Goal: Transaction & Acquisition: Purchase product/service

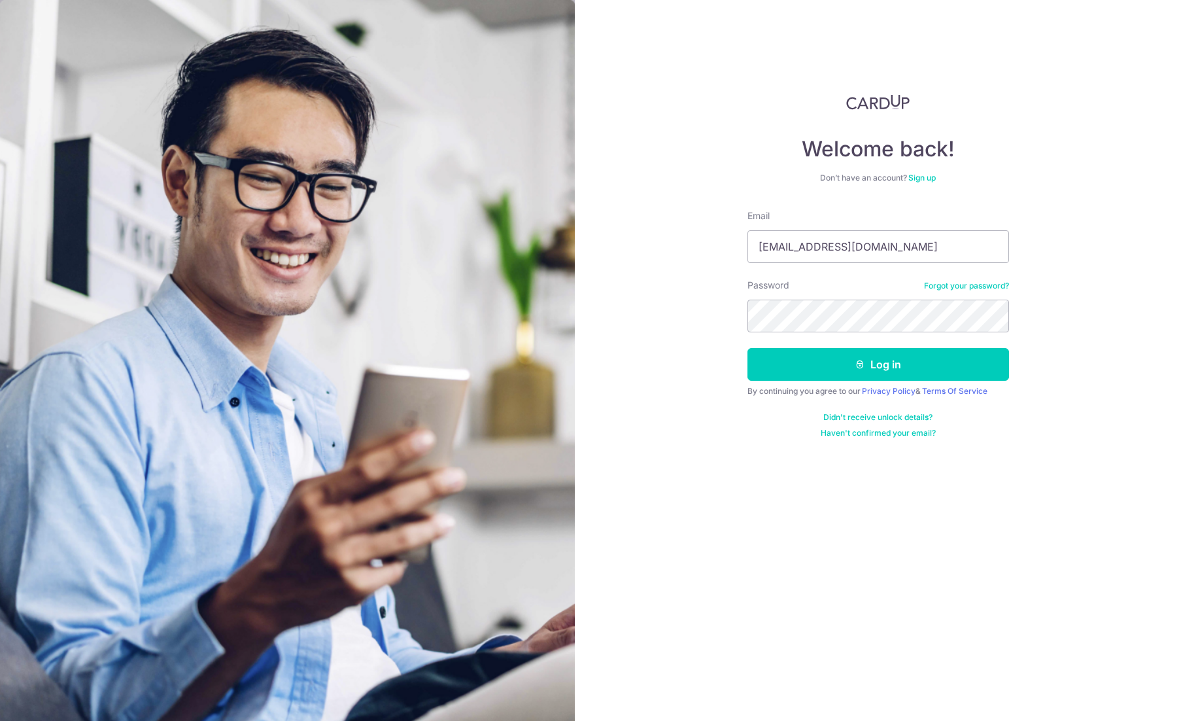
click at [882, 364] on button "Log in" at bounding box center [879, 364] width 262 height 33
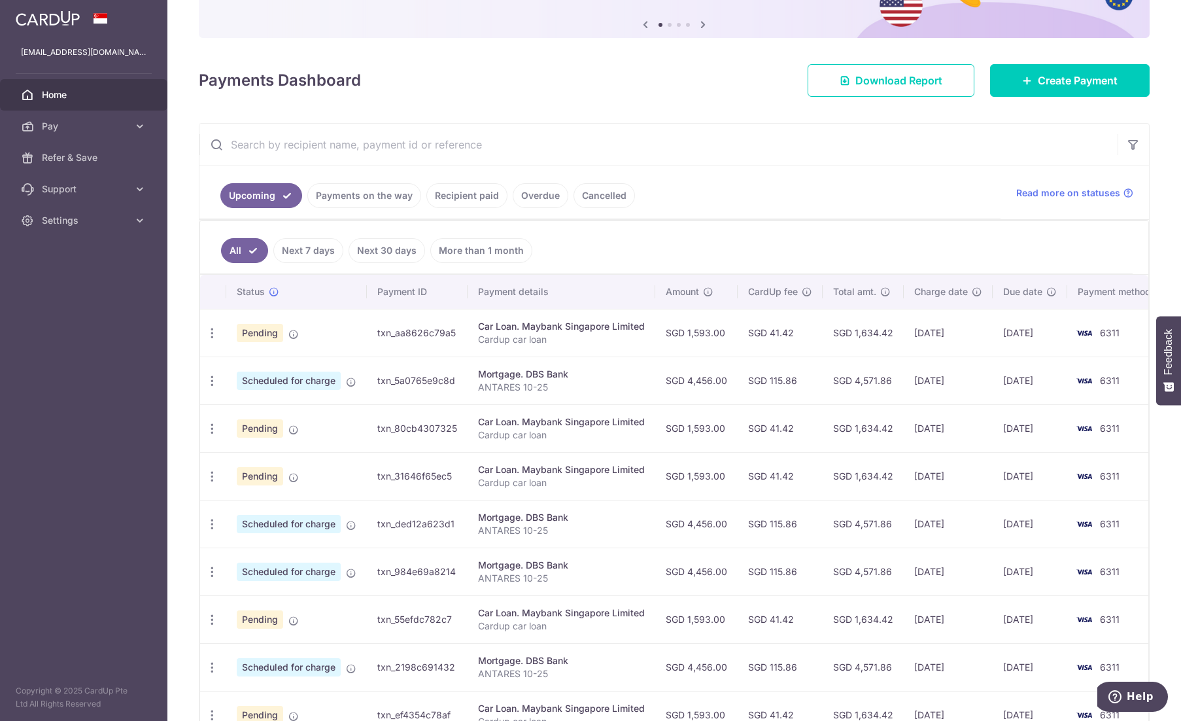
scroll to position [131, 0]
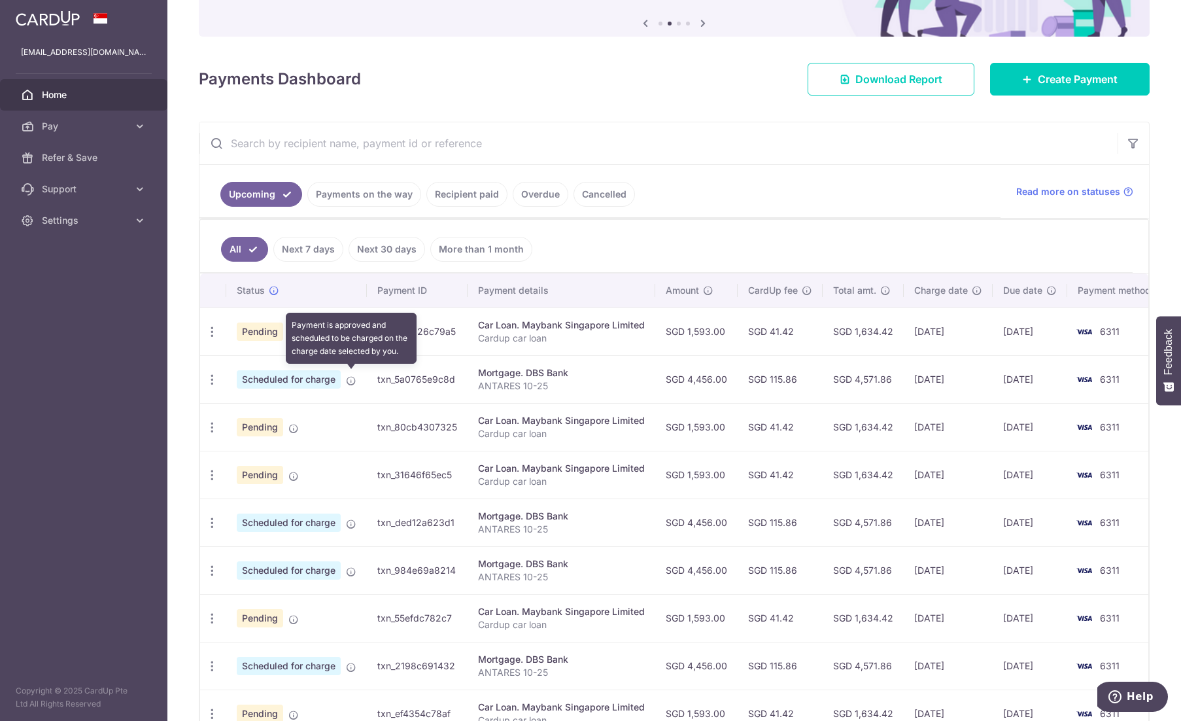
click at [348, 375] on icon at bounding box center [351, 380] width 10 height 10
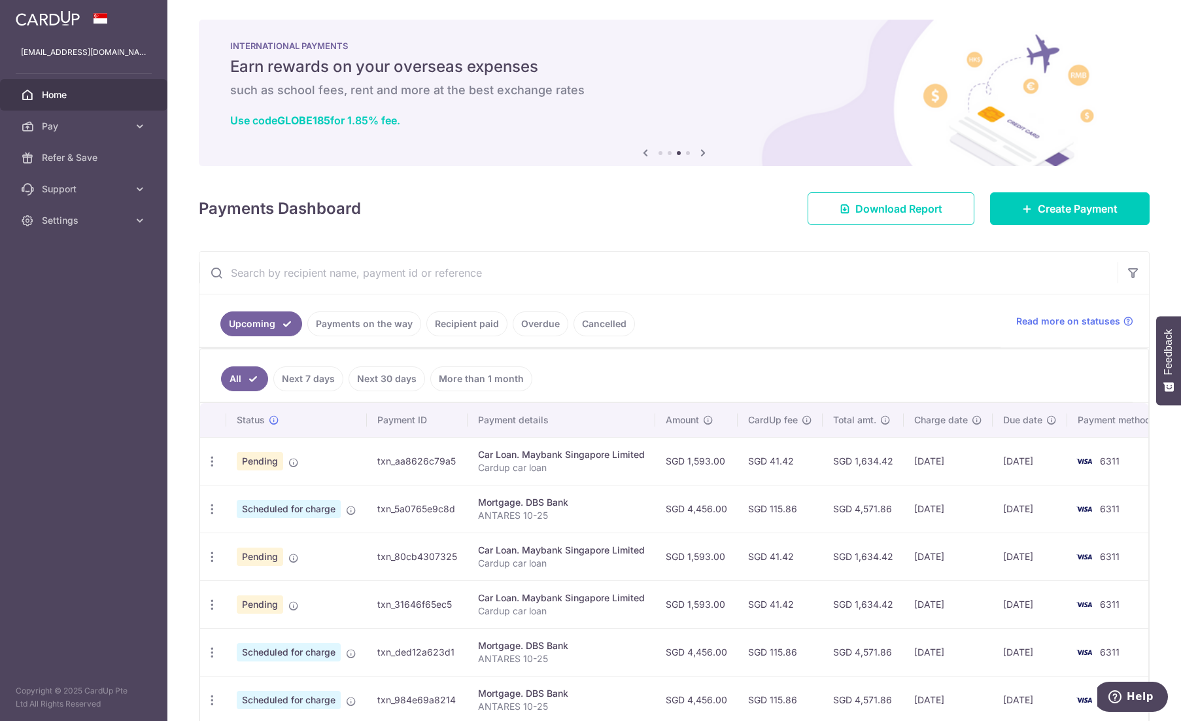
scroll to position [0, 0]
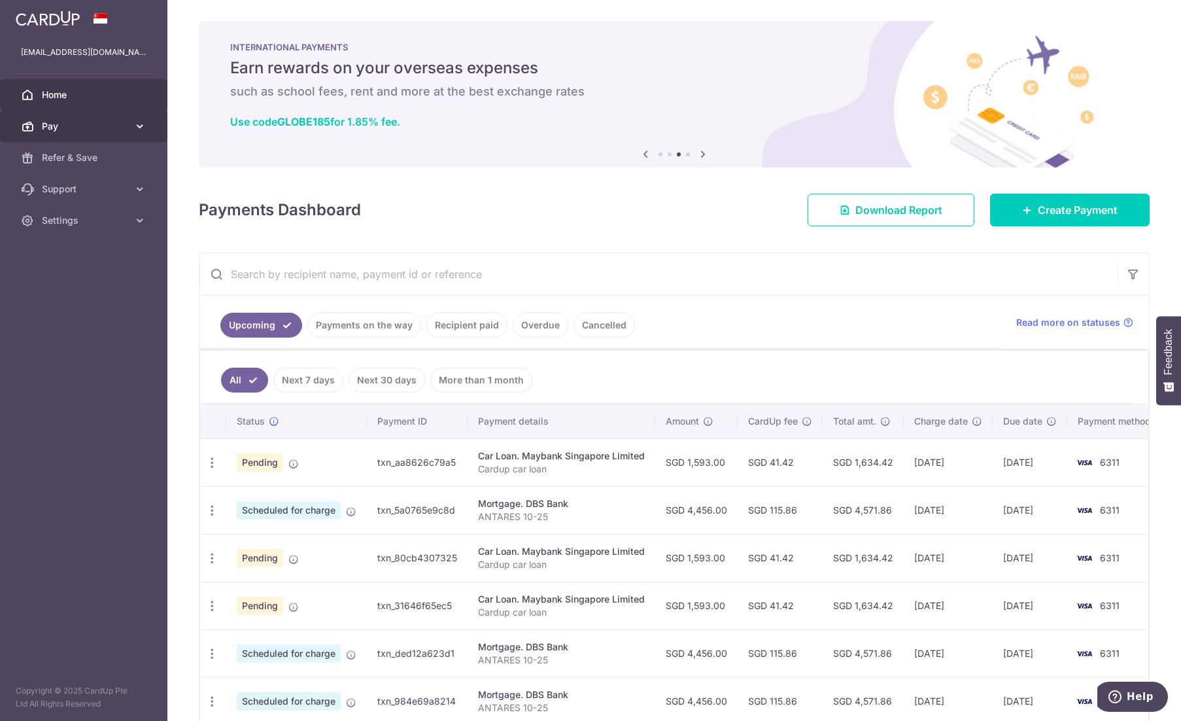
click at [102, 130] on span "Pay" at bounding box center [85, 126] width 86 height 13
click at [89, 122] on span "Pay" at bounding box center [85, 126] width 86 height 13
click at [82, 133] on link "Pay" at bounding box center [83, 126] width 167 height 31
click at [77, 157] on span "Payments" at bounding box center [85, 157] width 86 height 13
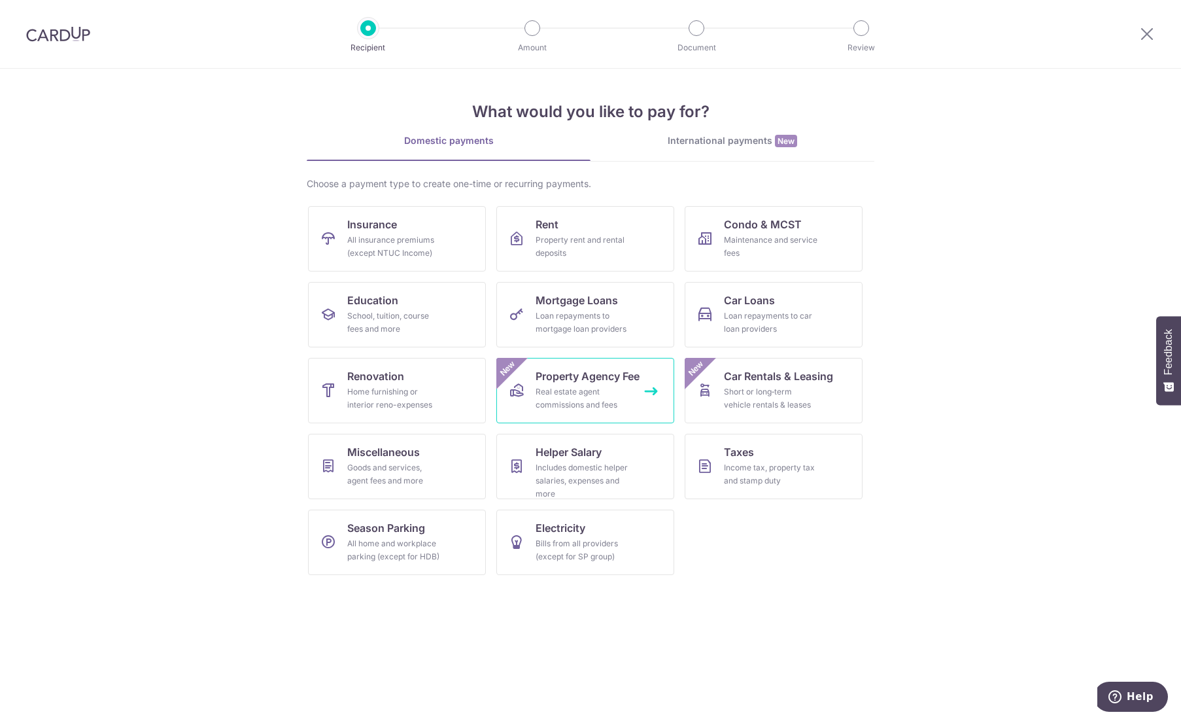
click at [631, 372] on span "Property Agency Fee" at bounding box center [588, 376] width 104 height 16
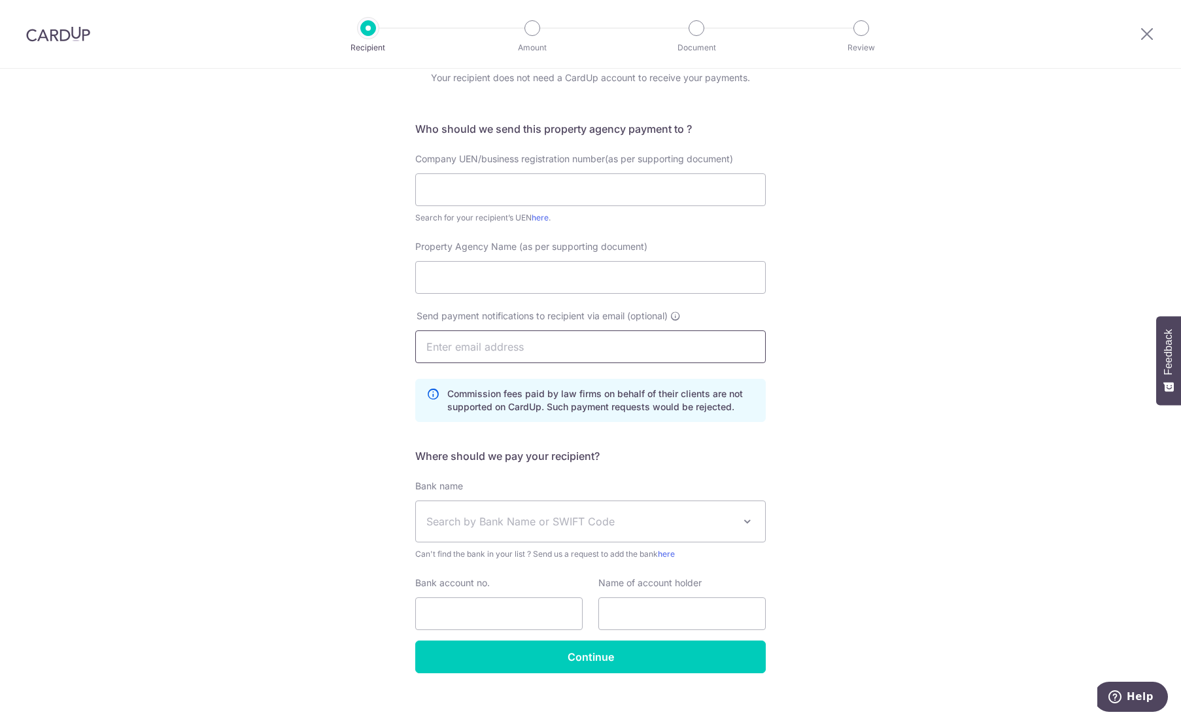
scroll to position [70, 0]
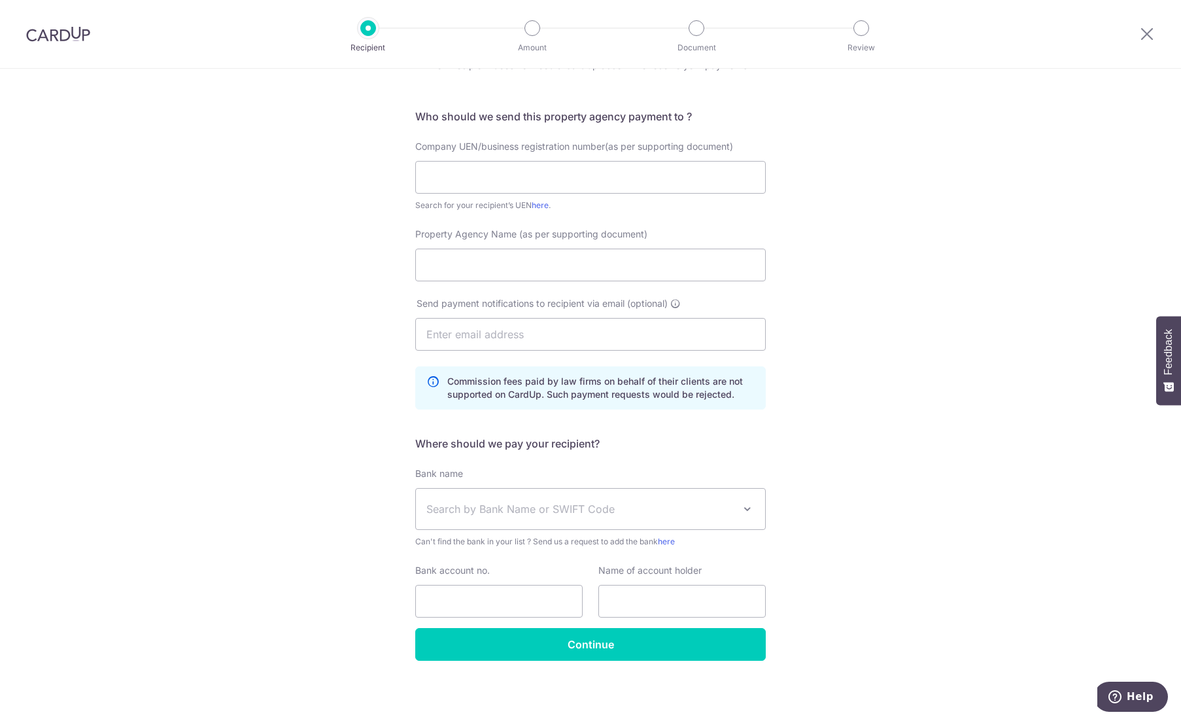
click at [699, 508] on span "Search by Bank Name or SWIFT Code" at bounding box center [579, 509] width 307 height 16
click at [926, 487] on div "Who would you like to pay? Your recipient does not need a CardUp account to rec…" at bounding box center [590, 360] width 1181 height 723
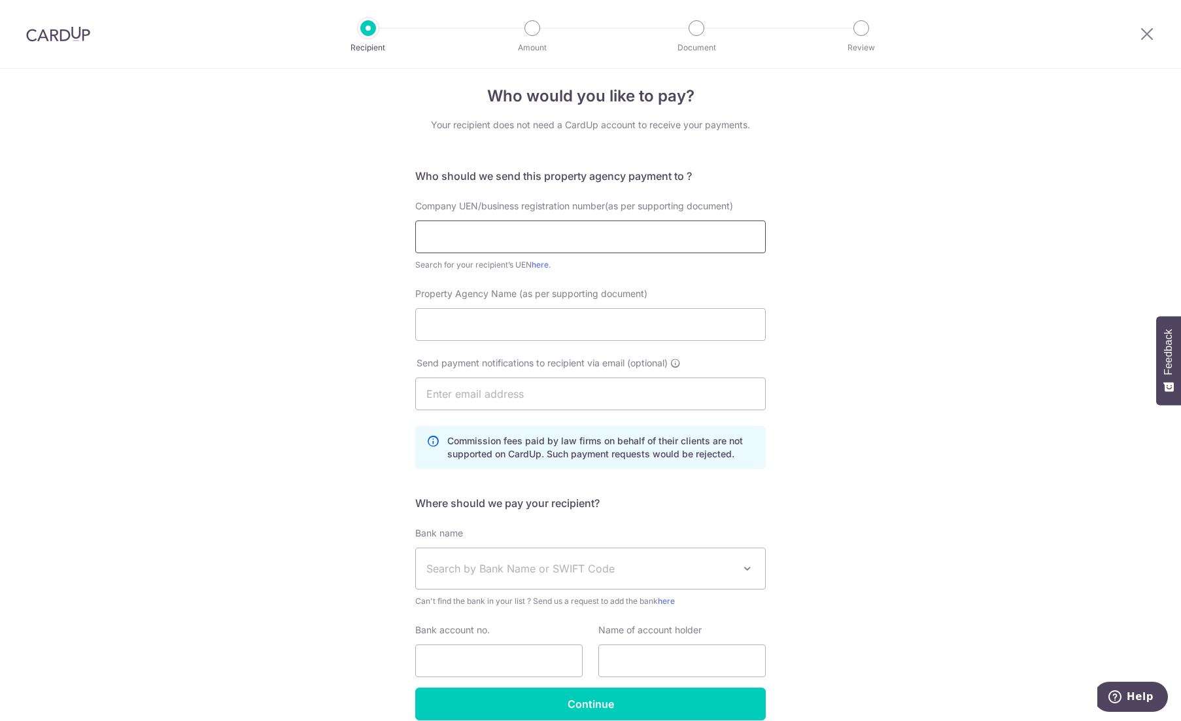
scroll to position [0, 0]
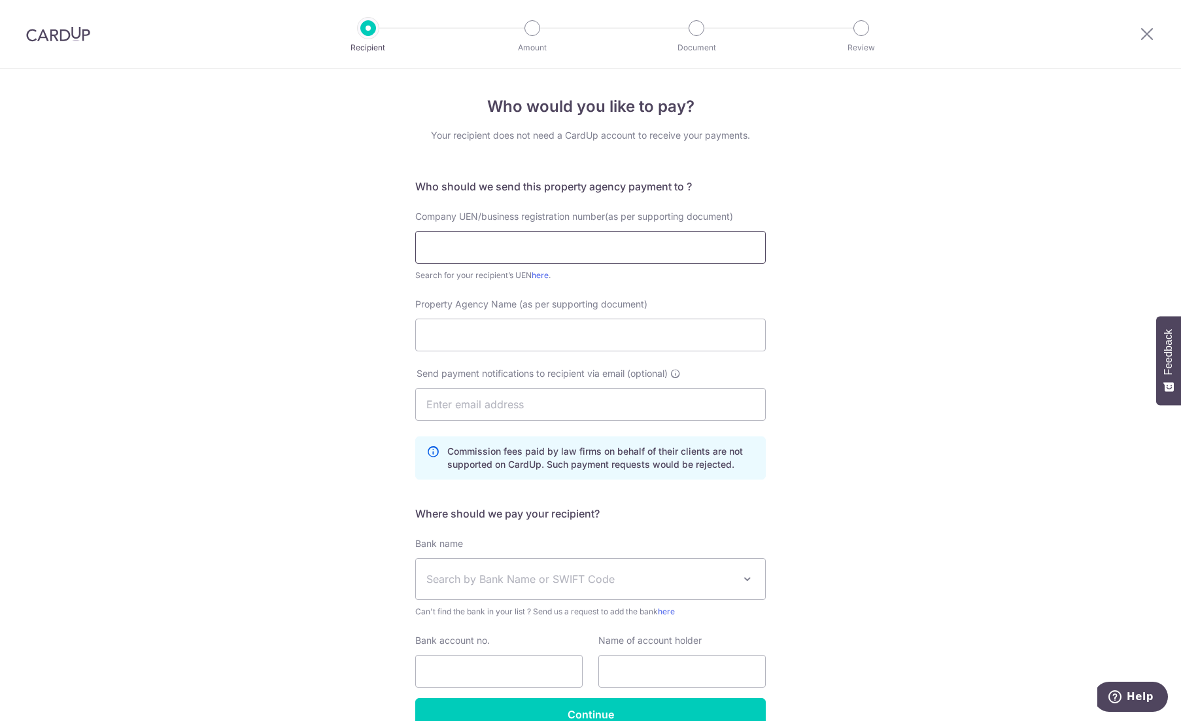
click at [592, 243] on input "text" at bounding box center [590, 247] width 351 height 33
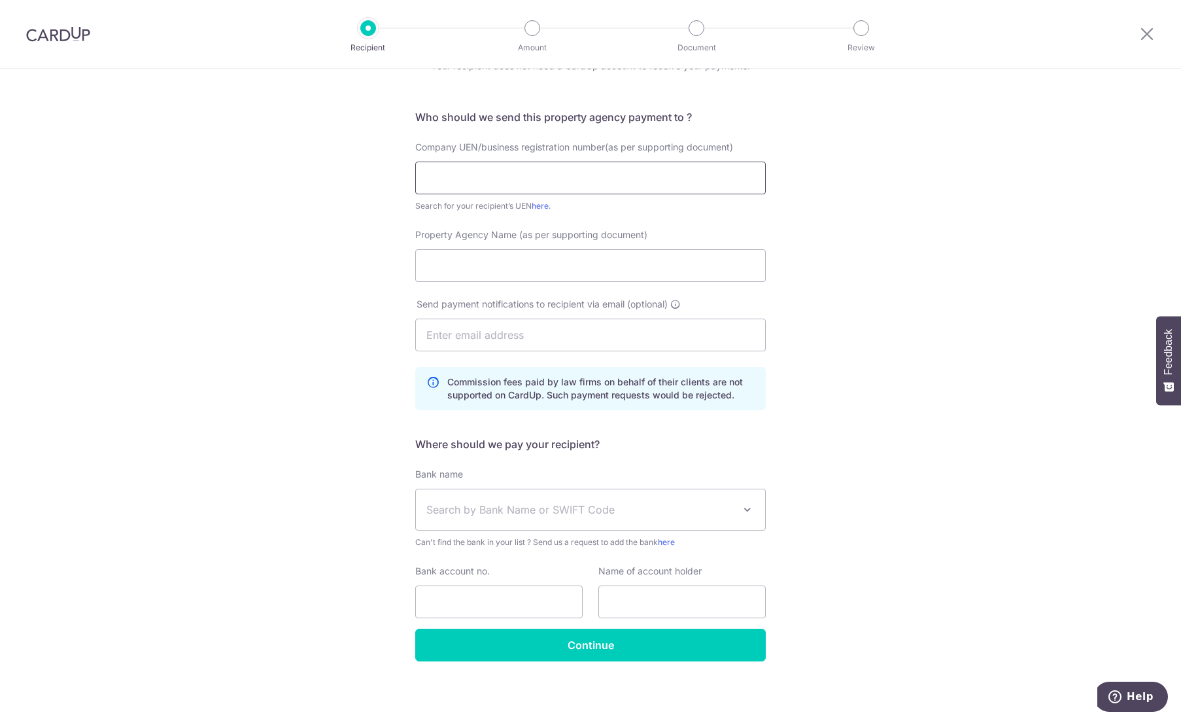
scroll to position [70, 0]
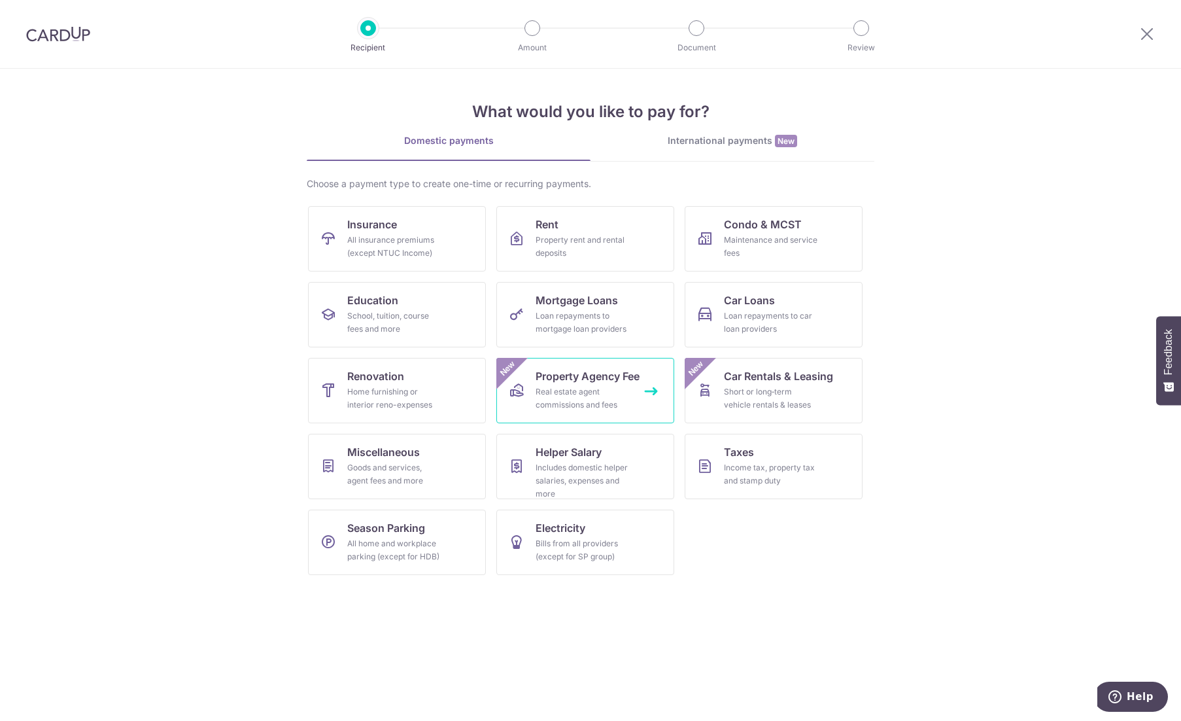
click at [544, 366] on link "Property Agency Fee Real estate agent commissions and fees New" at bounding box center [585, 390] width 178 height 65
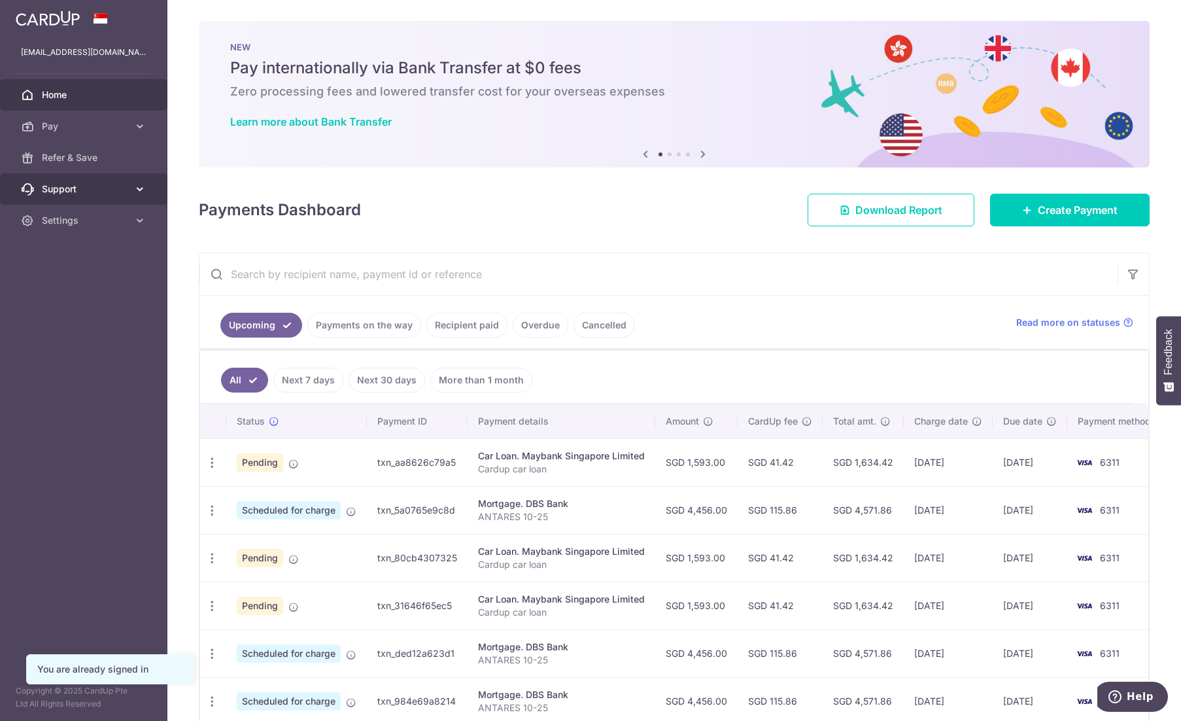
click at [63, 185] on span "Support" at bounding box center [85, 188] width 86 height 13
click at [77, 163] on span "Refer & Save" at bounding box center [85, 157] width 86 height 13
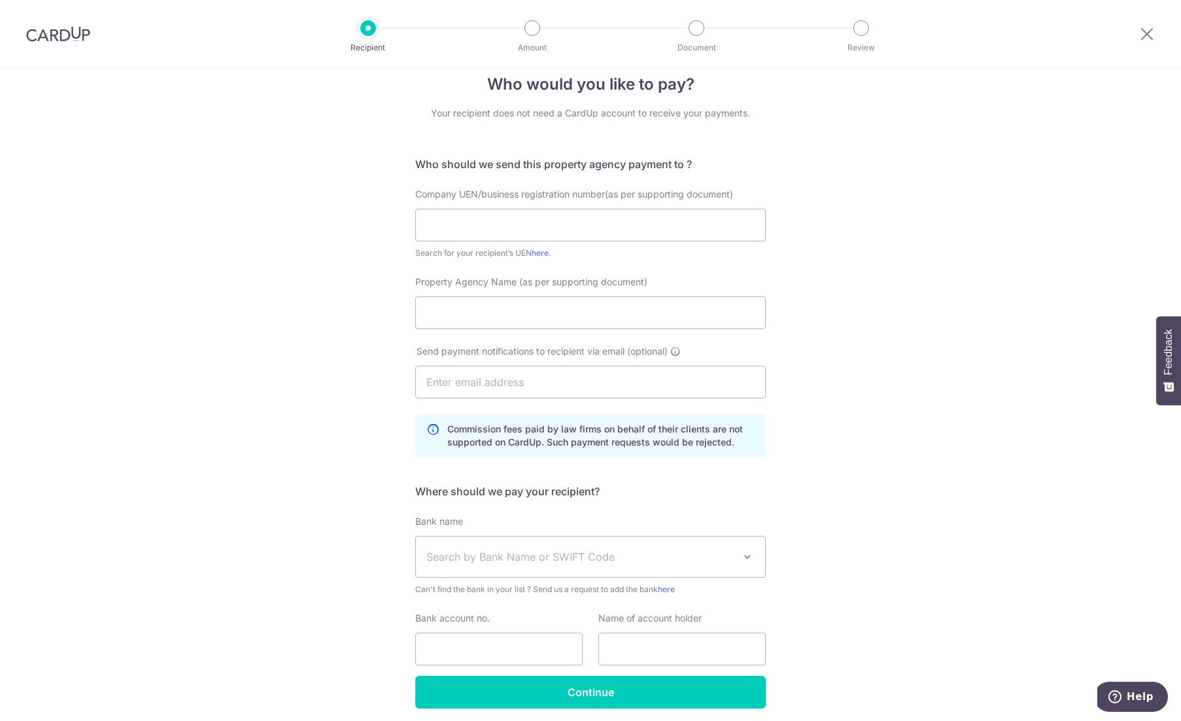
scroll to position [70, 0]
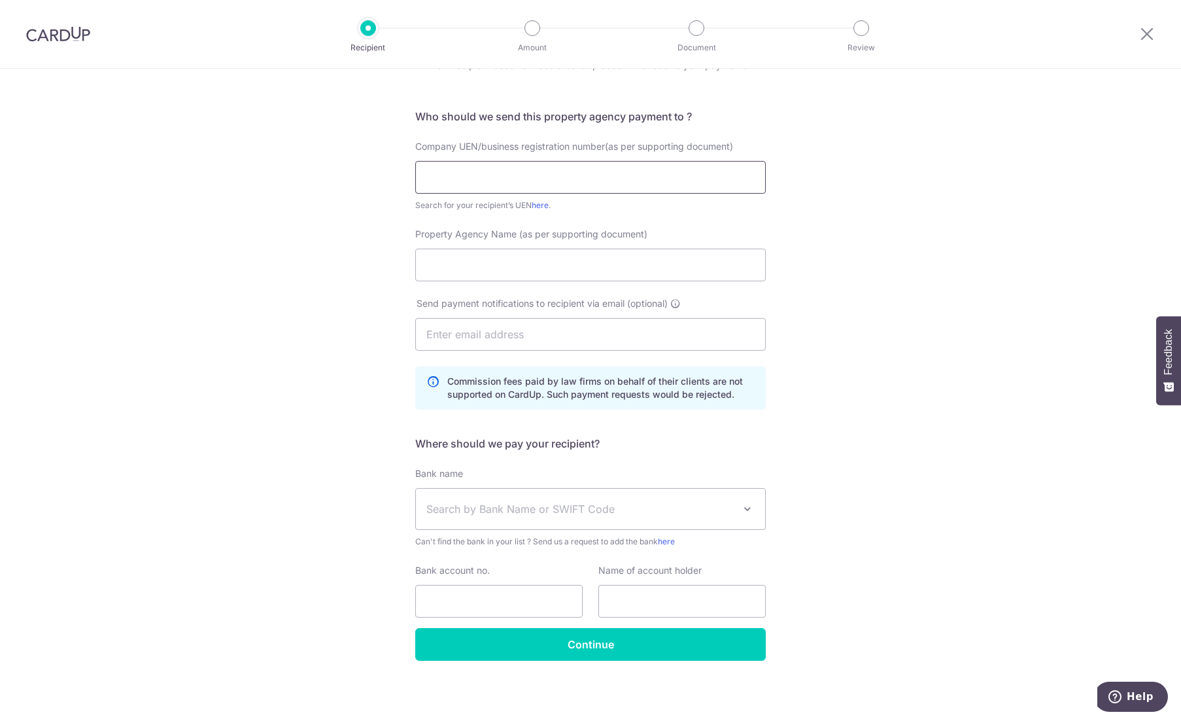
click at [557, 175] on input "text" at bounding box center [590, 177] width 351 height 33
paste input "201801373N"
type input "201801373N"
click at [547, 271] on input "Property Agency Name (as per supporting document)" at bounding box center [590, 265] width 351 height 33
type input "L"
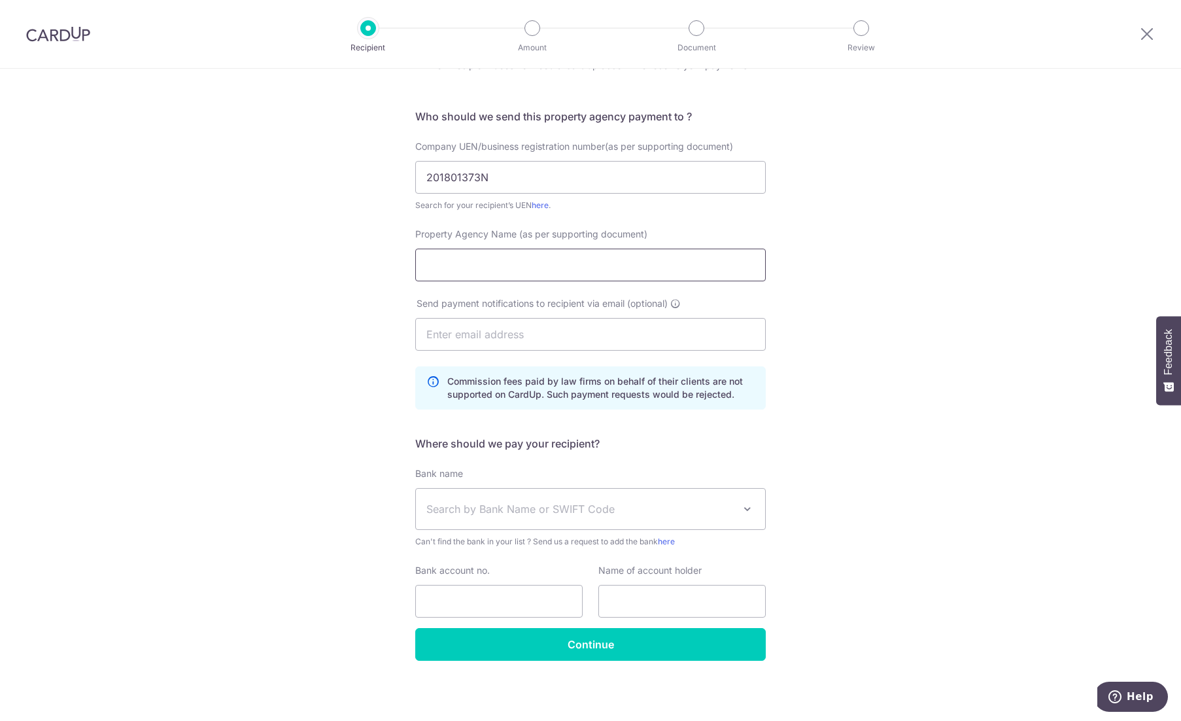
type input "p"
click at [530, 330] on input "text" at bounding box center [590, 334] width 351 height 33
click at [580, 275] on input "Property Agency Name (as per supporting document)" at bounding box center [590, 265] width 351 height 33
click at [600, 262] on input "Property Agency Name (as per supporting document)" at bounding box center [590, 265] width 351 height 33
drag, startPoint x: 668, startPoint y: 243, endPoint x: 912, endPoint y: 220, distance: 245.0
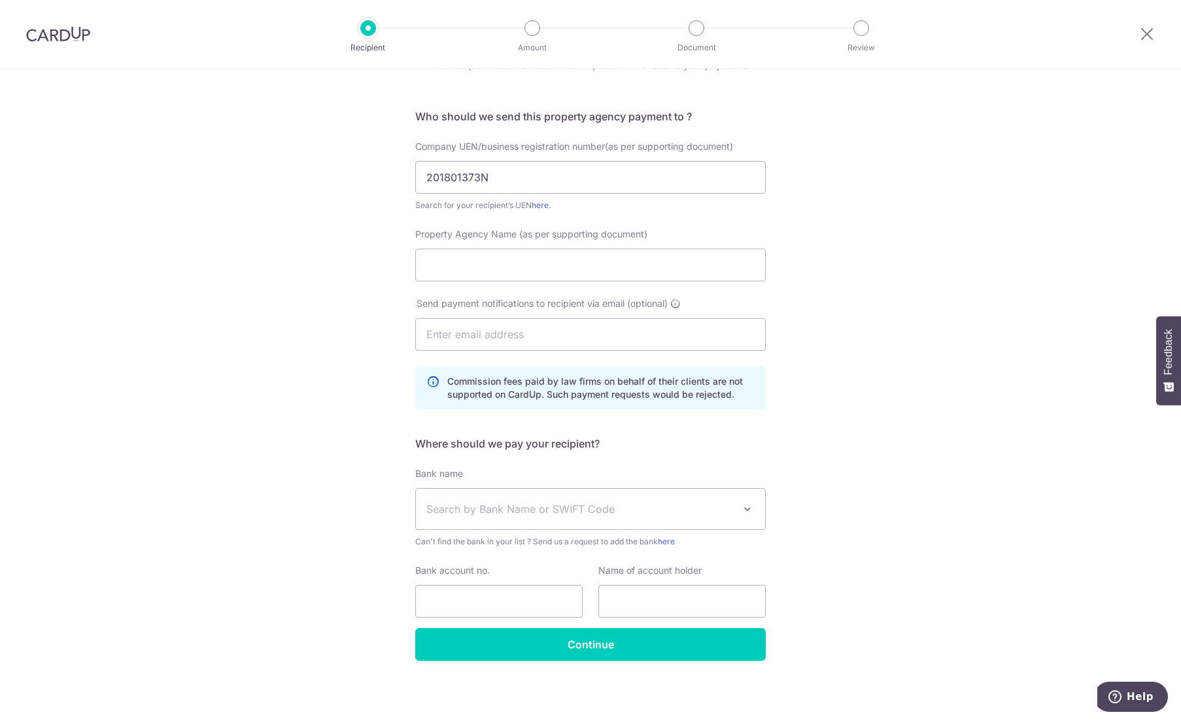
click at [679, 241] on div "Property Agency Name (as per supporting document)" at bounding box center [590, 255] width 351 height 54
click at [912, 220] on div "Who would you like to pay? Your recipient does not need a CardUp account to rec…" at bounding box center [590, 360] width 1181 height 723
click at [735, 263] on input "Property Agency Name (as per supporting document)" at bounding box center [590, 265] width 351 height 33
type input "Propnex Realty PTE LTD"
click at [689, 327] on input "text" at bounding box center [590, 334] width 351 height 33
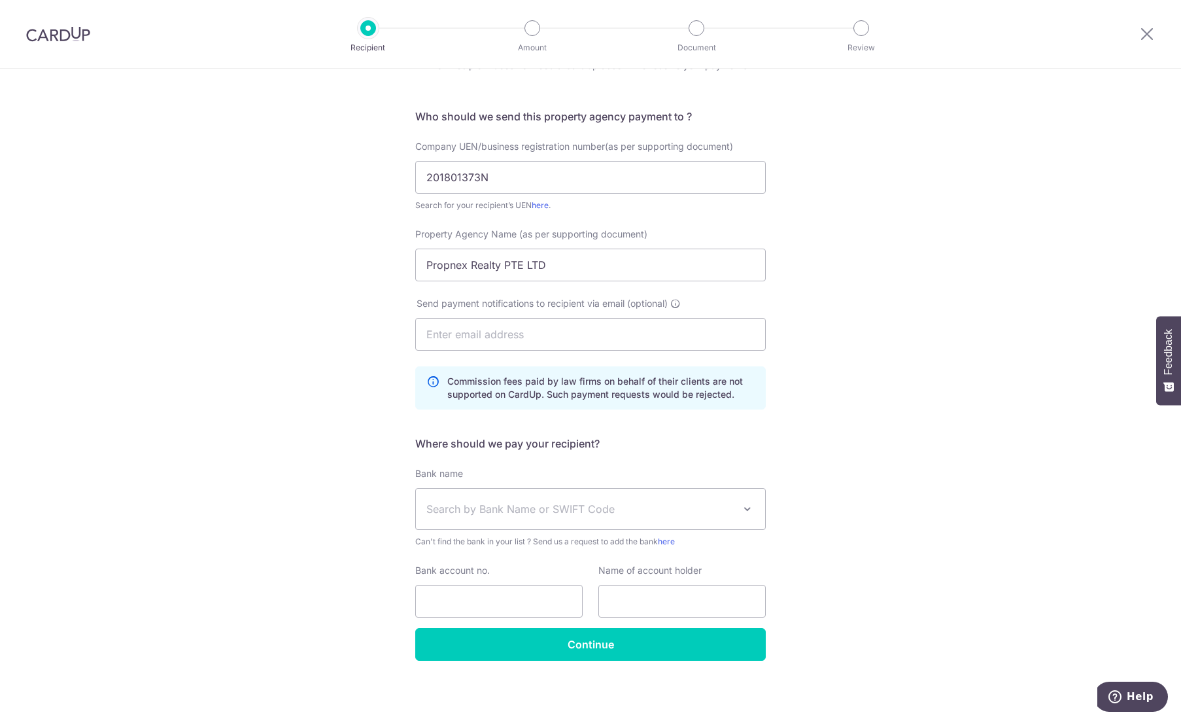
click at [553, 506] on span "Search by Bank Name or SWIFT Code" at bounding box center [579, 509] width 307 height 16
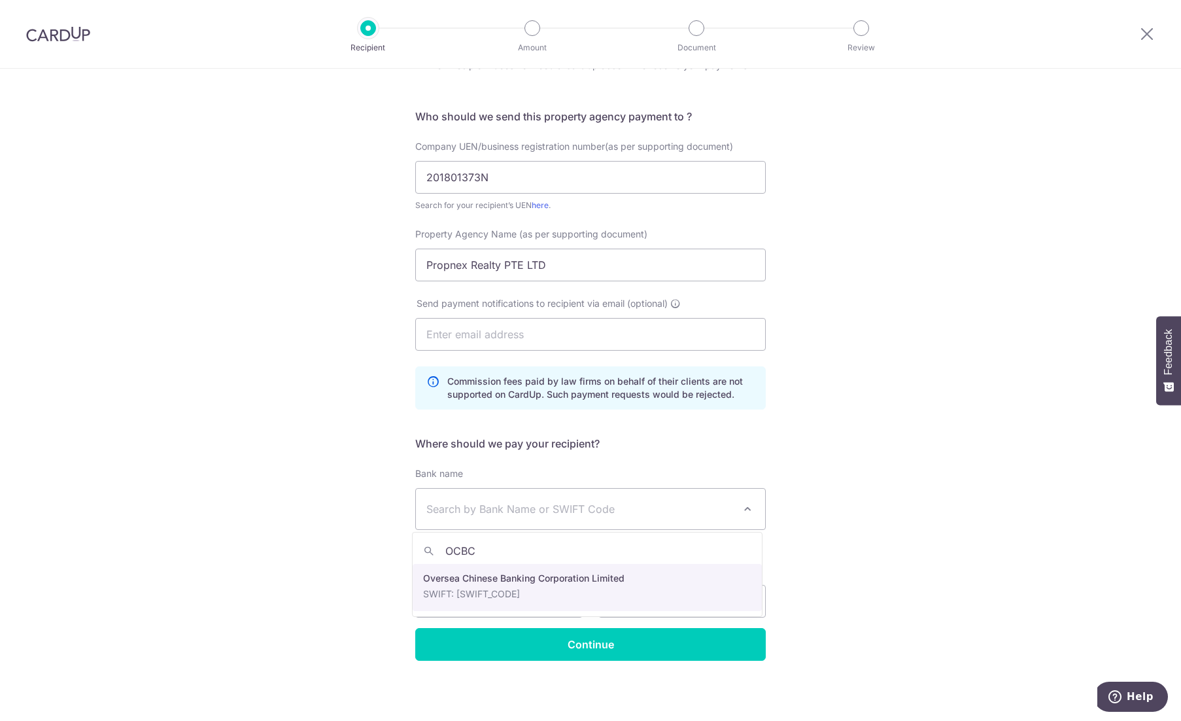
type input "OCBC"
select select "12"
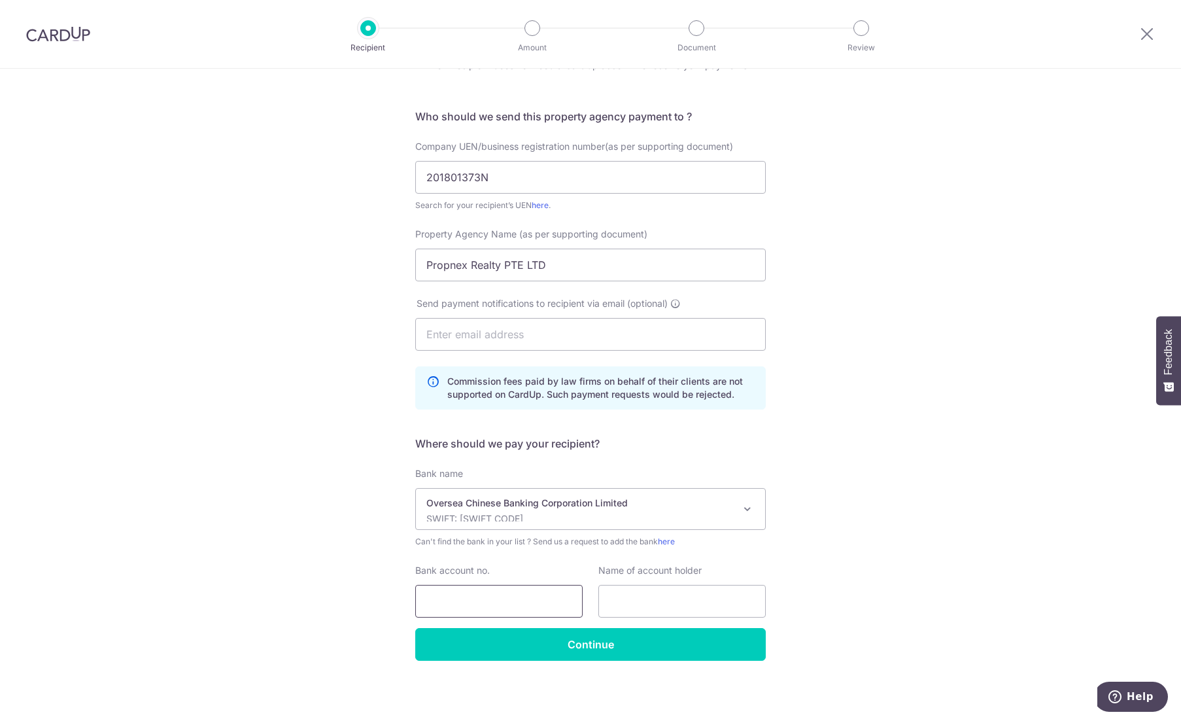
click at [548, 590] on input "Bank account no." at bounding box center [498, 601] width 167 height 33
type input "501807101001"
click at [654, 605] on input "text" at bounding box center [681, 601] width 167 height 33
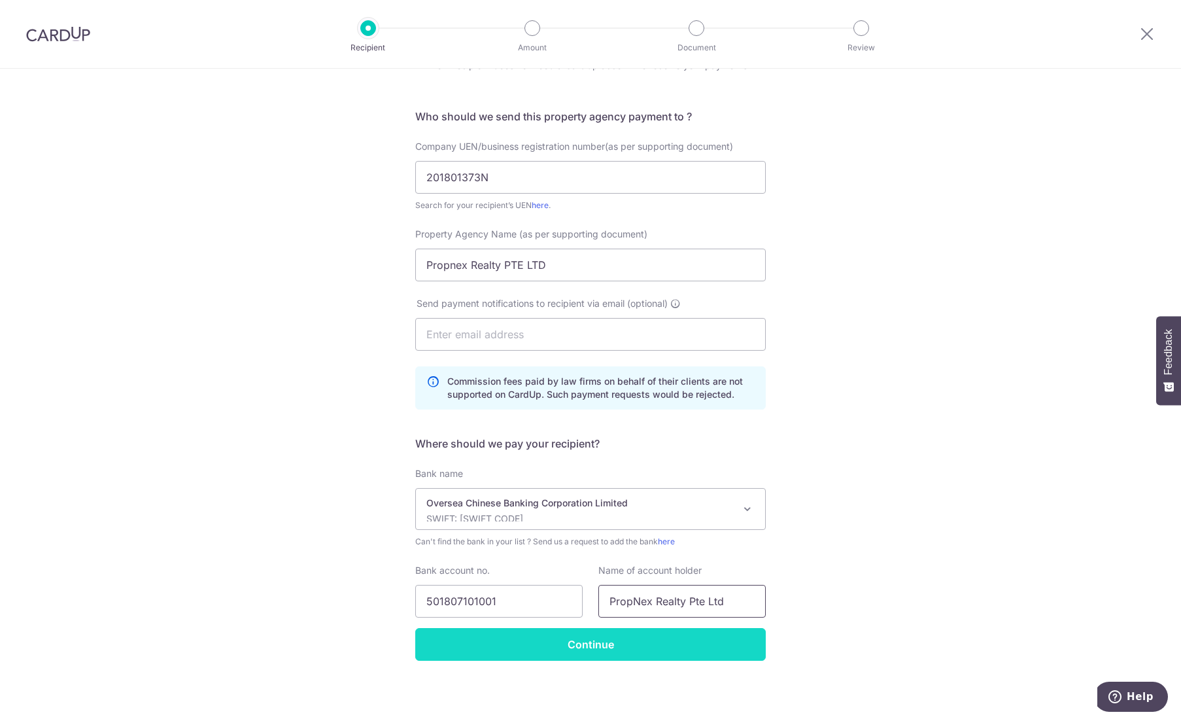
type input "PropNex Realty Pte Ltd"
click at [531, 644] on input "Continue" at bounding box center [590, 644] width 351 height 33
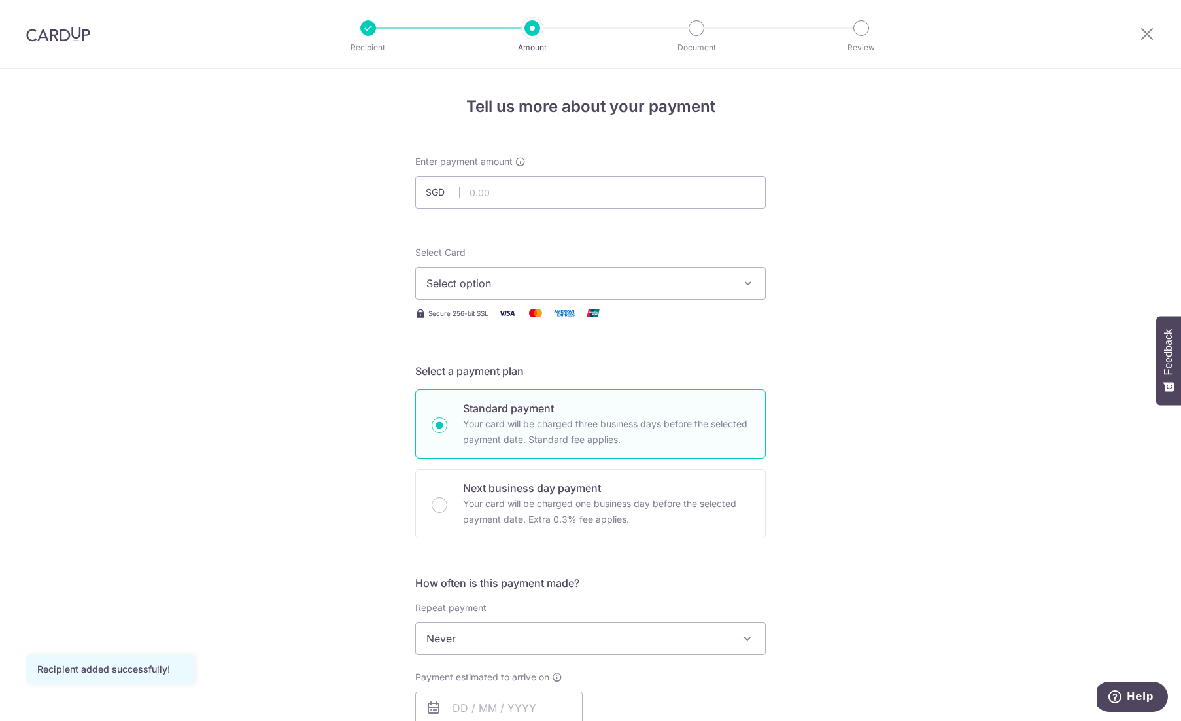
click at [532, 277] on span "Select option" at bounding box center [578, 283] width 305 height 16
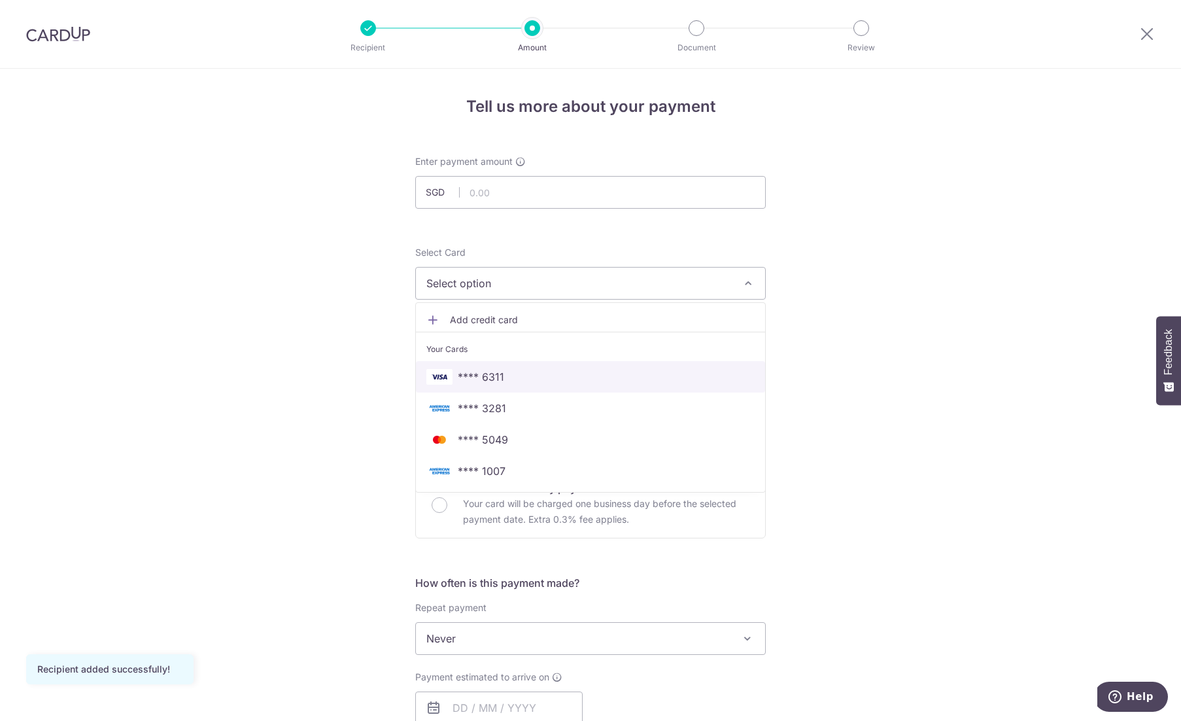
click at [498, 367] on link "**** 6311" at bounding box center [590, 376] width 349 height 31
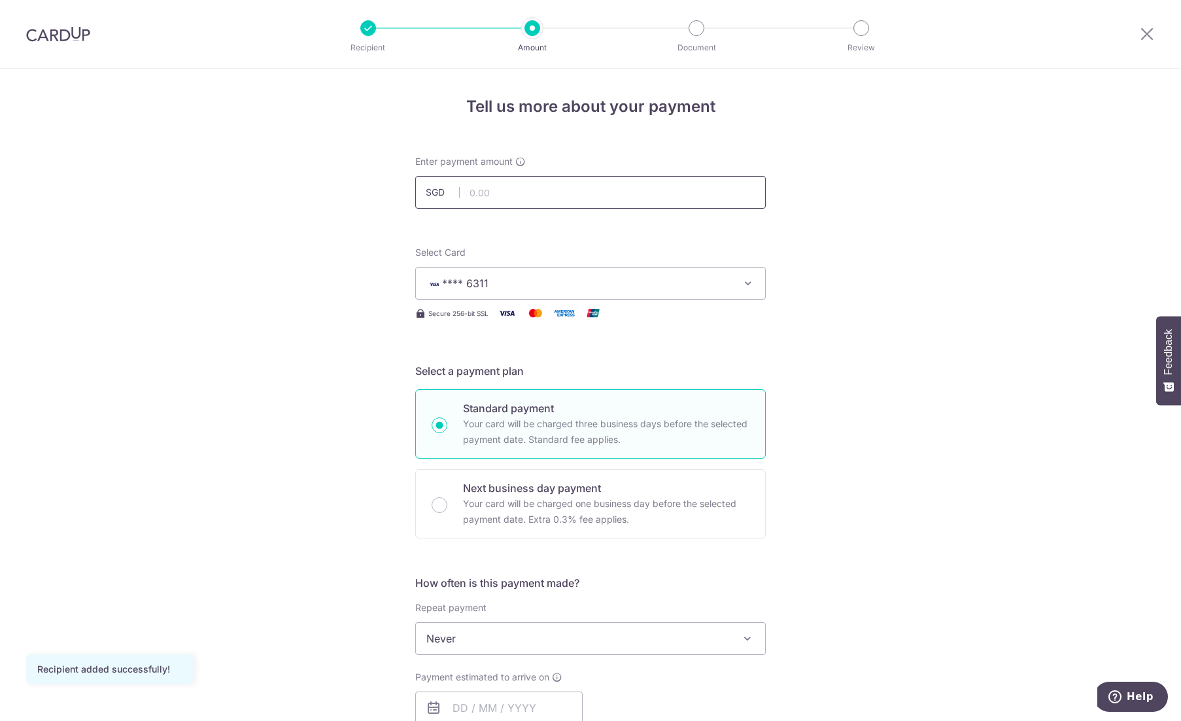
click at [550, 182] on input "text" at bounding box center [590, 192] width 351 height 33
type input "4,687.00"
click at [917, 268] on div "Tell us more about your payment Enter payment amount SGD 4,687.00 4687.00 Recip…" at bounding box center [590, 660] width 1181 height 1183
click at [440, 497] on input "Next business day payment Your card will be charged one business day before the…" at bounding box center [440, 505] width 16 height 16
radio input "true"
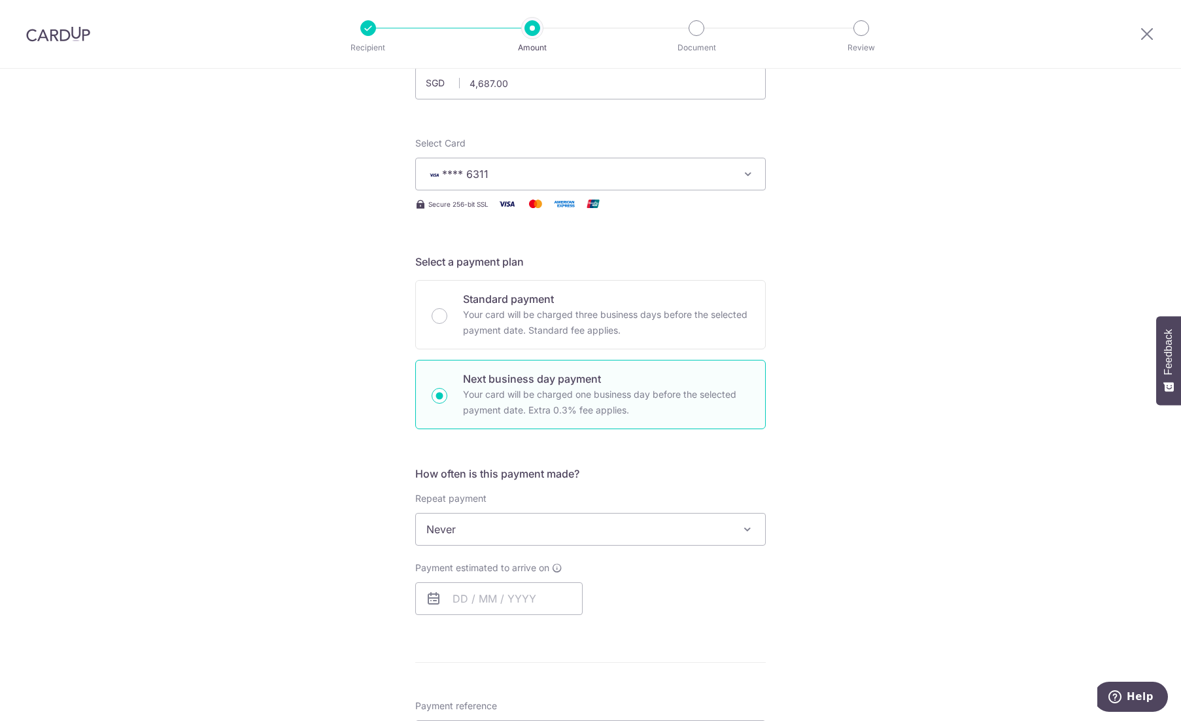
scroll to position [131, 0]
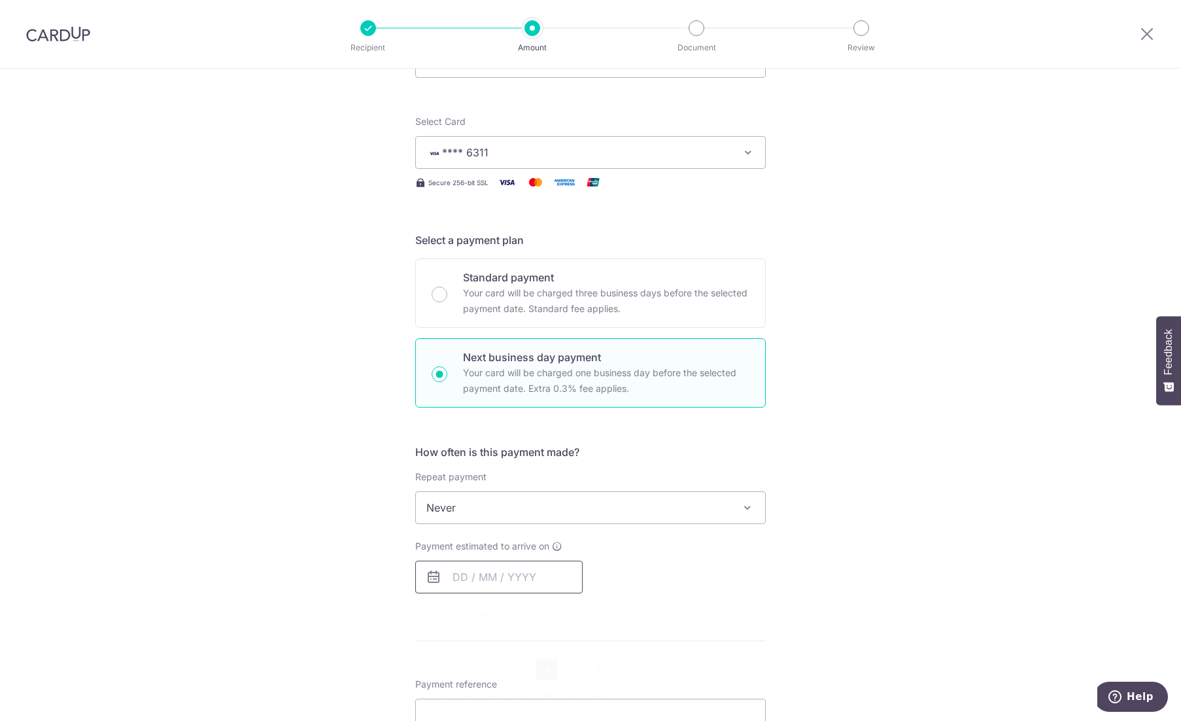
click at [521, 563] on input "text" at bounding box center [498, 577] width 167 height 33
click at [548, 664] on link "4" at bounding box center [546, 669] width 21 height 21
type input "[DATE]"
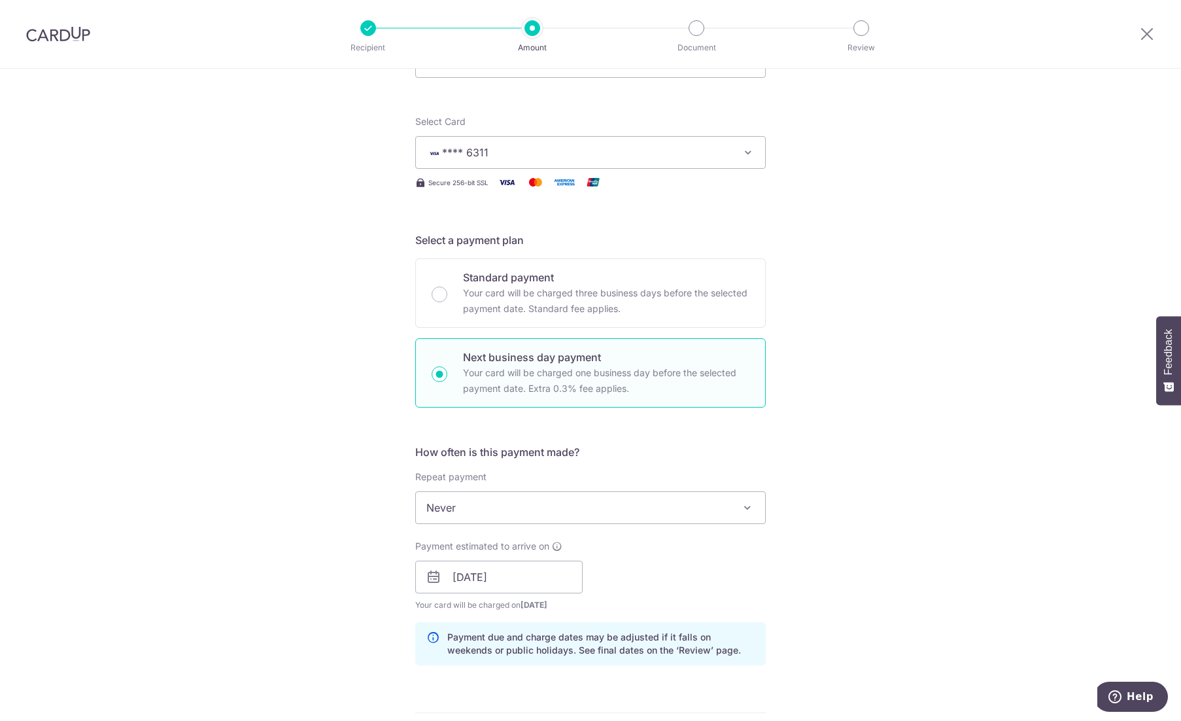
click at [723, 568] on div "Payment estimated to arrive on 04/09/2025 Prev Next Sep Oct Nov Dec 2025 2026 2…" at bounding box center [590, 576] width 366 height 72
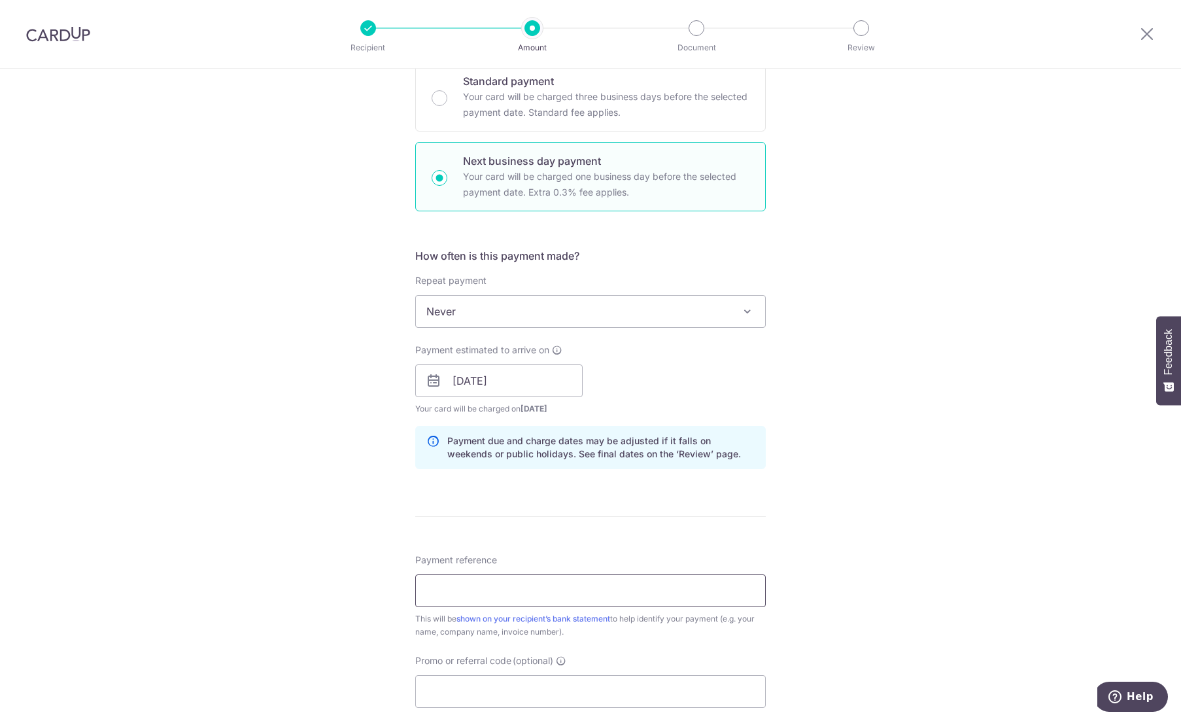
click at [642, 589] on input "Payment reference" at bounding box center [590, 590] width 351 height 33
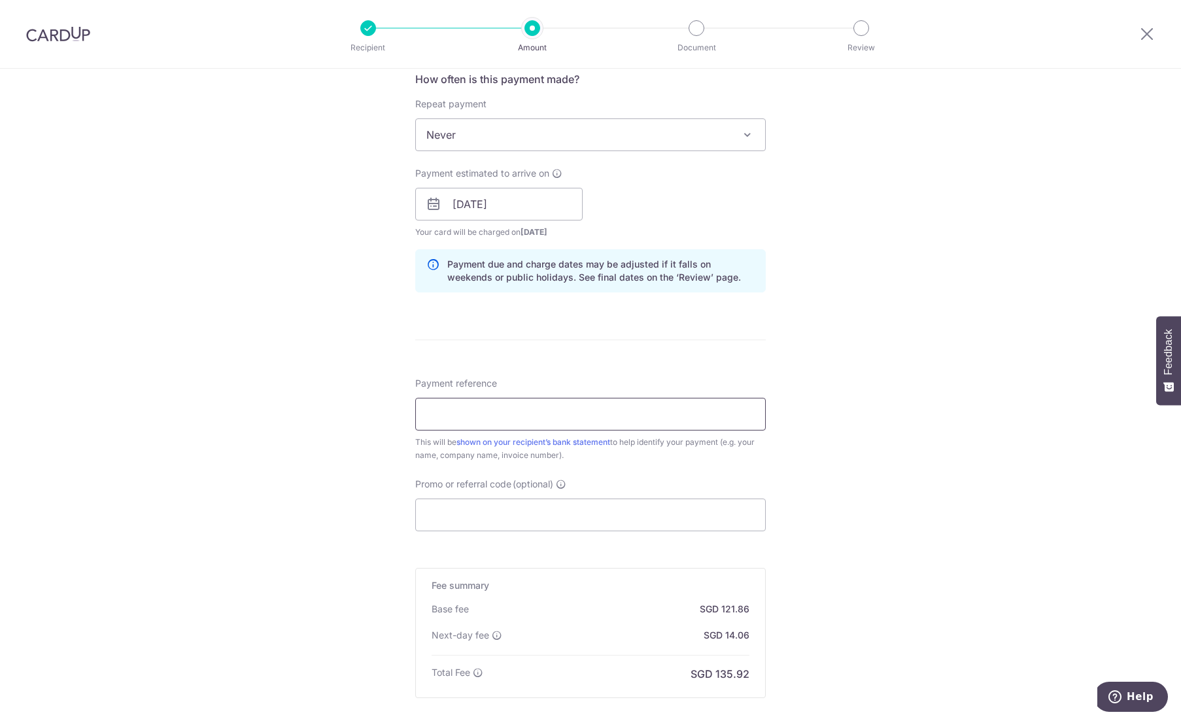
scroll to position [523, 0]
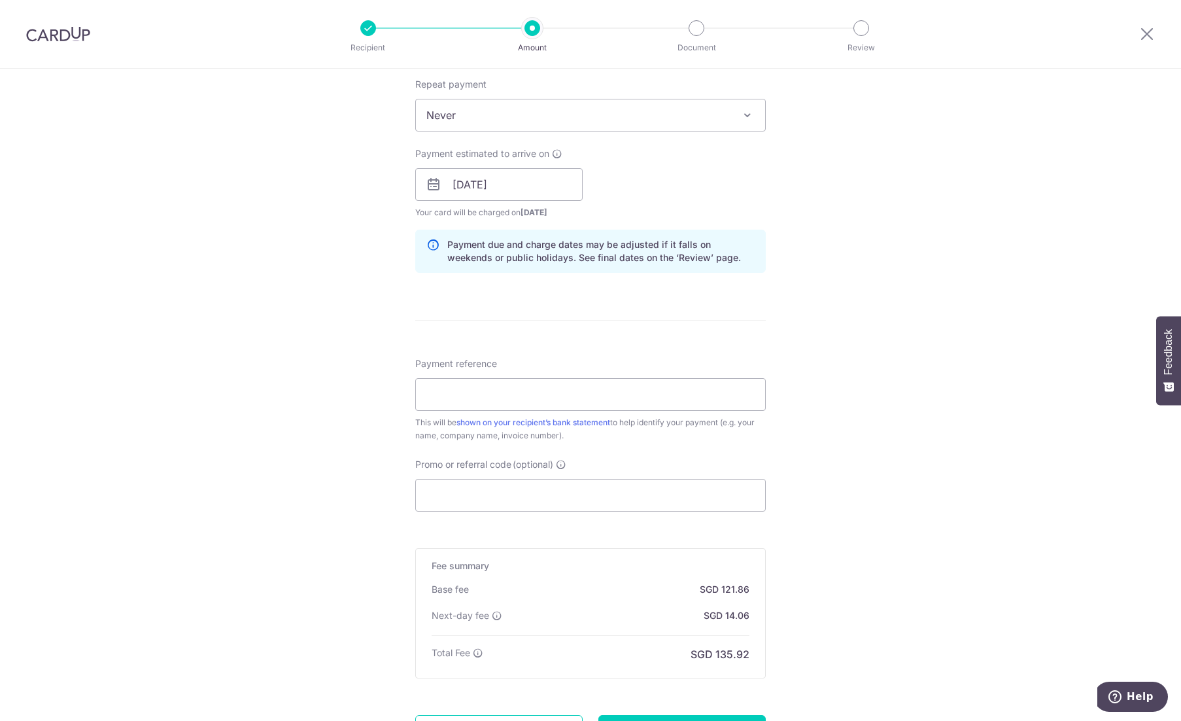
click at [841, 483] on div "Tell us more about your payment Enter payment amount SGD 4,687.00 4687.00 Recip…" at bounding box center [590, 195] width 1181 height 1300
click at [705, 491] on input "Promo or referral code (optional)" at bounding box center [590, 495] width 351 height 33
paste input "201801373N"
type input "201801373N"
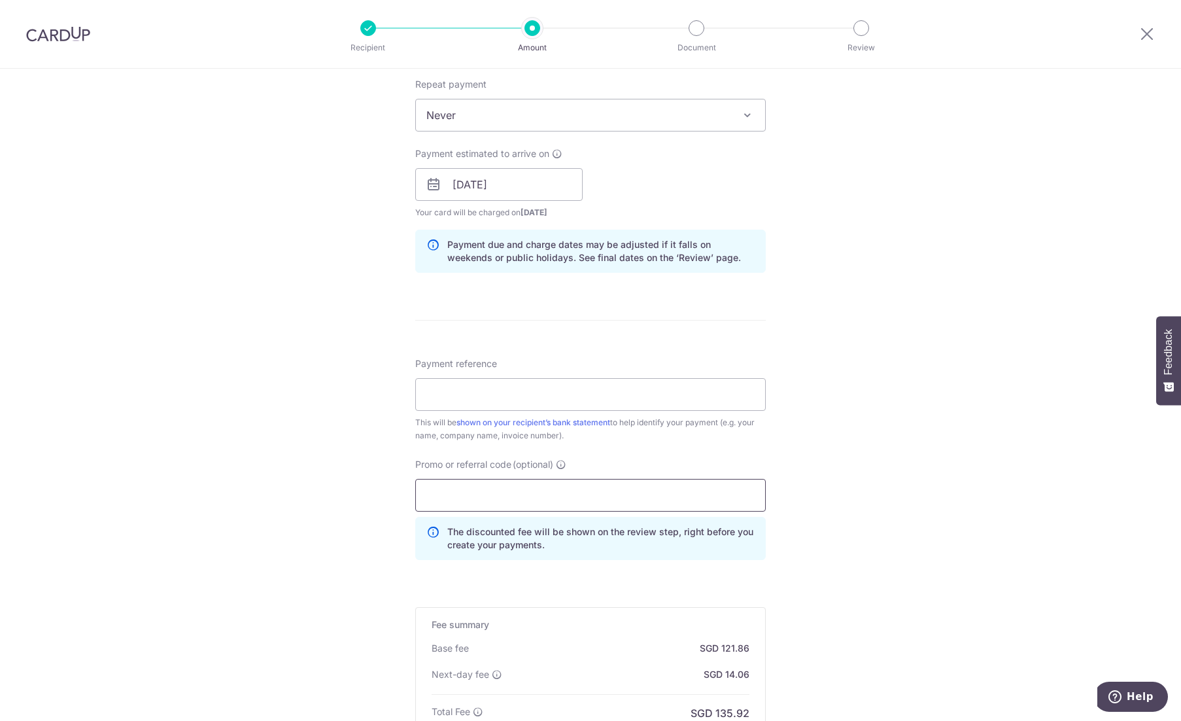
paste input "OFF225"
type input "OFF225"
click at [557, 398] on input "Payment reference" at bounding box center [590, 394] width 351 height 33
type input "PX250808271"
click at [917, 443] on div "Tell us more about your payment Enter payment amount SGD 4,687.00 4687.00 Recip…" at bounding box center [590, 224] width 1181 height 1359
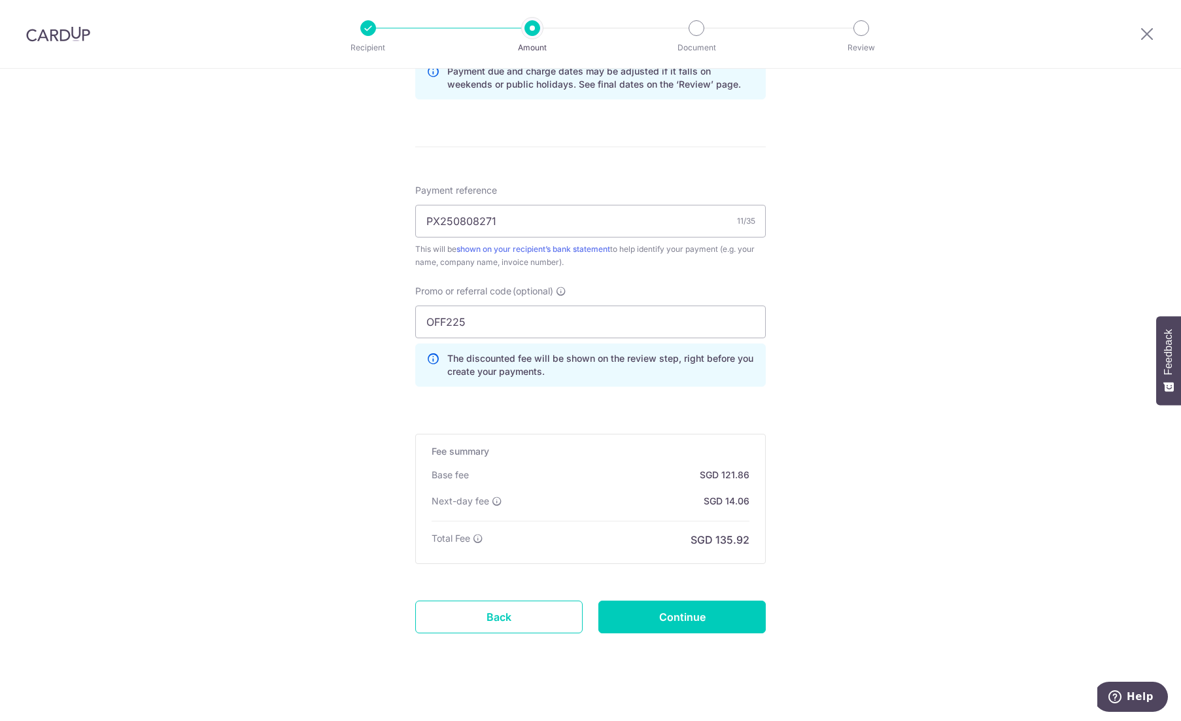
scroll to position [703, 0]
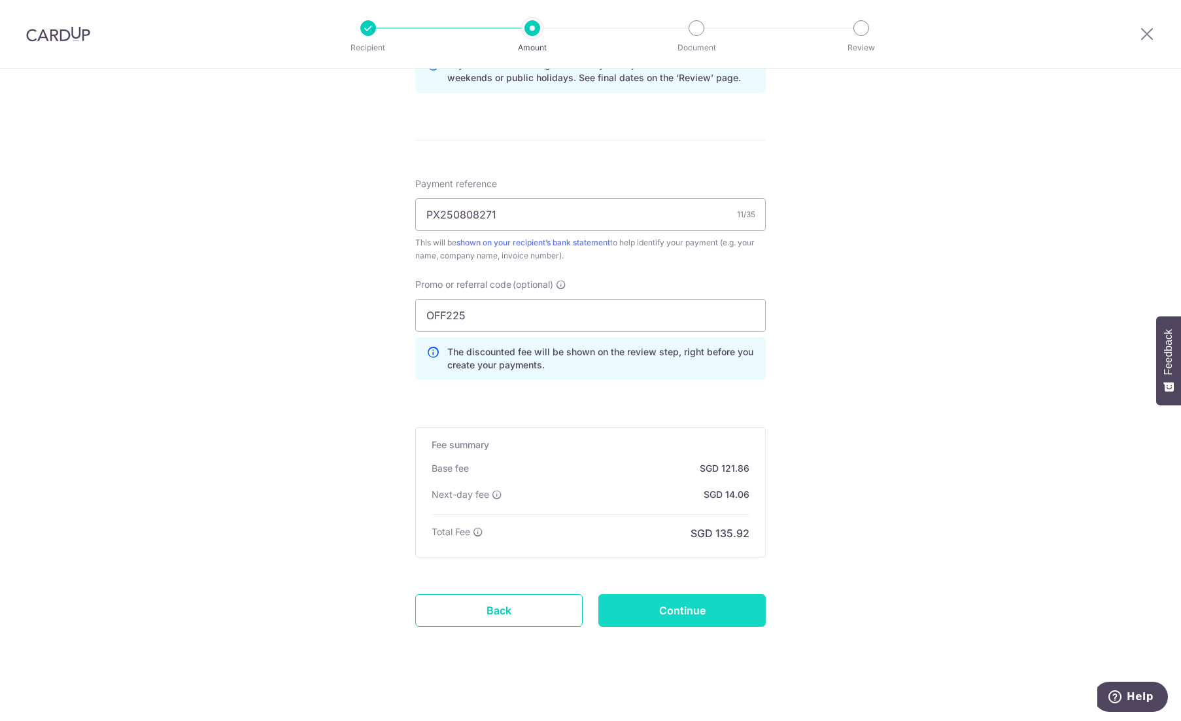
click at [730, 608] on input "Continue" at bounding box center [681, 610] width 167 height 33
type input "Create Schedule"
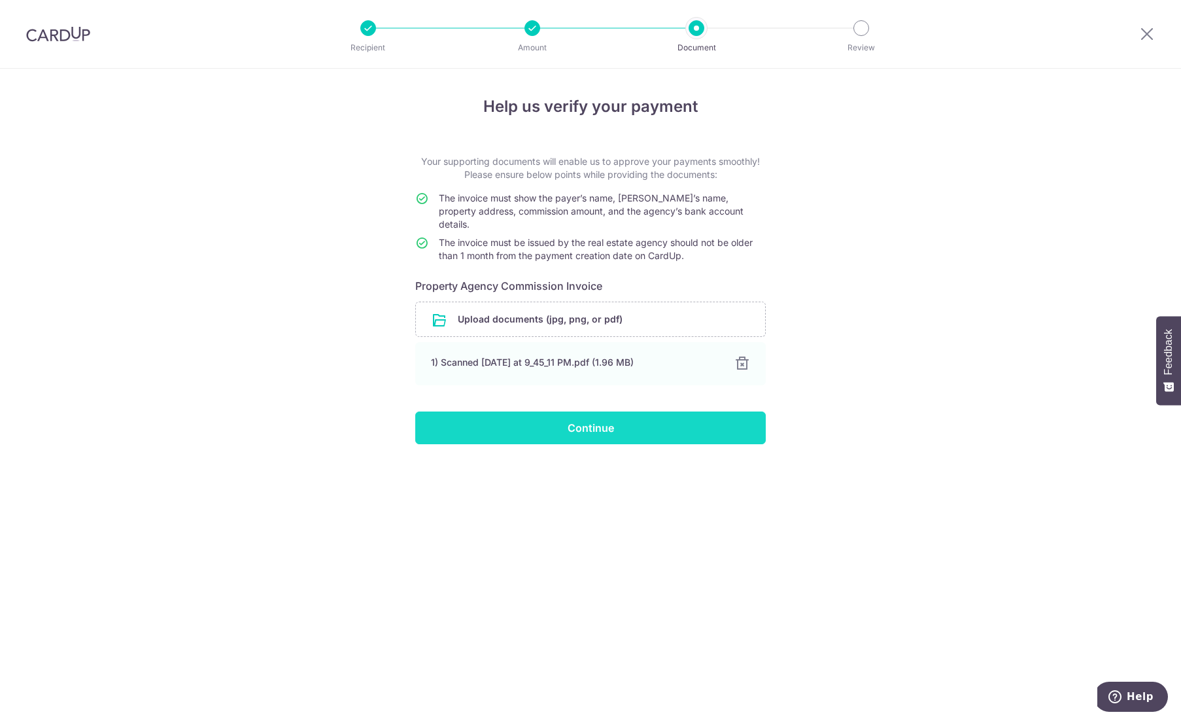
click at [632, 411] on input "Continue" at bounding box center [590, 427] width 351 height 33
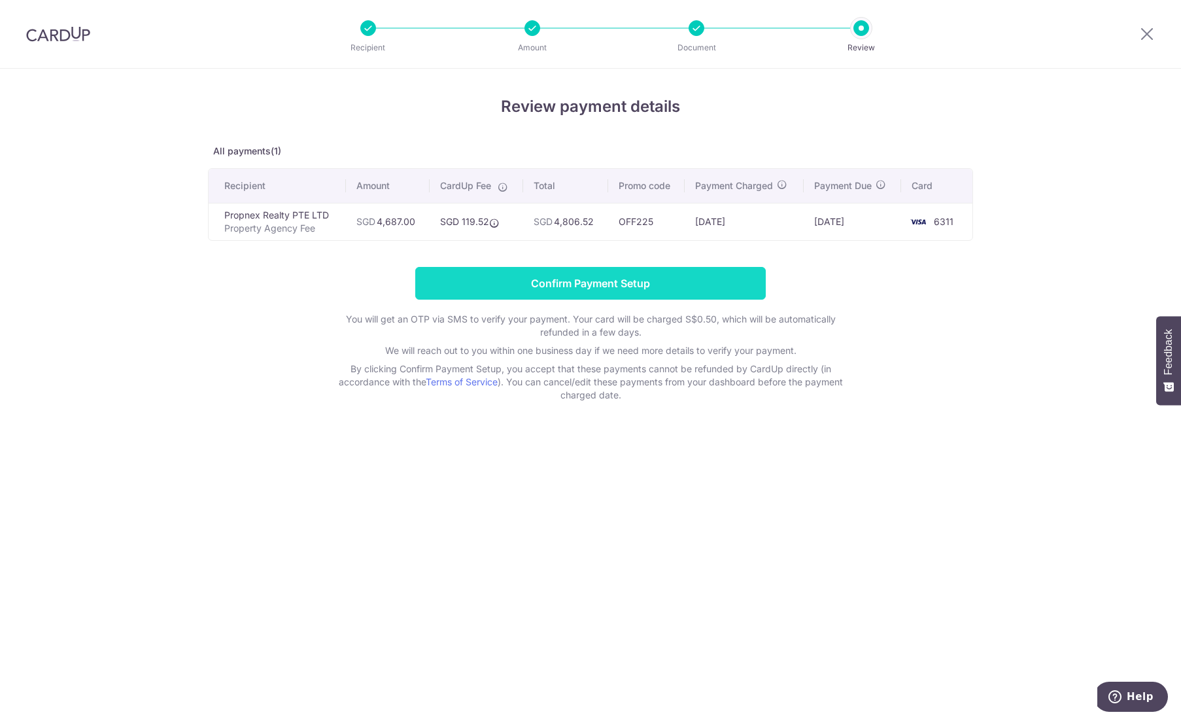
click at [597, 285] on input "Confirm Payment Setup" at bounding box center [590, 283] width 351 height 33
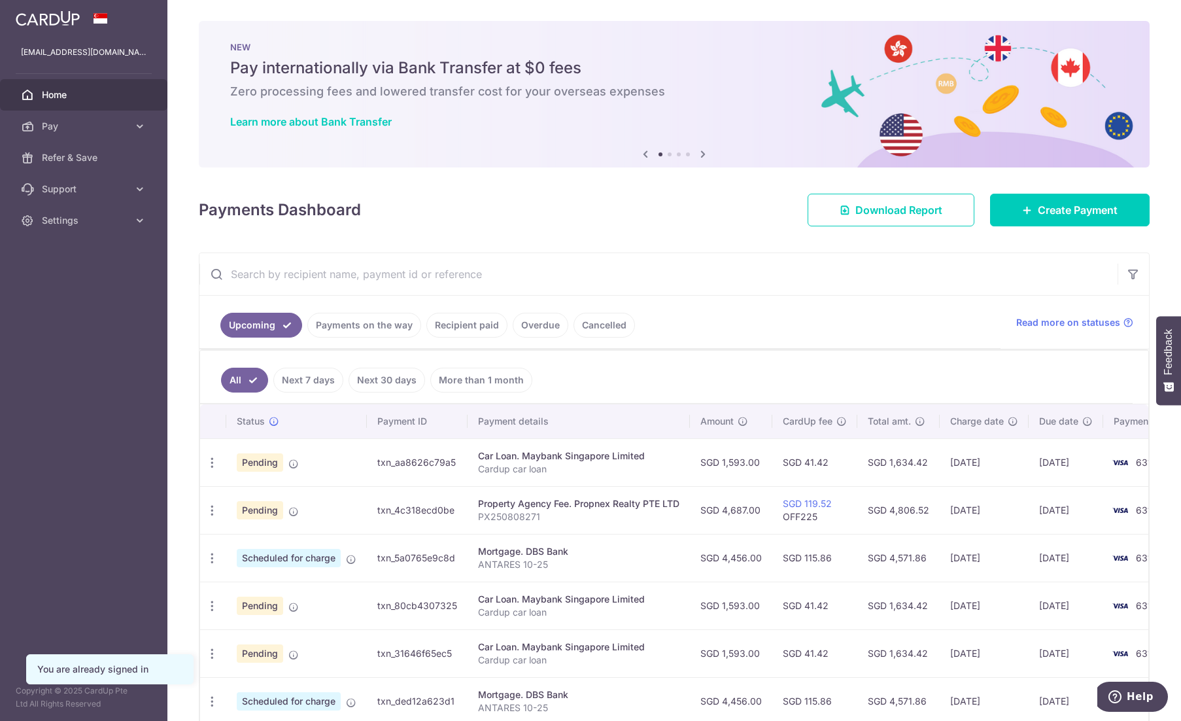
click at [363, 505] on td "Pending" at bounding box center [296, 510] width 141 height 48
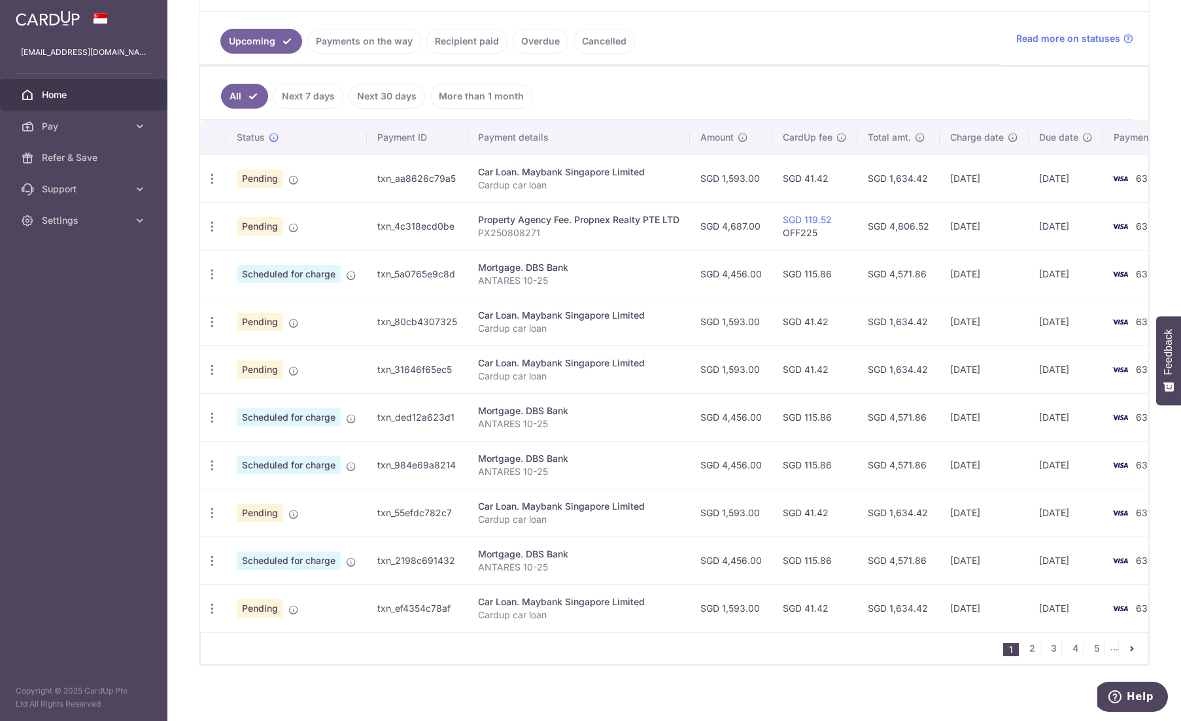
scroll to position [290, 0]
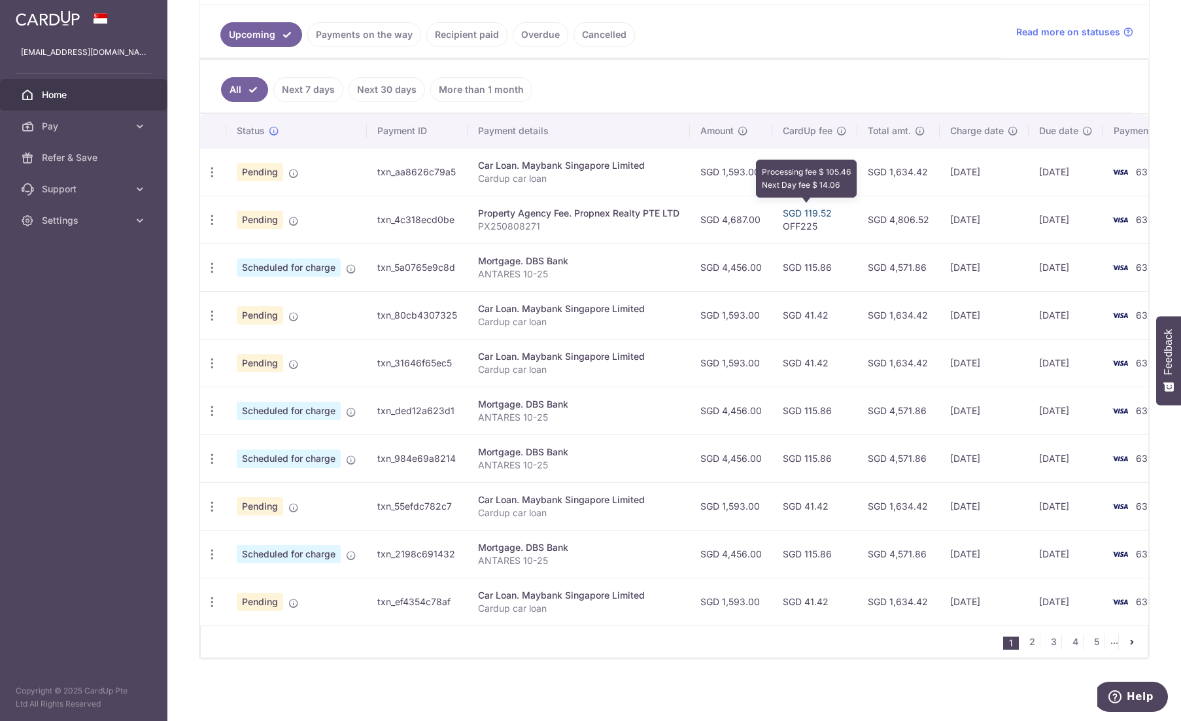
click at [784, 209] on link "SGD 119.52" at bounding box center [807, 212] width 49 height 11
click at [220, 211] on div "Update payment Cancel payment" at bounding box center [212, 220] width 24 height 24
click at [208, 179] on icon "button" at bounding box center [212, 172] width 14 height 14
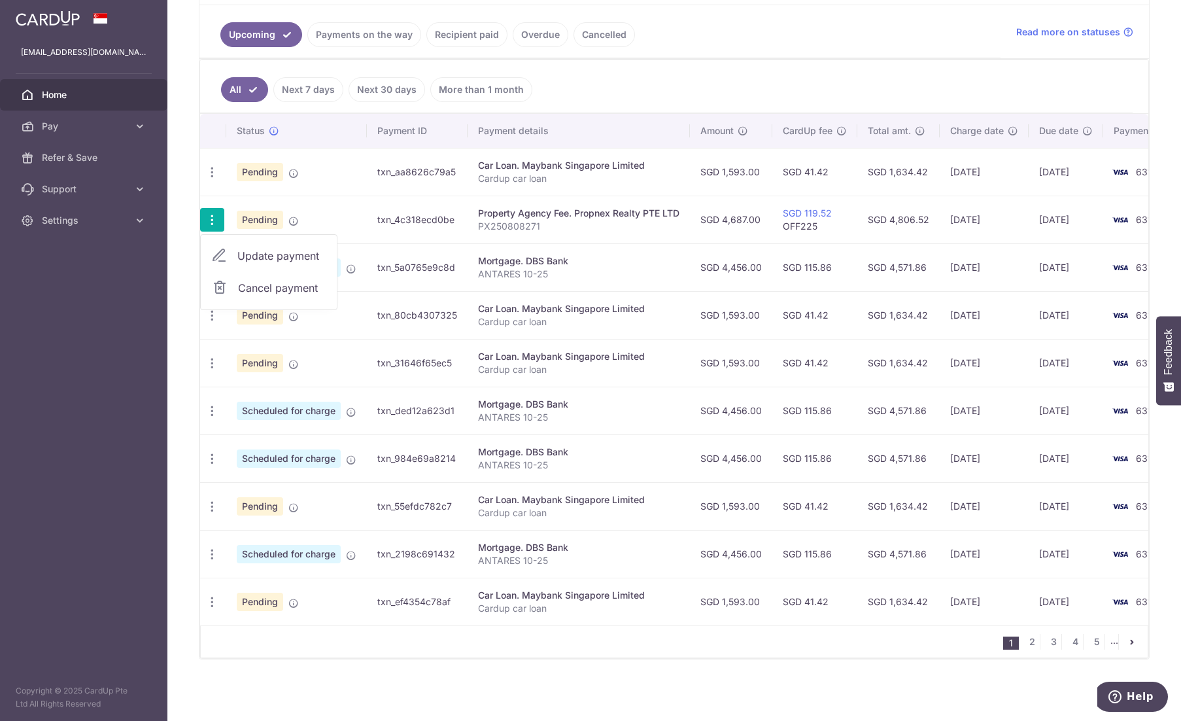
click at [262, 248] on span "Update payment" at bounding box center [281, 256] width 89 height 16
radio input "true"
type input "4,687.00"
type input "[DATE]"
type input "PX250808271"
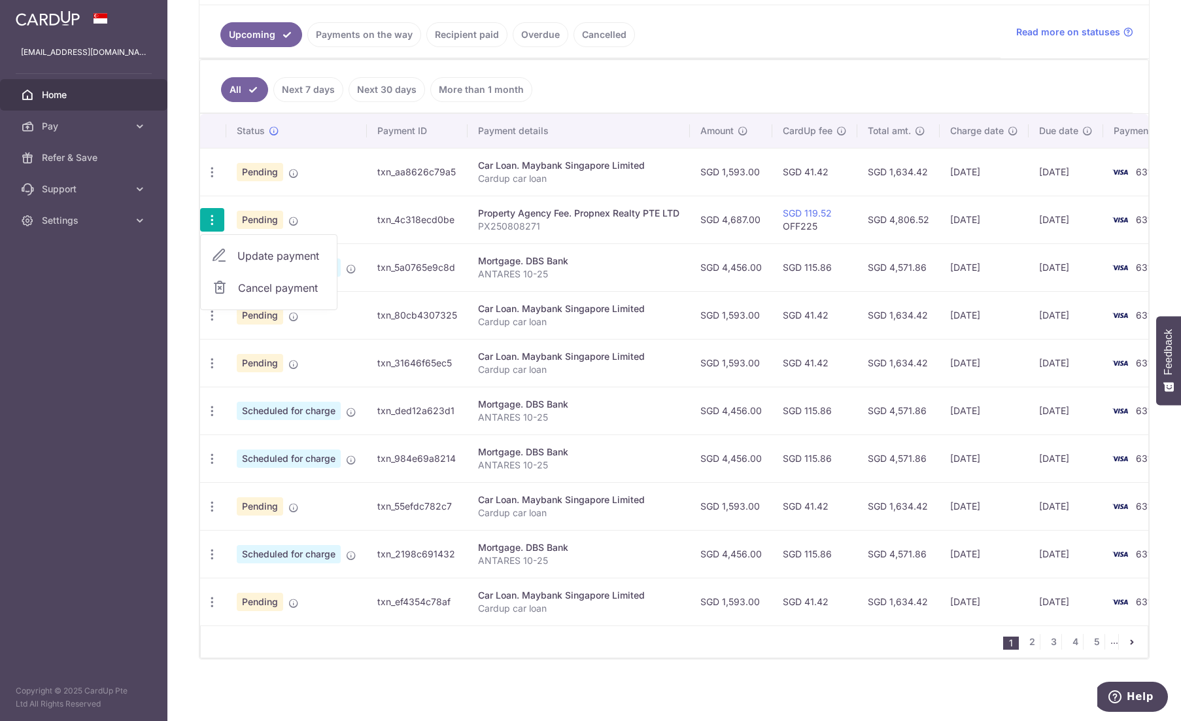
type input "OFF225"
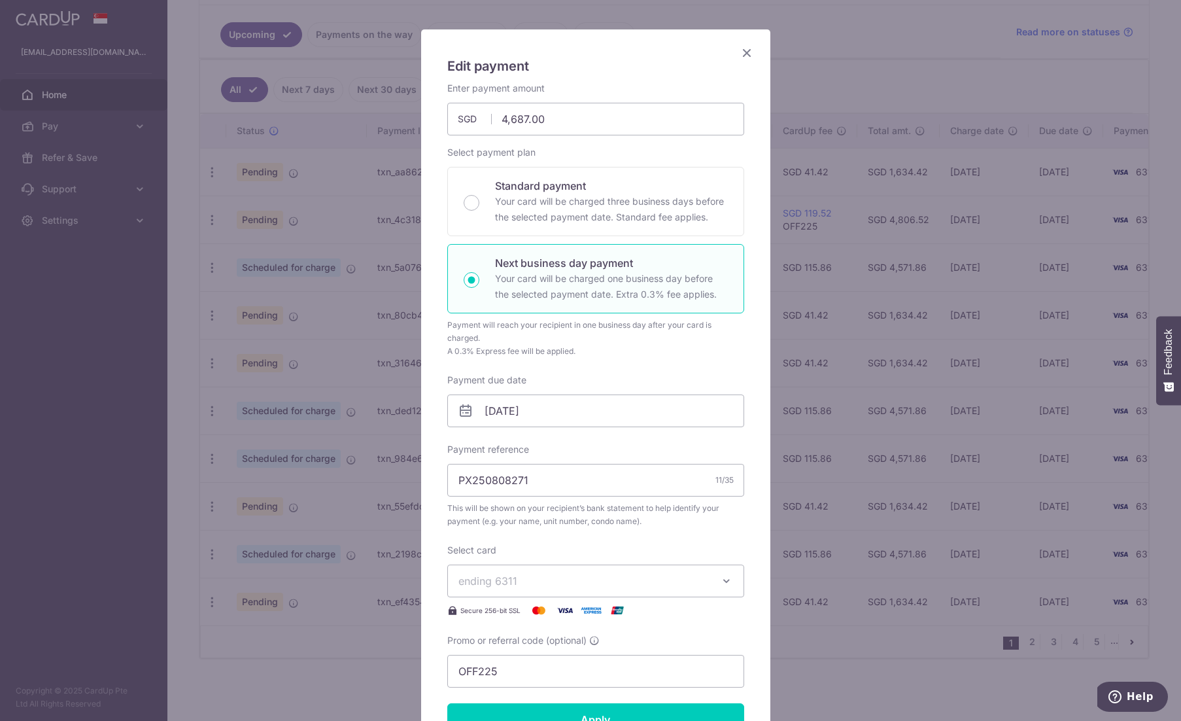
scroll to position [65, 0]
click at [741, 46] on icon "Close" at bounding box center [747, 52] width 16 height 16
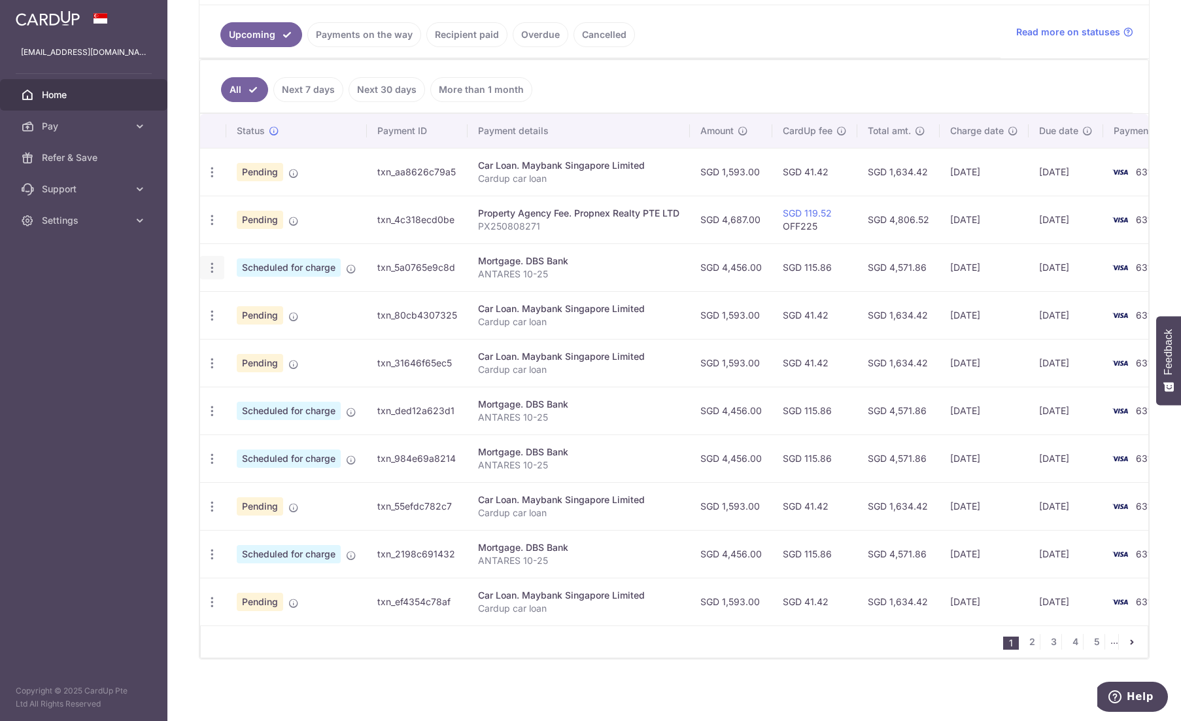
click at [214, 179] on icon "button" at bounding box center [212, 172] width 14 height 14
click at [238, 300] on span "Update payment" at bounding box center [281, 304] width 89 height 16
radio input "true"
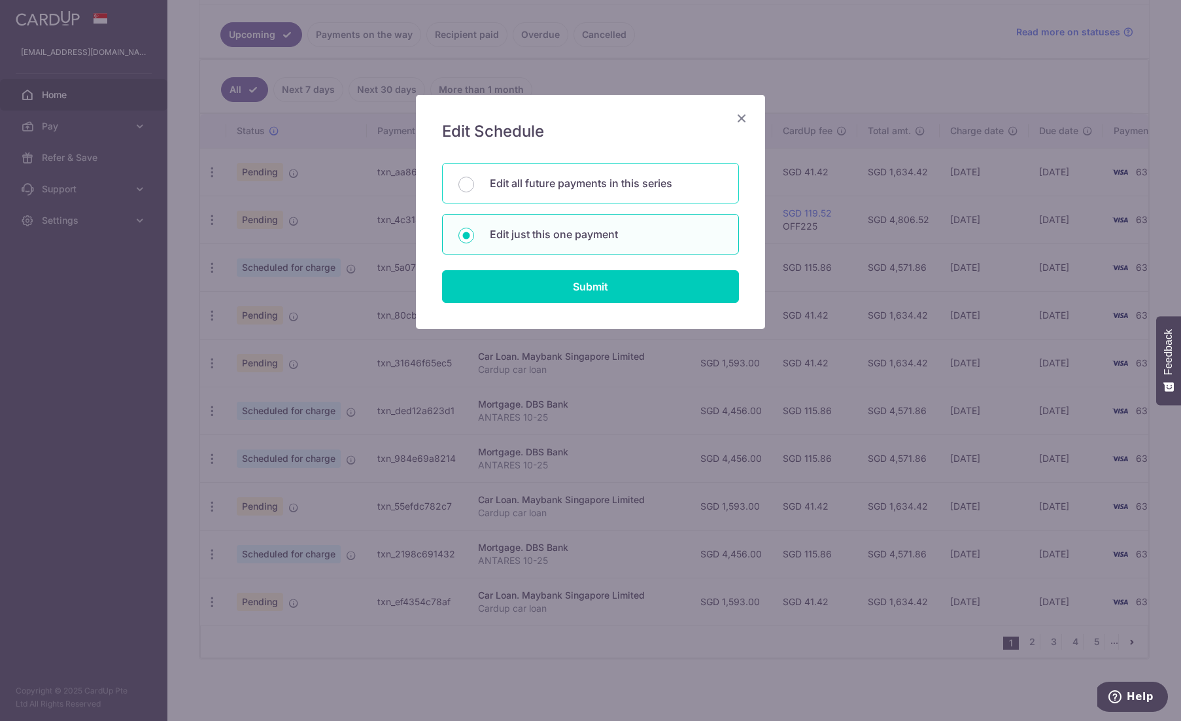
click at [572, 178] on p "Edit all future payments in this series" at bounding box center [606, 183] width 233 height 16
click at [474, 178] on input "Edit all future payments in this series" at bounding box center [467, 185] width 16 height 16
radio input "true"
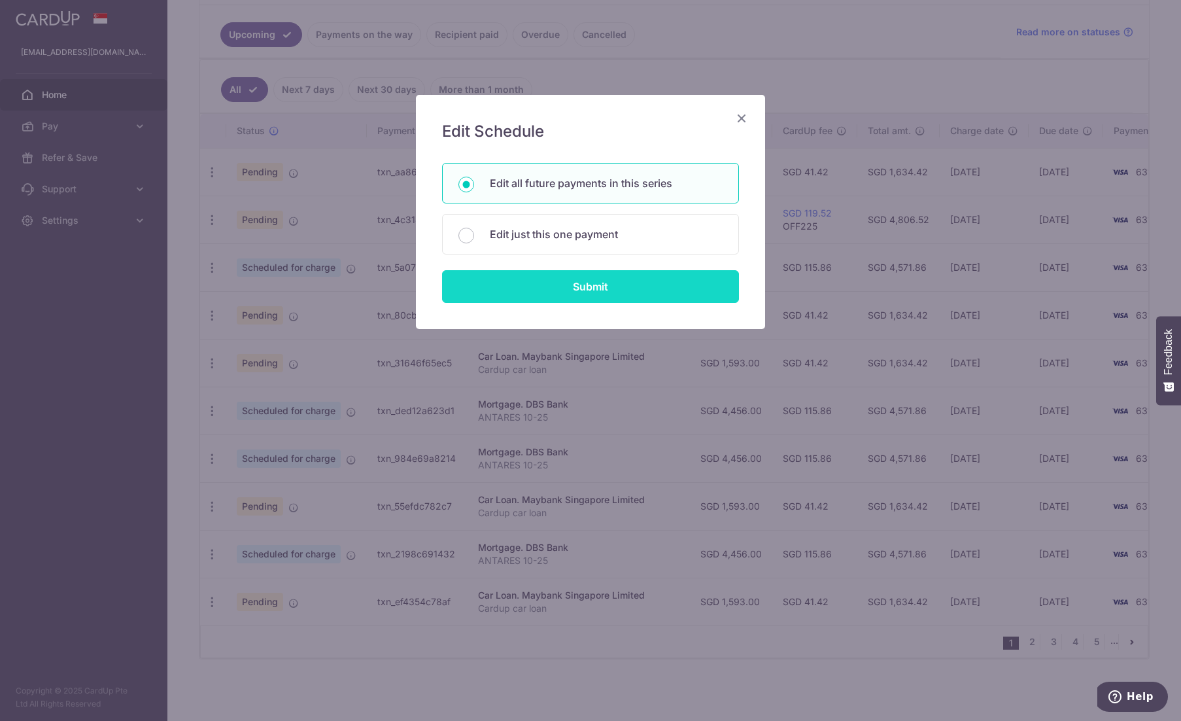
click at [592, 291] on input "Submit" at bounding box center [590, 286] width 297 height 33
radio input "true"
type input "4,456.00"
type input "ANTARES 10-25"
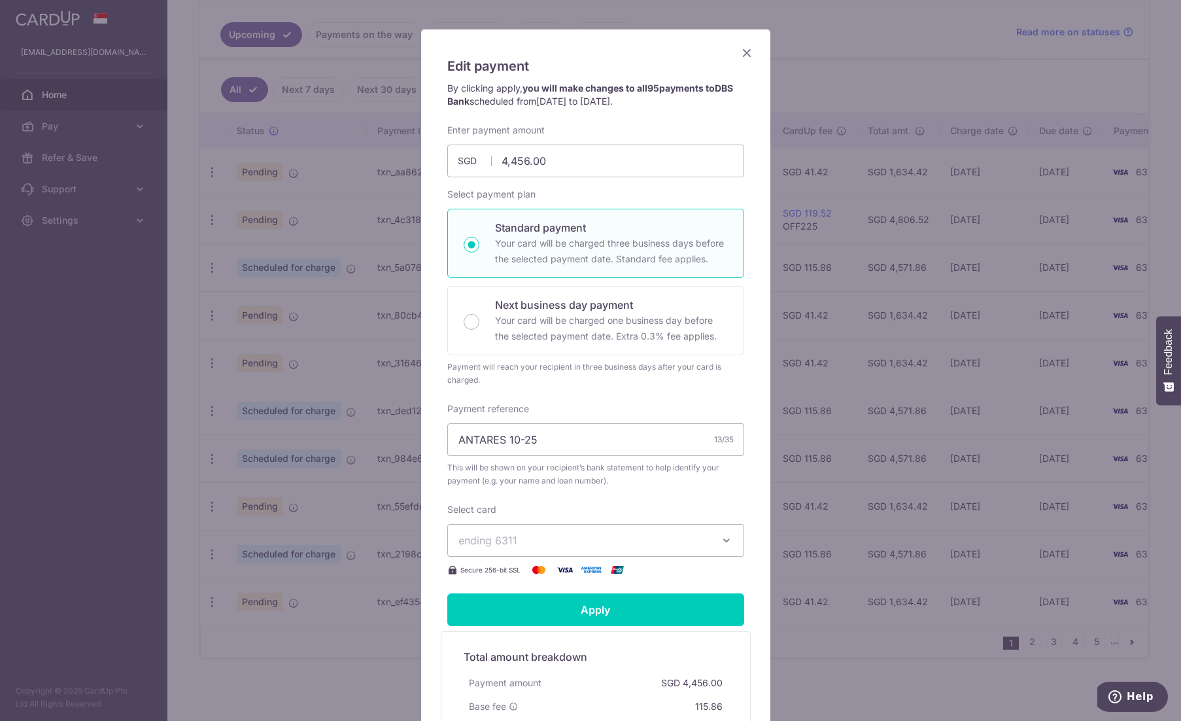
drag, startPoint x: 566, startPoint y: 534, endPoint x: 574, endPoint y: 528, distance: 9.8
click at [568, 532] on span "ending 6311" at bounding box center [584, 540] width 251 height 16
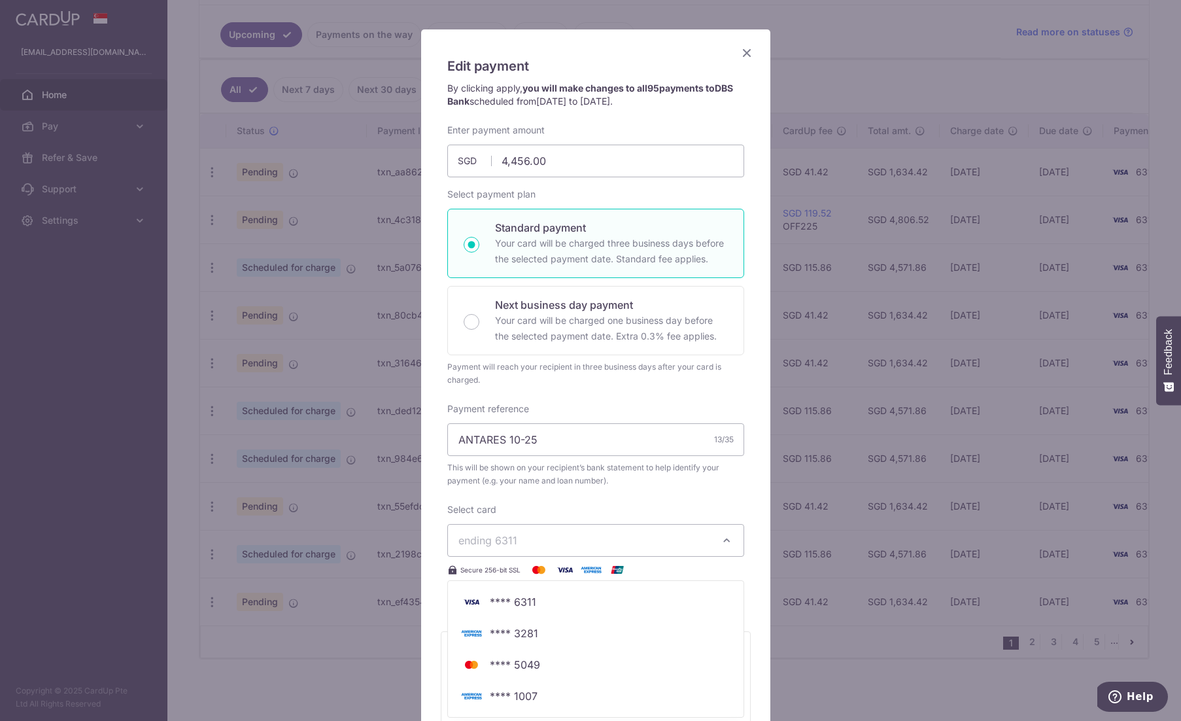
click at [602, 500] on div "Enter payment amount 4,456.00 4456.00 SGD To change the payment amount, please …" at bounding box center [595, 351] width 297 height 454
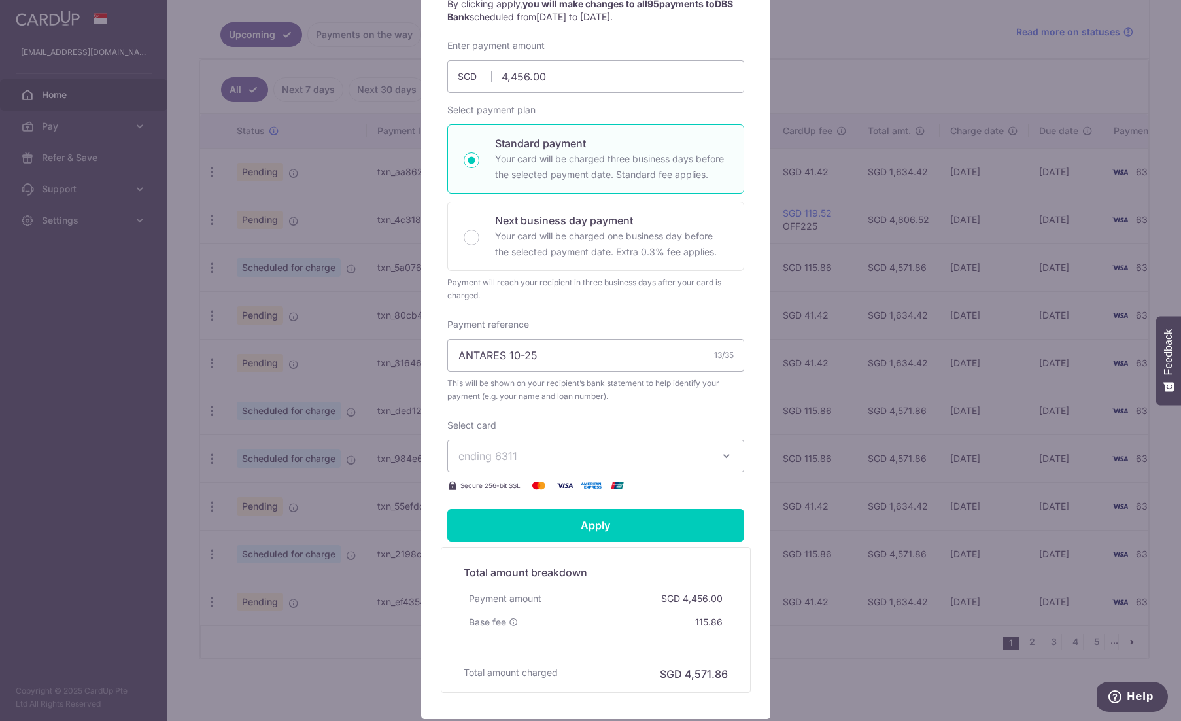
scroll to position [109, 0]
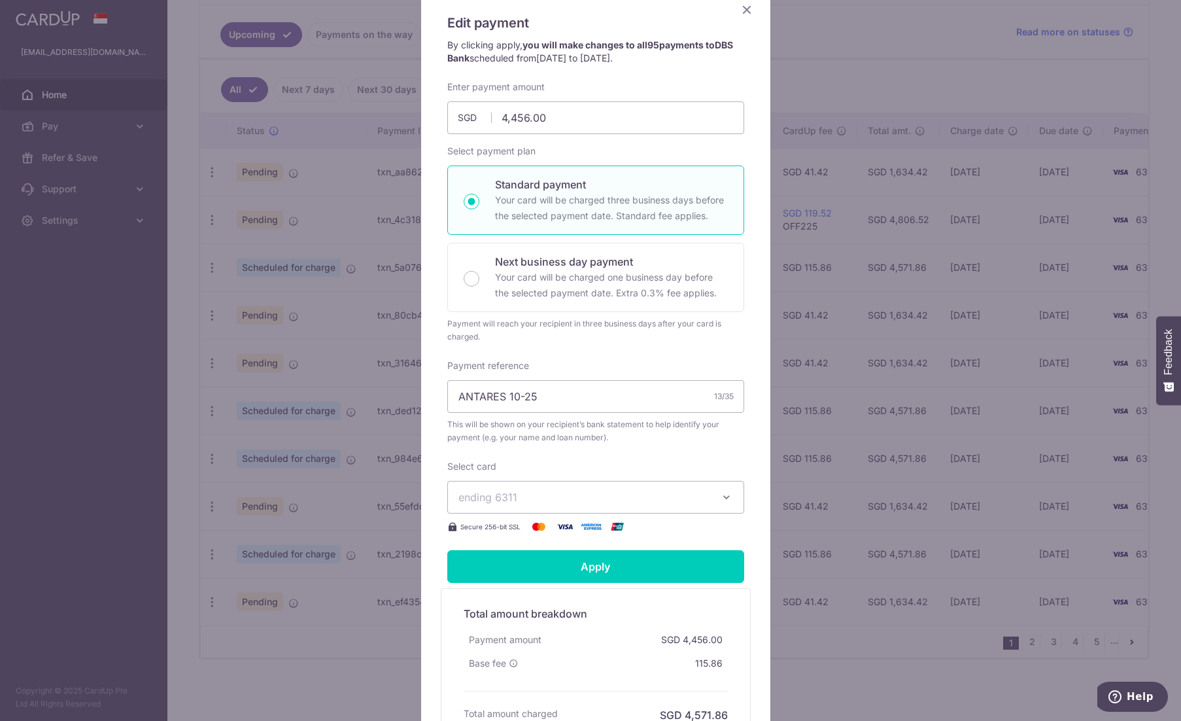
click at [749, 10] on icon "Close" at bounding box center [747, 9] width 16 height 16
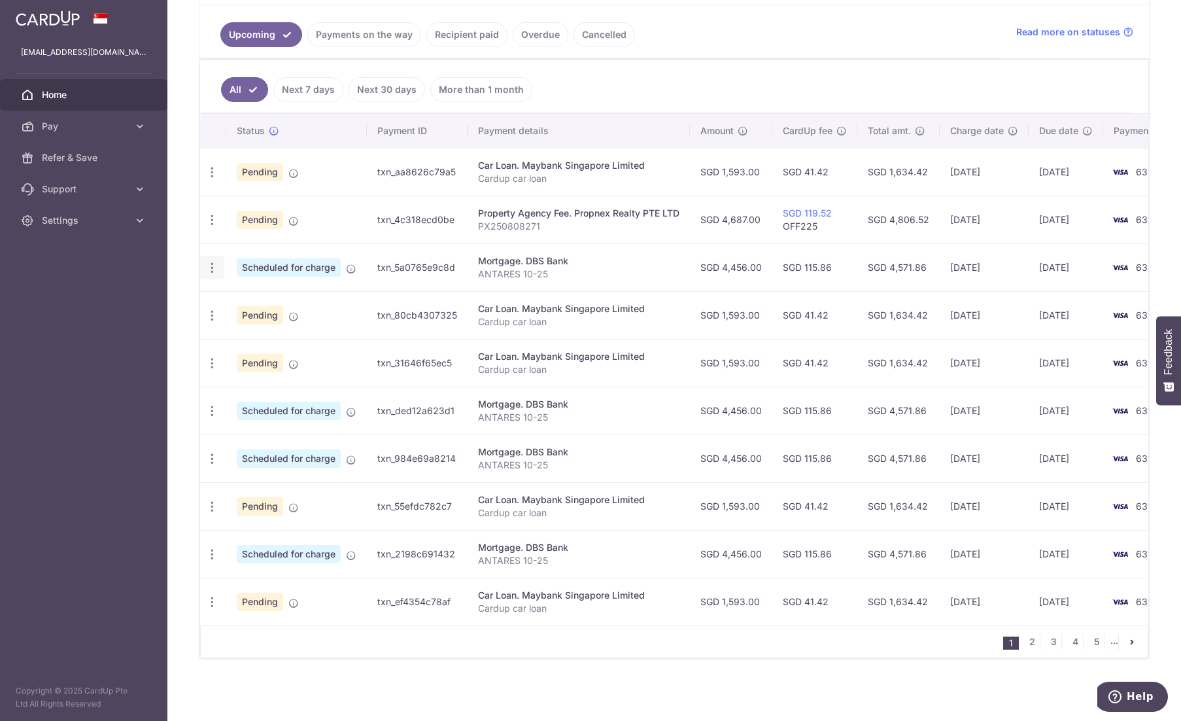
click at [212, 179] on icon "button" at bounding box center [212, 172] width 14 height 14
click at [498, 281] on td "Mortgage. DBS Bank ANTARES 10-25" at bounding box center [579, 267] width 222 height 48
click at [221, 172] on div "Update payment Cancel payment Upload doc" at bounding box center [212, 172] width 24 height 24
click at [218, 172] on div "Update payment Cancel payment Upload doc" at bounding box center [212, 172] width 24 height 24
click at [213, 173] on icon "button" at bounding box center [212, 172] width 14 height 14
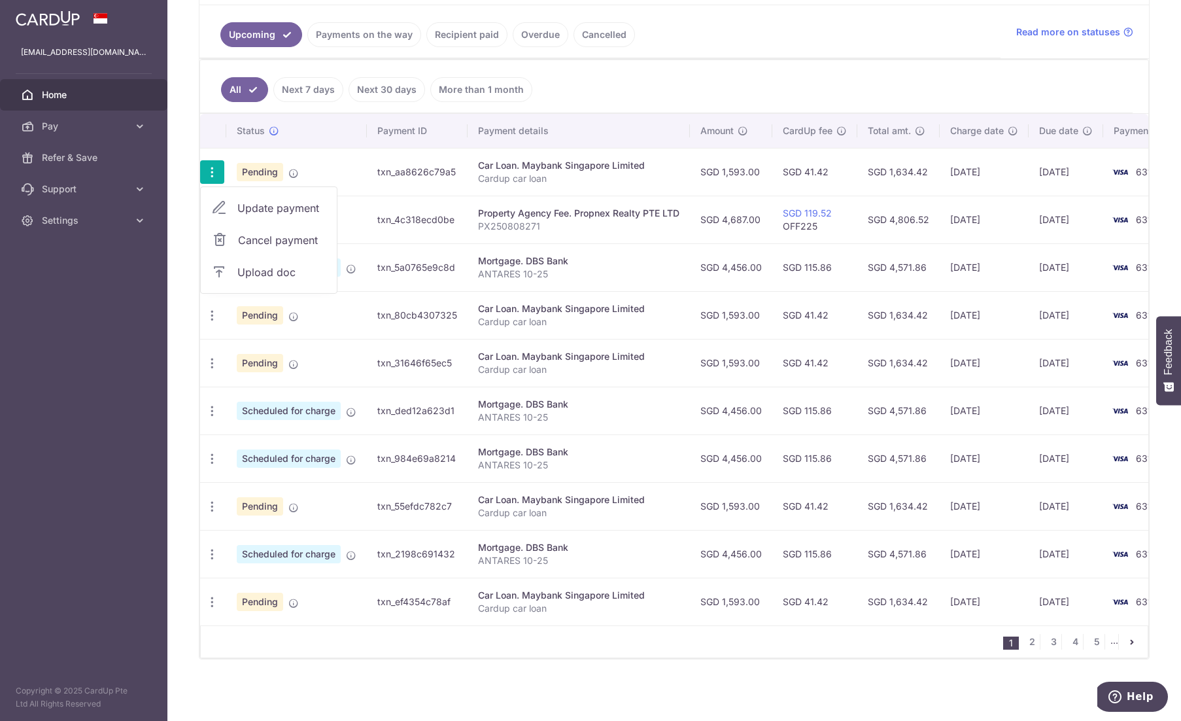
click at [256, 204] on span "Update payment" at bounding box center [281, 208] width 89 height 16
radio input "true"
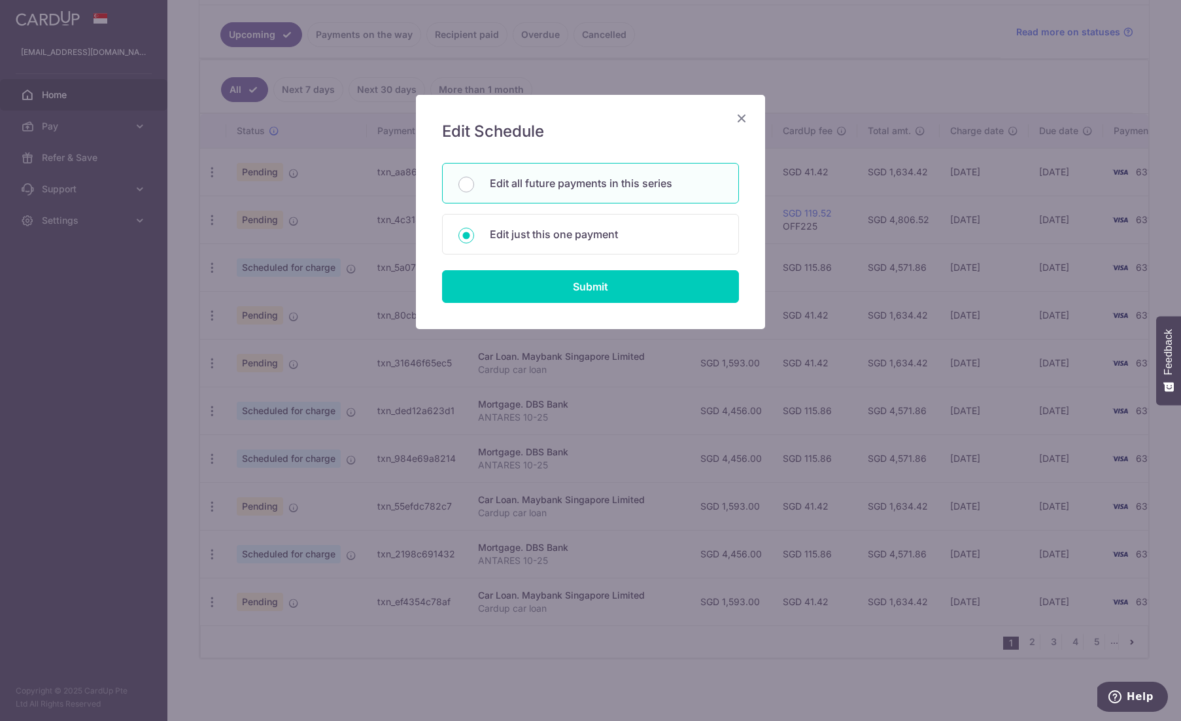
click at [538, 183] on p "Edit all future payments in this series" at bounding box center [606, 183] width 233 height 16
click at [474, 183] on input "Edit all future payments in this series" at bounding box center [467, 185] width 16 height 16
click at [539, 236] on p "Edit just this one payment" at bounding box center [606, 234] width 233 height 16
click at [474, 236] on input "Edit just this one payment" at bounding box center [467, 236] width 16 height 16
radio input "false"
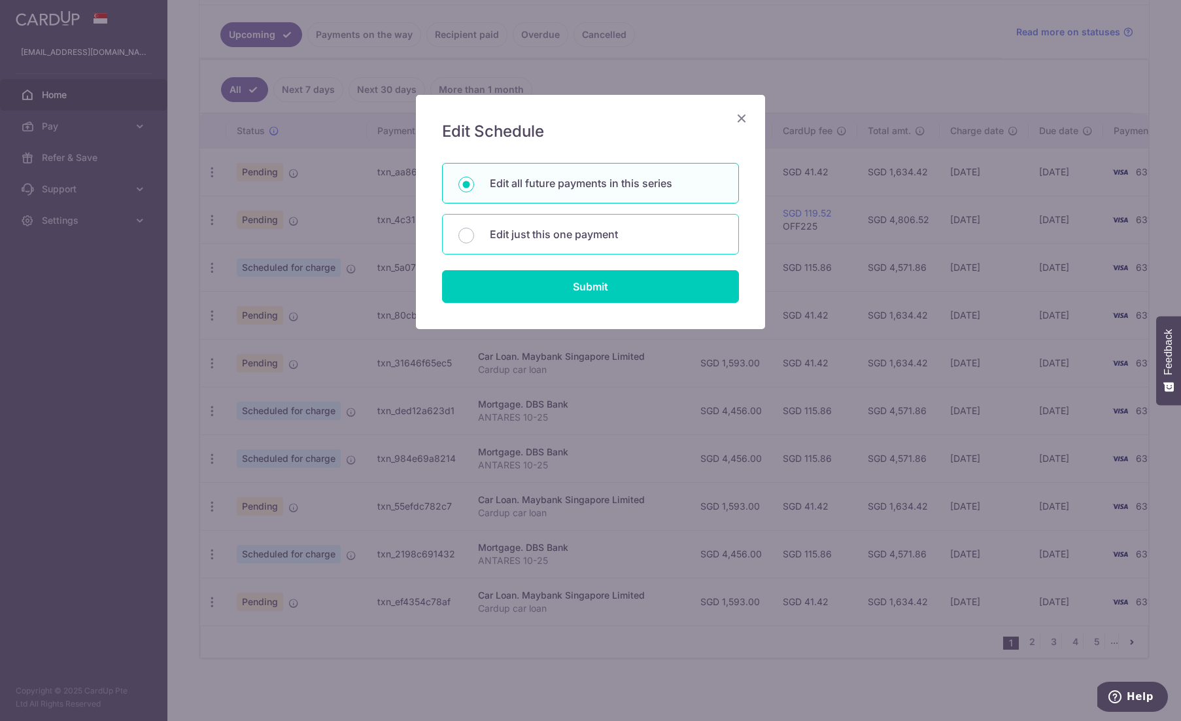
radio input "true"
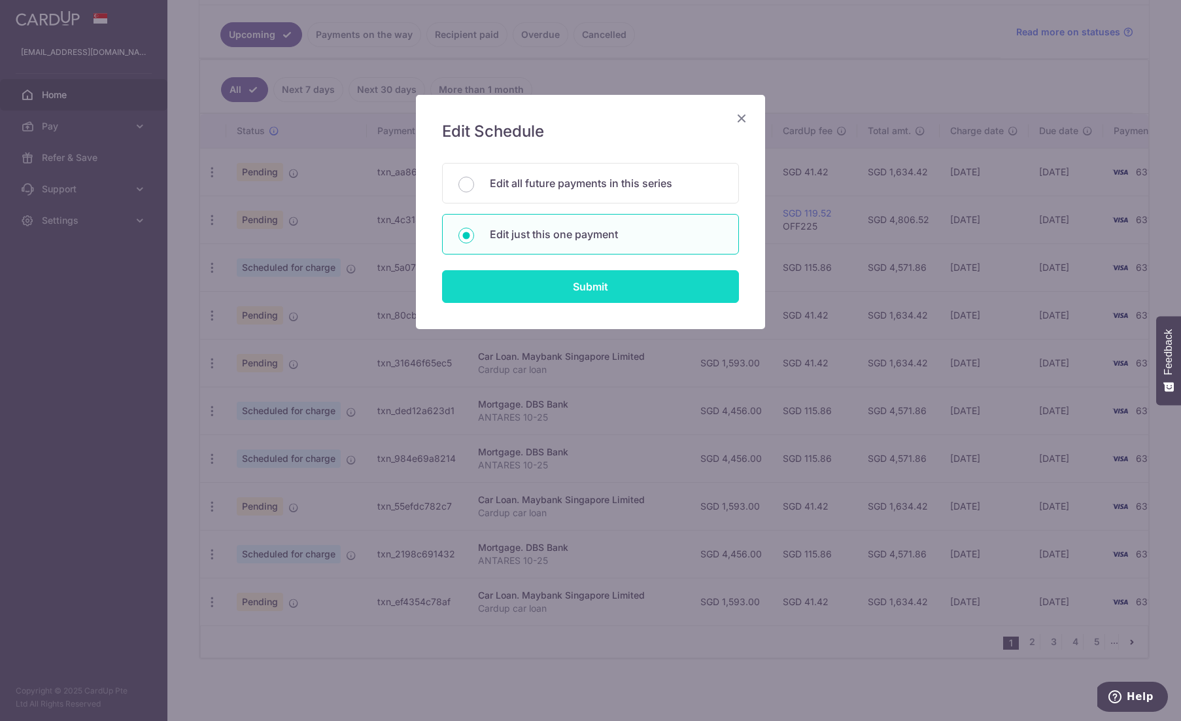
click at [558, 277] on input "Submit" at bounding box center [590, 286] width 297 height 33
type input "1,593.00"
radio input "true"
type input "02/09/2025"
type input "Cardup car loan"
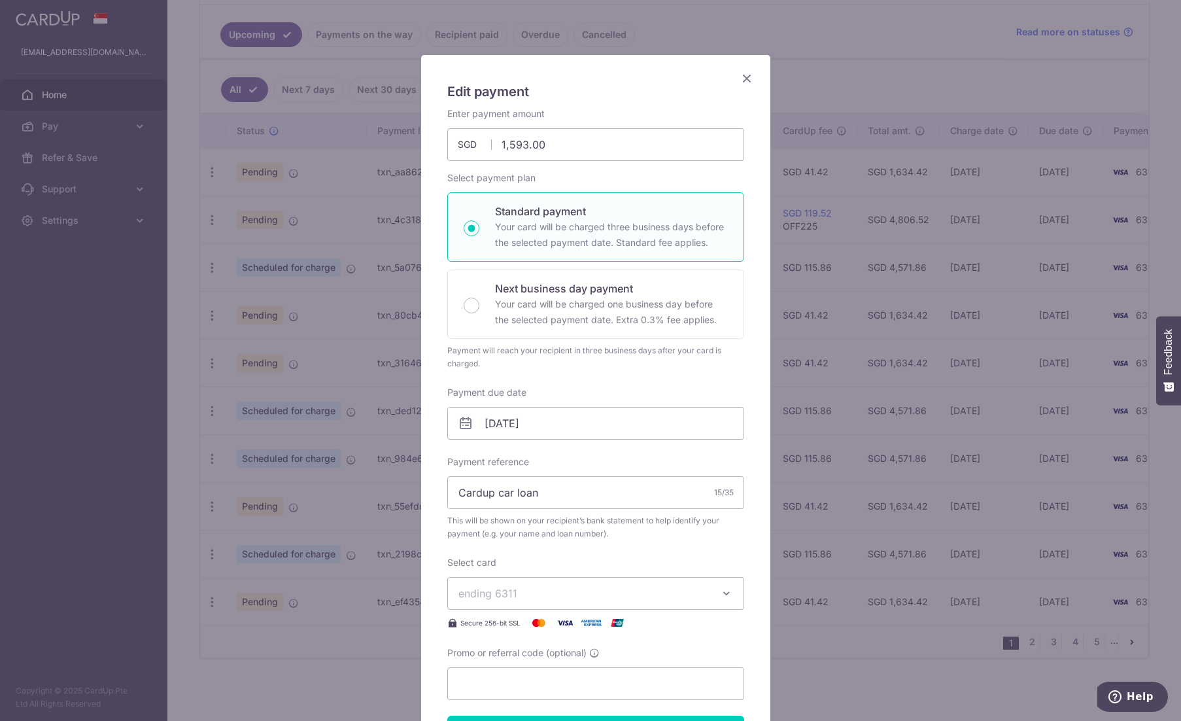
scroll to position [196, 0]
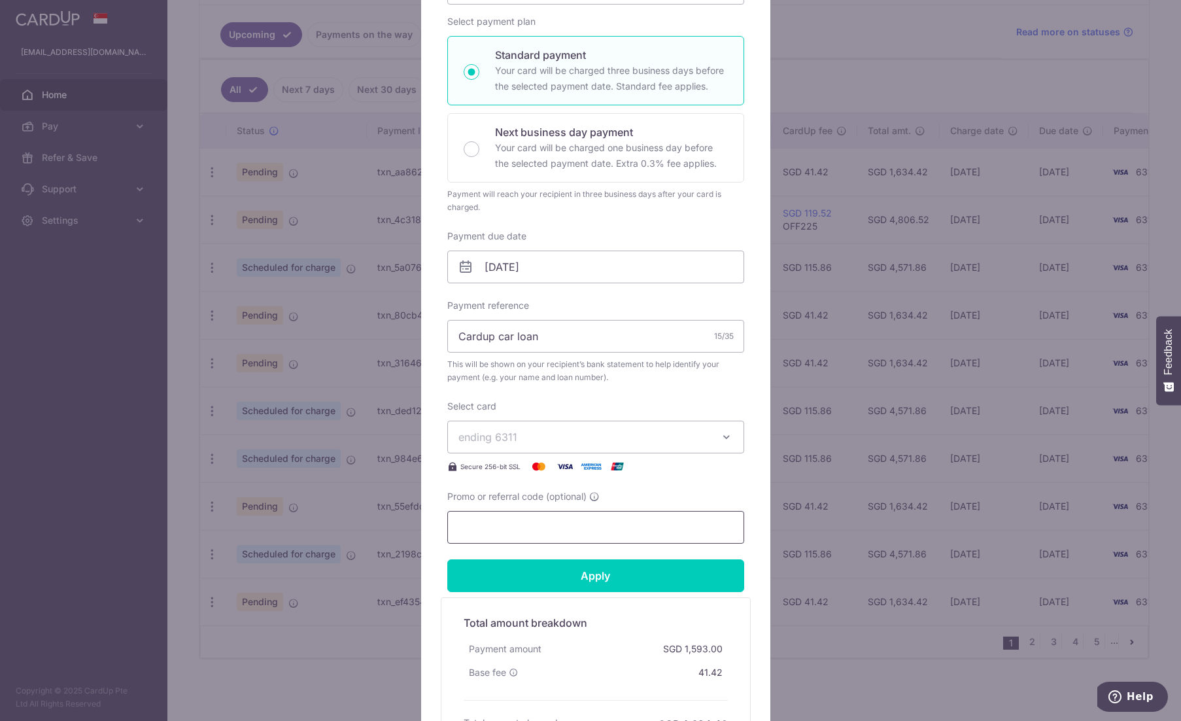
click at [539, 527] on input "Promo or referral code (optional)" at bounding box center [595, 527] width 297 height 33
type input "OFF225"
click at [543, 570] on input "Apply" at bounding box center [595, 575] width 297 height 33
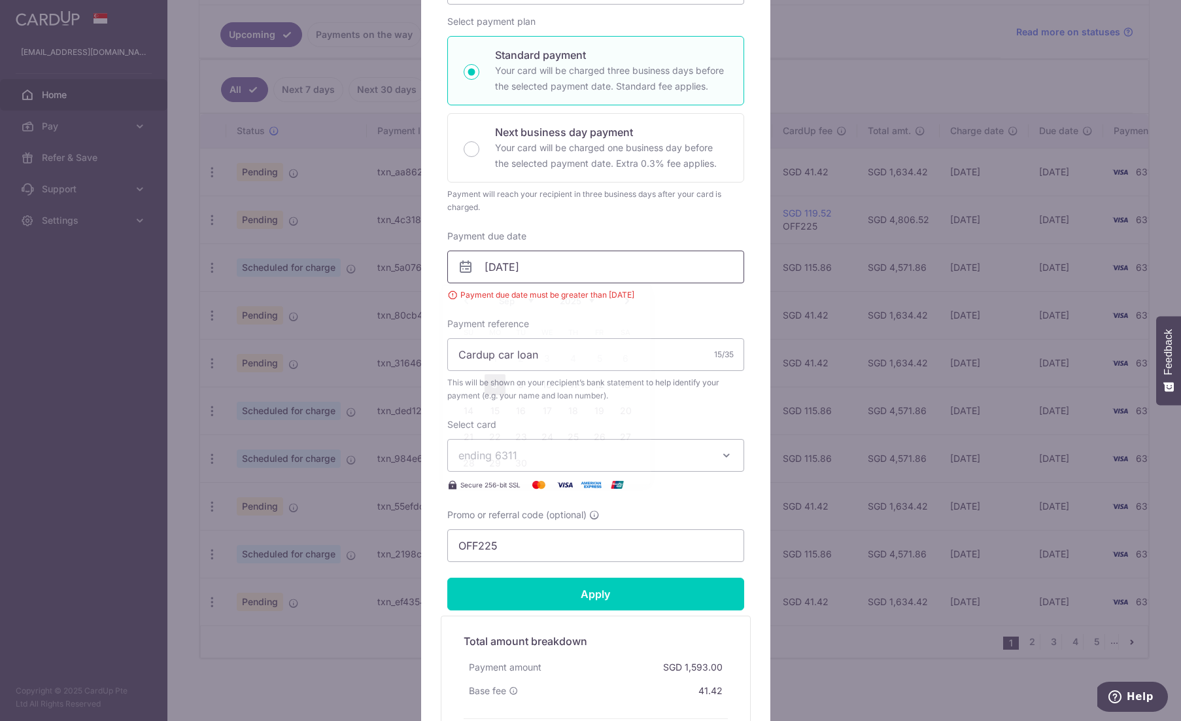
click at [604, 254] on input "02/09/2025" at bounding box center [595, 267] width 297 height 33
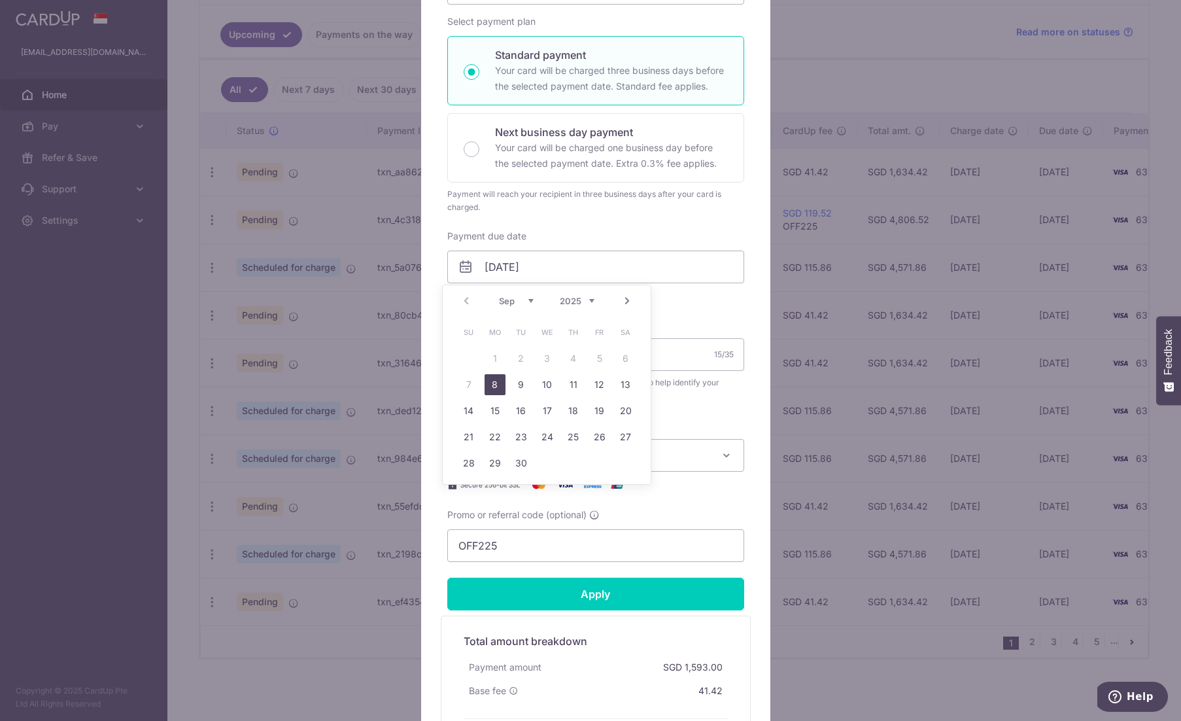
click at [666, 222] on div "Enter payment amount 1,593.00 1593.00 SGD To change the payment amount, please …" at bounding box center [595, 256] width 297 height 611
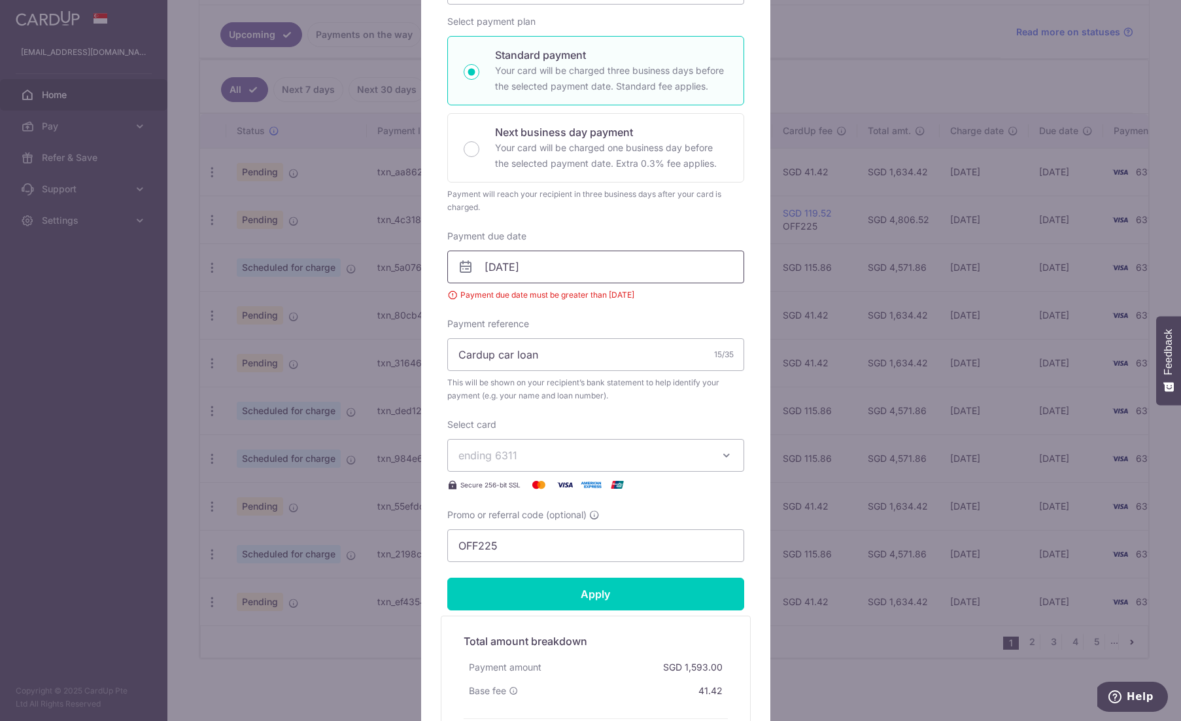
click at [631, 260] on input "02/09/2025" at bounding box center [595, 267] width 297 height 33
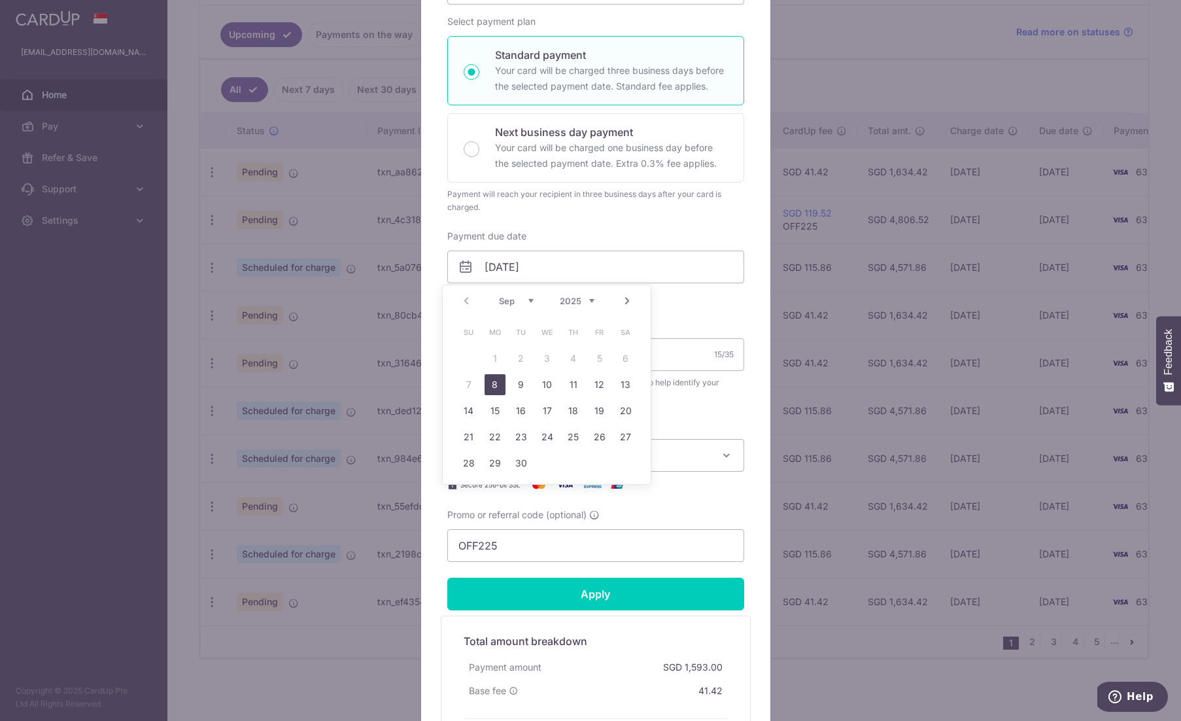
click at [495, 381] on link "8" at bounding box center [495, 384] width 21 height 21
type input "[DATE]"
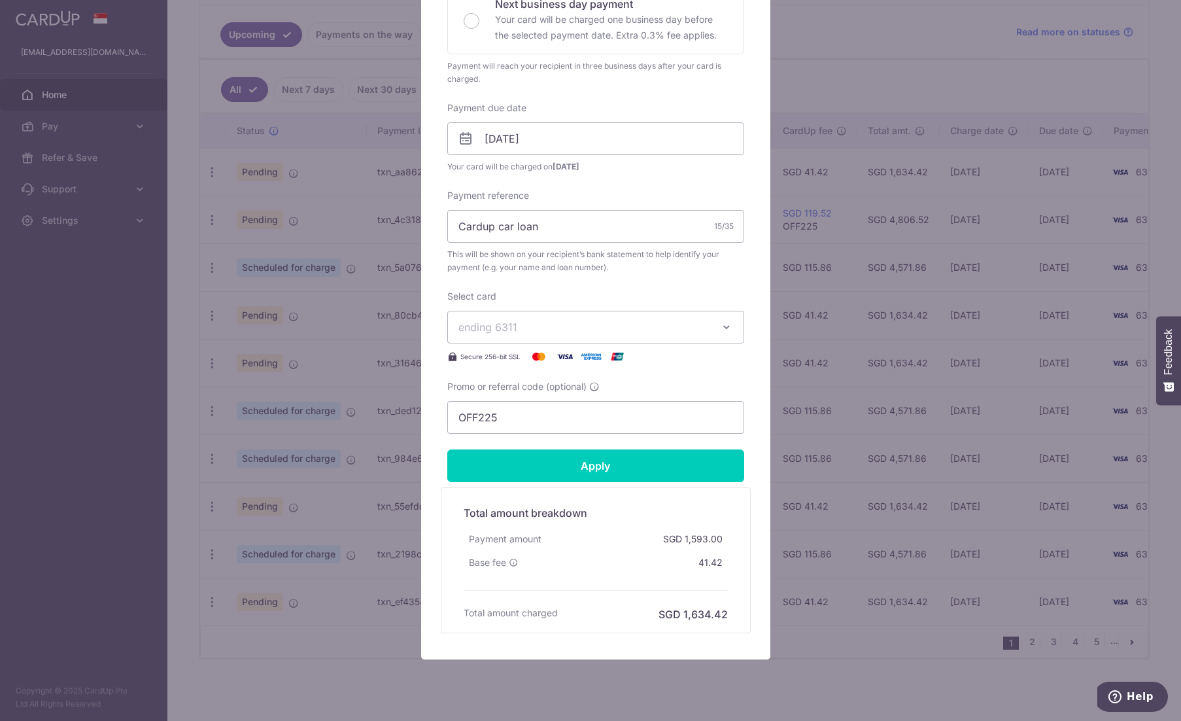
scroll to position [327, 0]
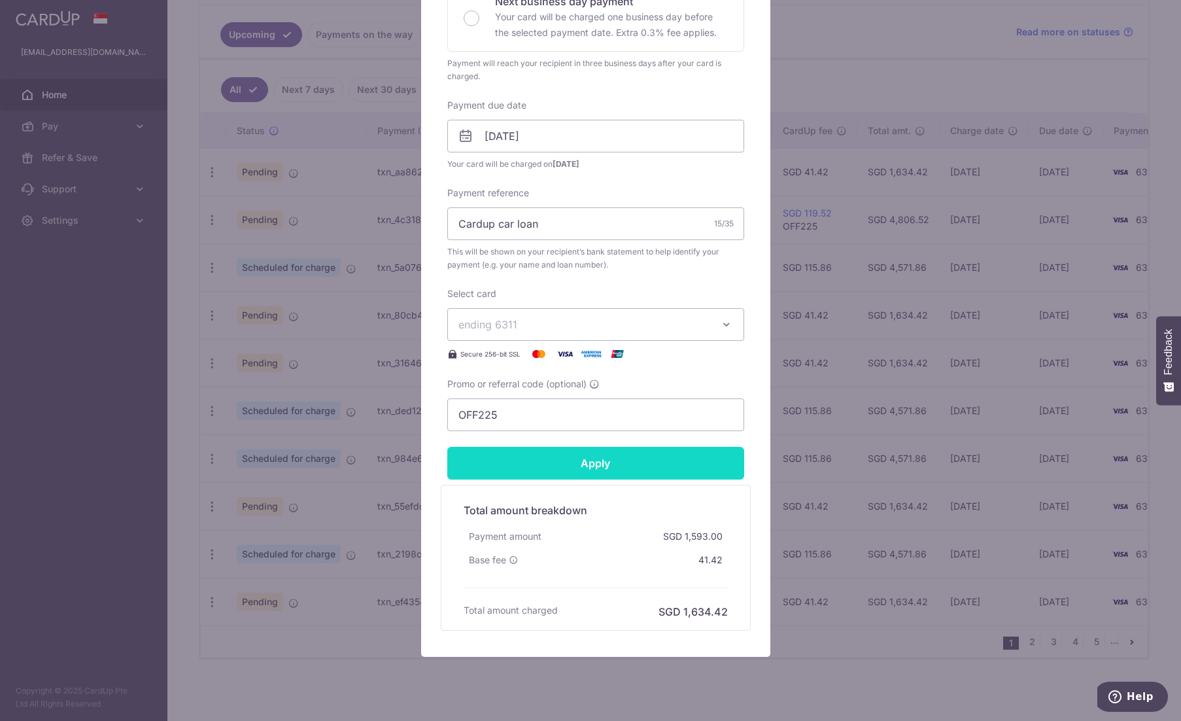
click at [631, 467] on input "Apply" at bounding box center [595, 463] width 297 height 33
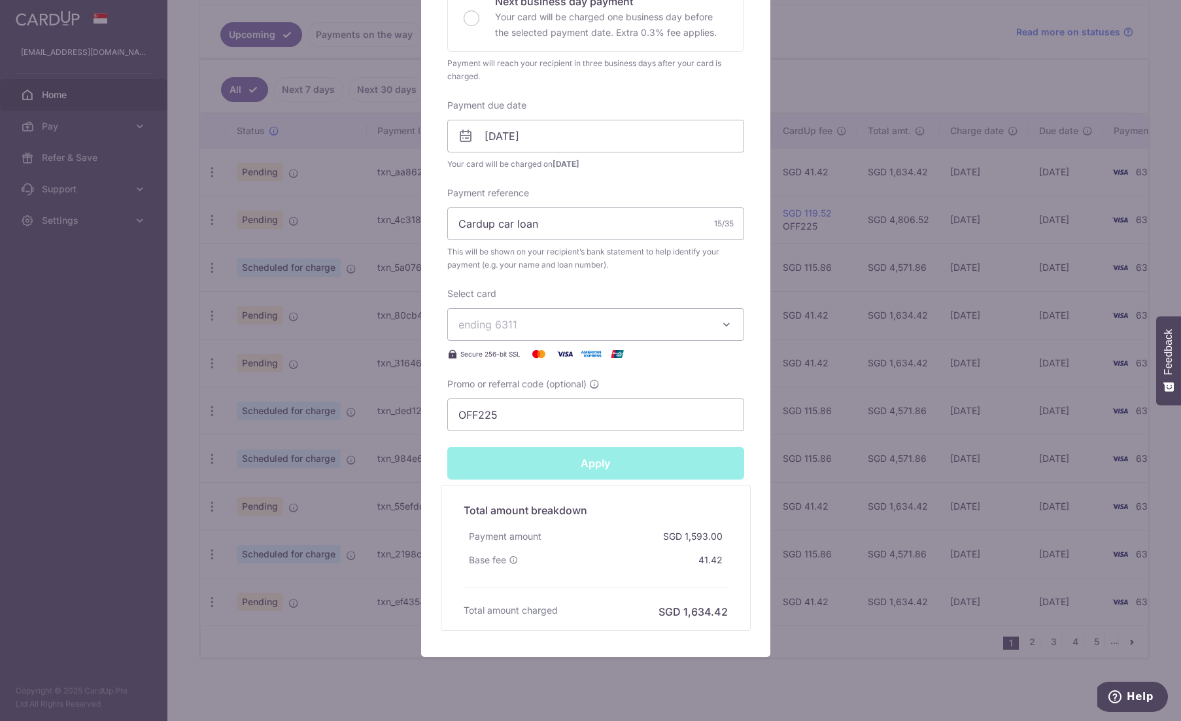
type input "Successfully Applied"
click at [838, 389] on div "Edit payment By clicking apply, you will make changes to all 95 payments to May…" at bounding box center [590, 360] width 1181 height 721
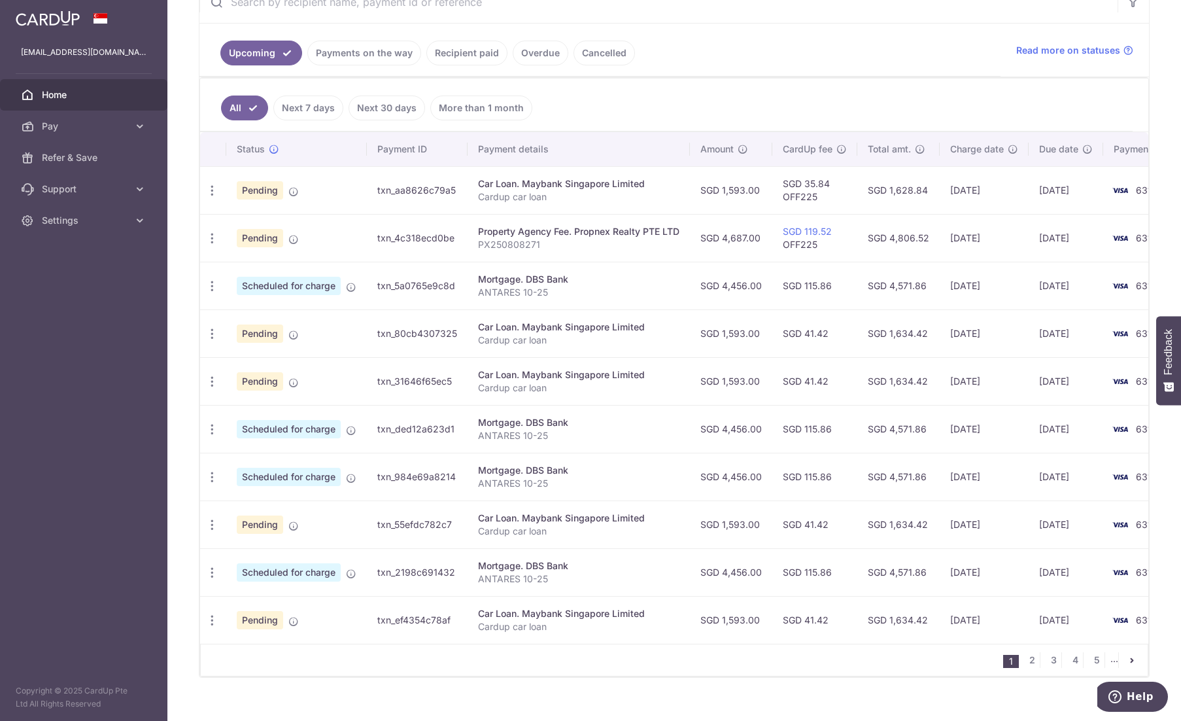
scroll to position [290, 0]
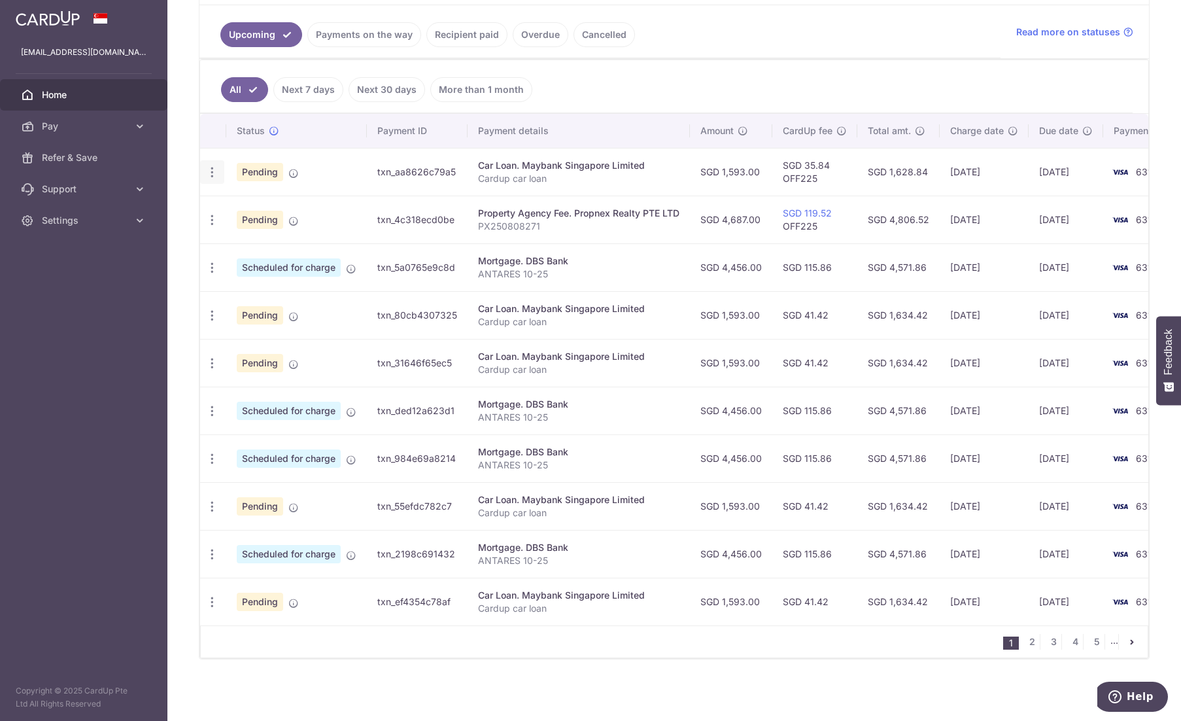
click at [220, 171] on div "Update payment Cancel payment Upload doc" at bounding box center [212, 172] width 24 height 24
click at [212, 174] on icon "button" at bounding box center [212, 172] width 14 height 14
click at [273, 200] on span "Update payment" at bounding box center [281, 208] width 89 height 16
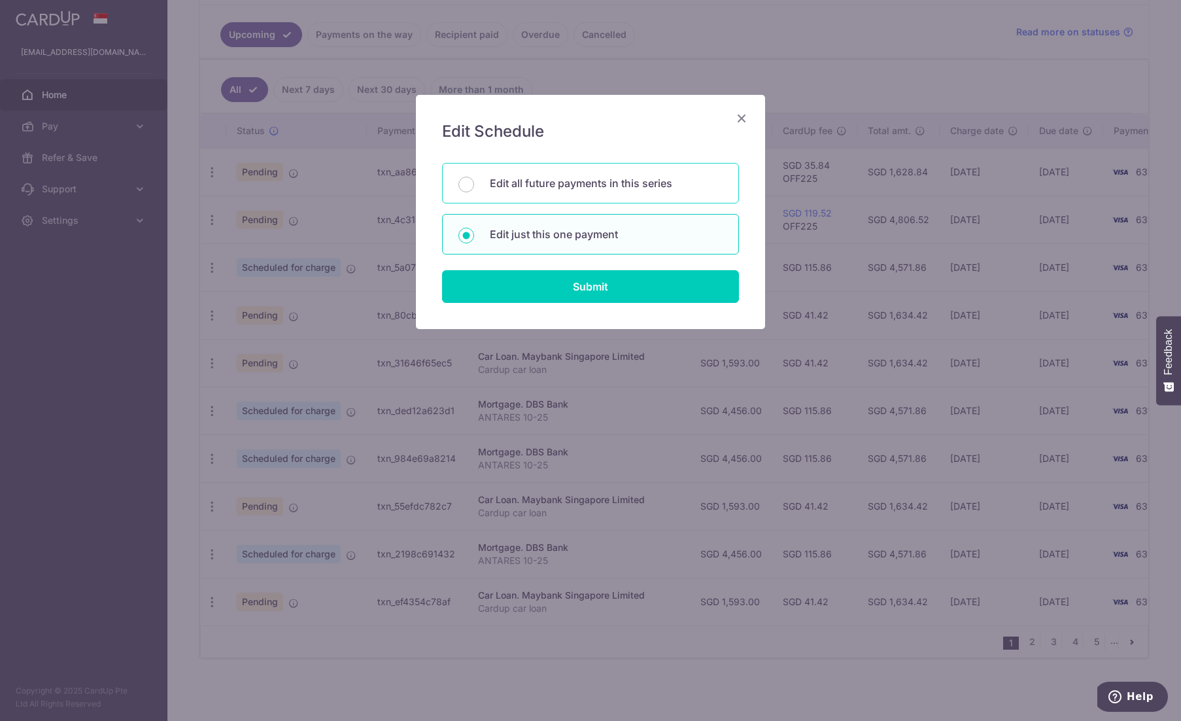
click at [562, 180] on p "Edit all future payments in this series" at bounding box center [606, 183] width 233 height 16
click at [474, 180] on input "Edit all future payments in this series" at bounding box center [467, 185] width 16 height 16
click at [560, 250] on div "Edit just this one payment" at bounding box center [590, 234] width 297 height 41
radio input "false"
radio input "true"
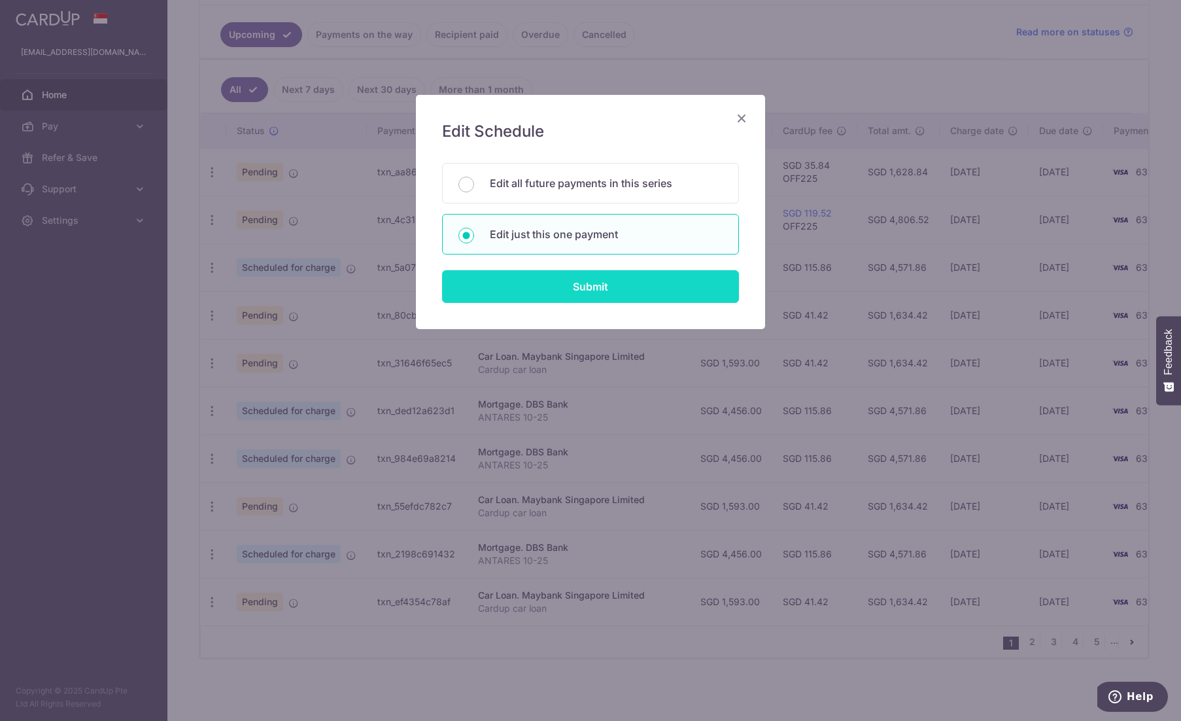
click at [578, 294] on input "Submit" at bounding box center [590, 286] width 297 height 33
radio input "true"
type input "1,593.00"
type input "[DATE]"
type input "Cardup car loan"
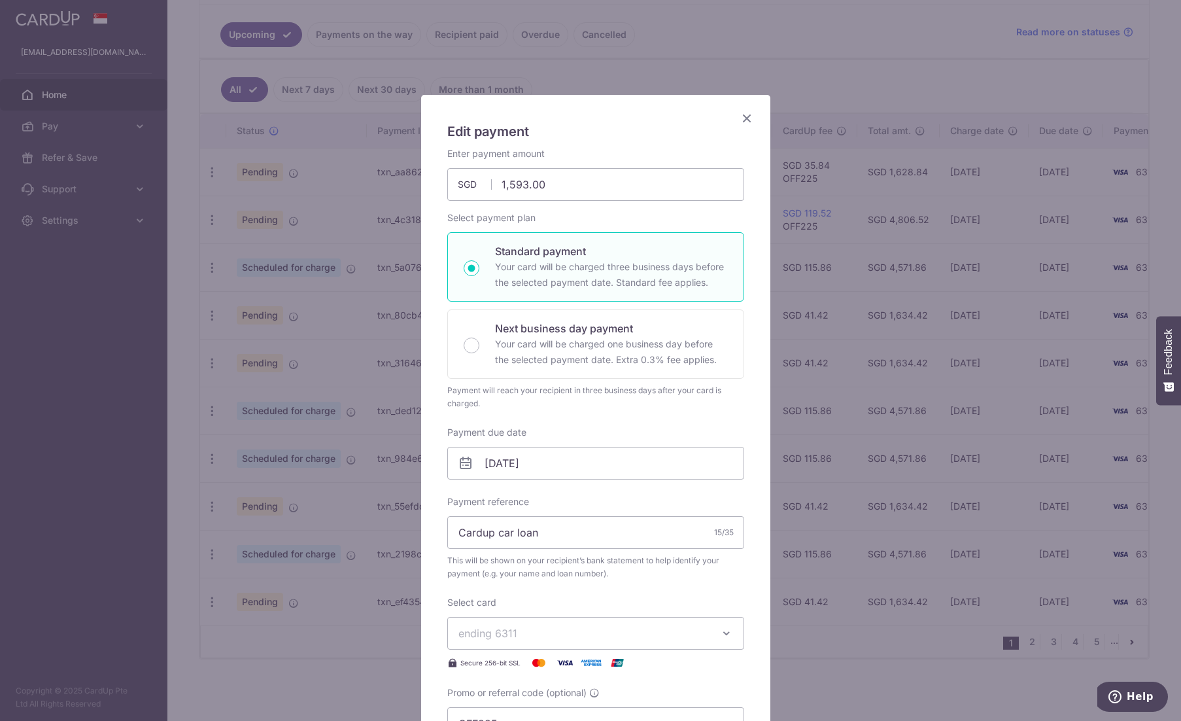
click at [551, 631] on span "ending 6311" at bounding box center [584, 633] width 251 height 16
click at [741, 382] on div "Edit payment By clicking apply, you will make changes to all payments to Mayban…" at bounding box center [595, 530] width 349 height 871
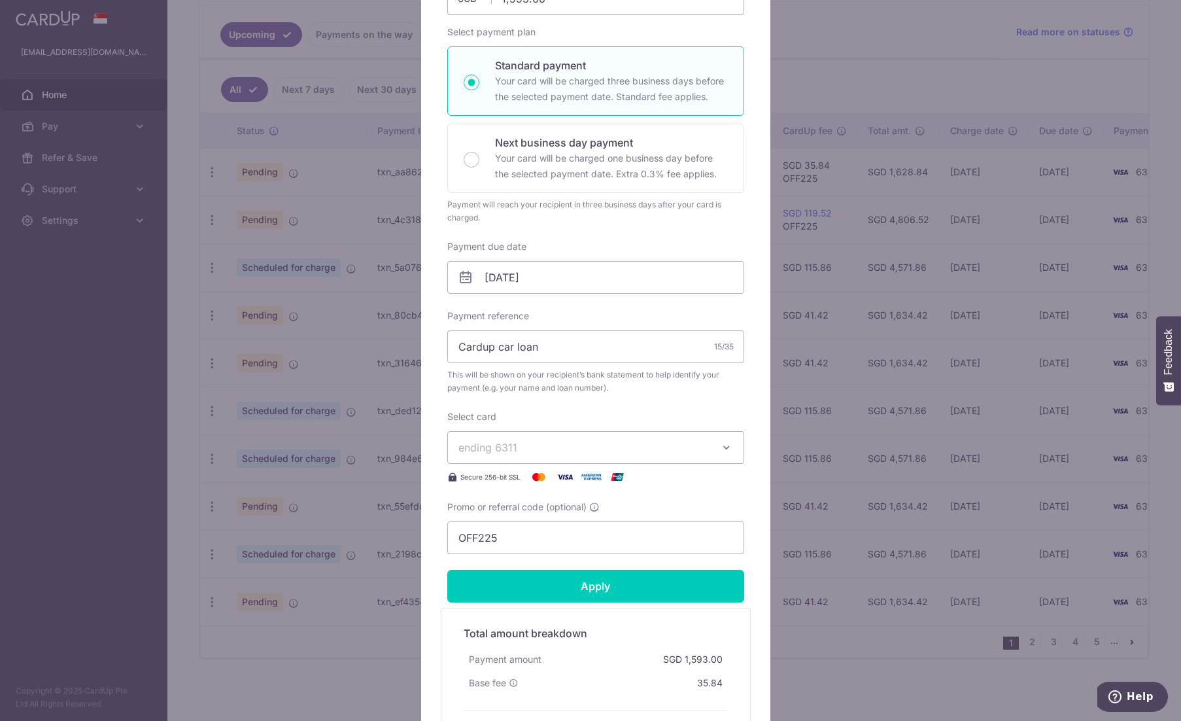
scroll to position [262, 0]
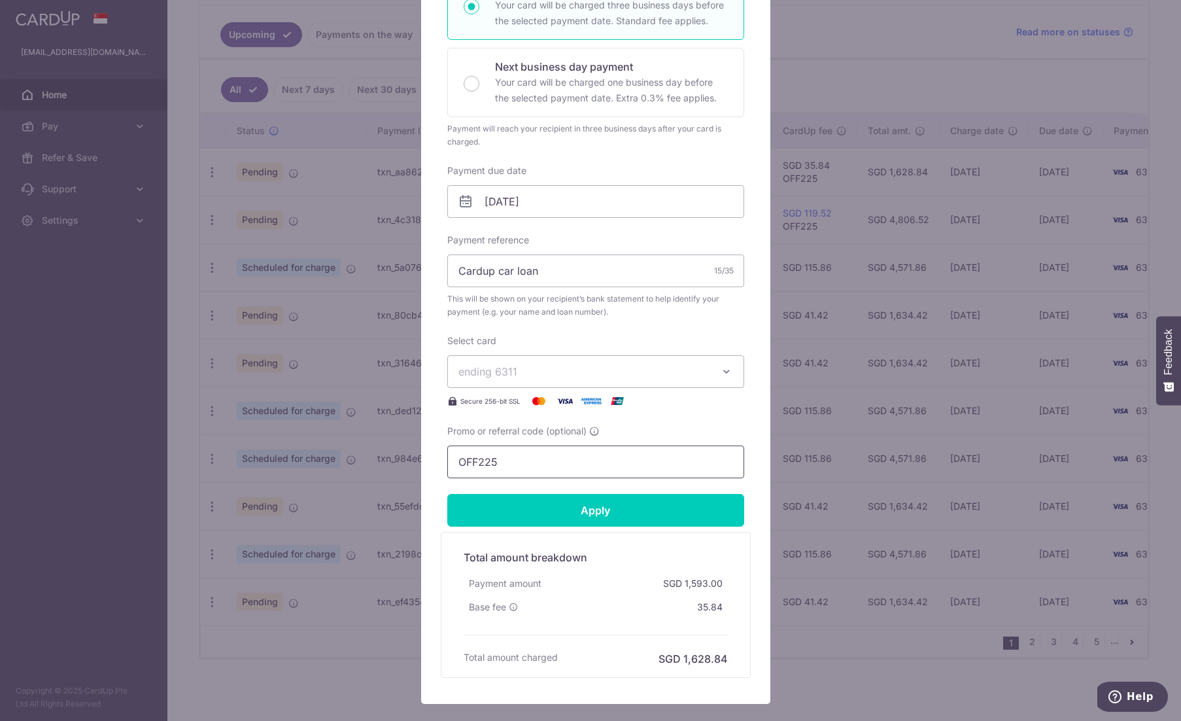
click at [595, 462] on input "OFF225" at bounding box center [595, 461] width 297 height 33
drag, startPoint x: 551, startPoint y: 465, endPoint x: 415, endPoint y: 456, distance: 137.0
click at [421, 456] on div "Edit payment By clicking apply, you will make changes to all payments to Mayban…" at bounding box center [596, 269] width 351 height 872
paste input "3HOME25R"
type input "3HOME25R"
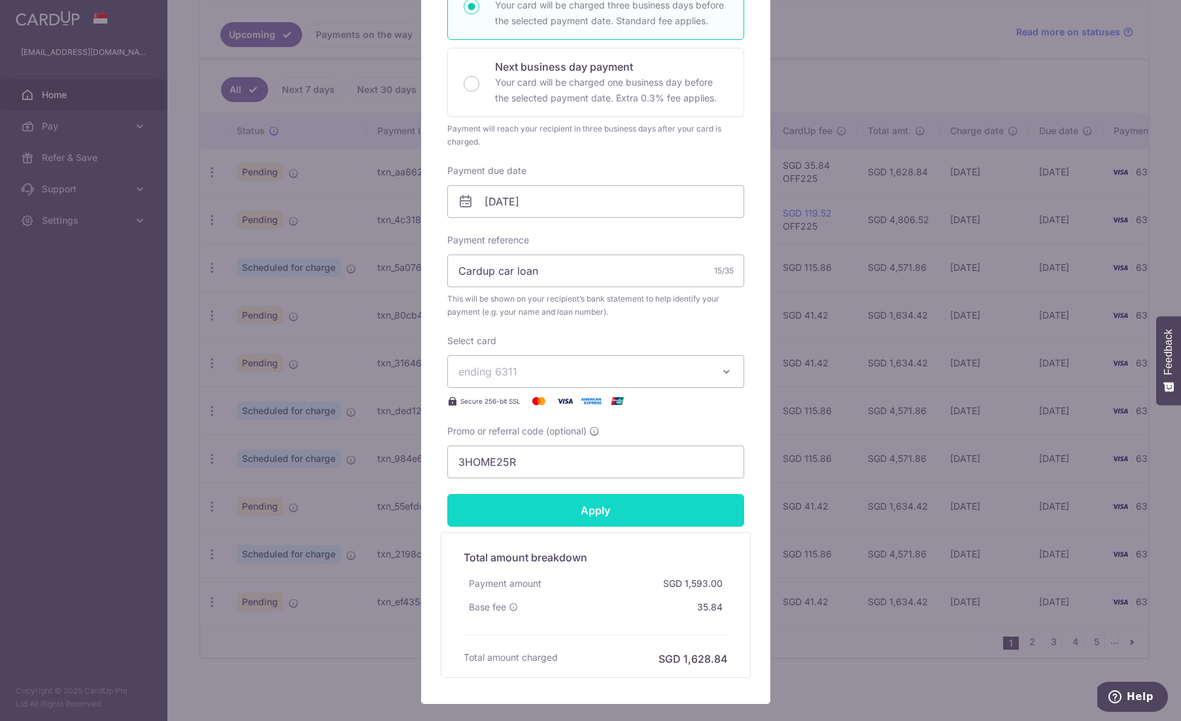
click at [542, 506] on input "Apply" at bounding box center [595, 510] width 297 height 33
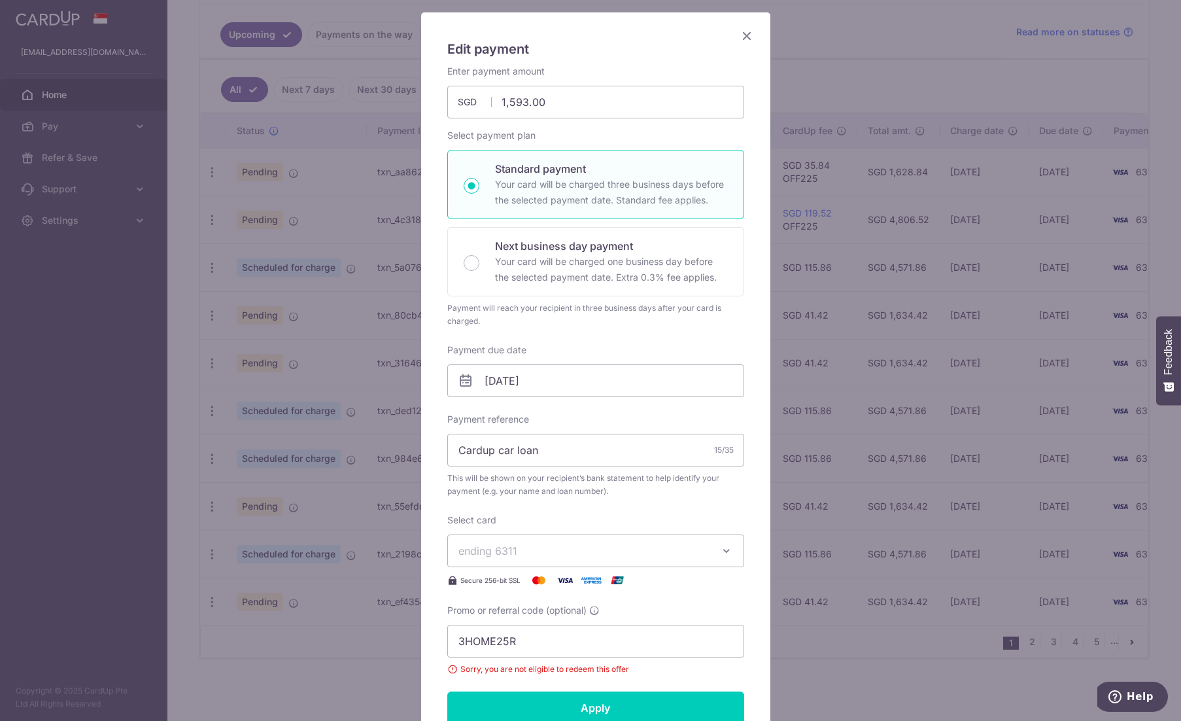
scroll to position [65, 0]
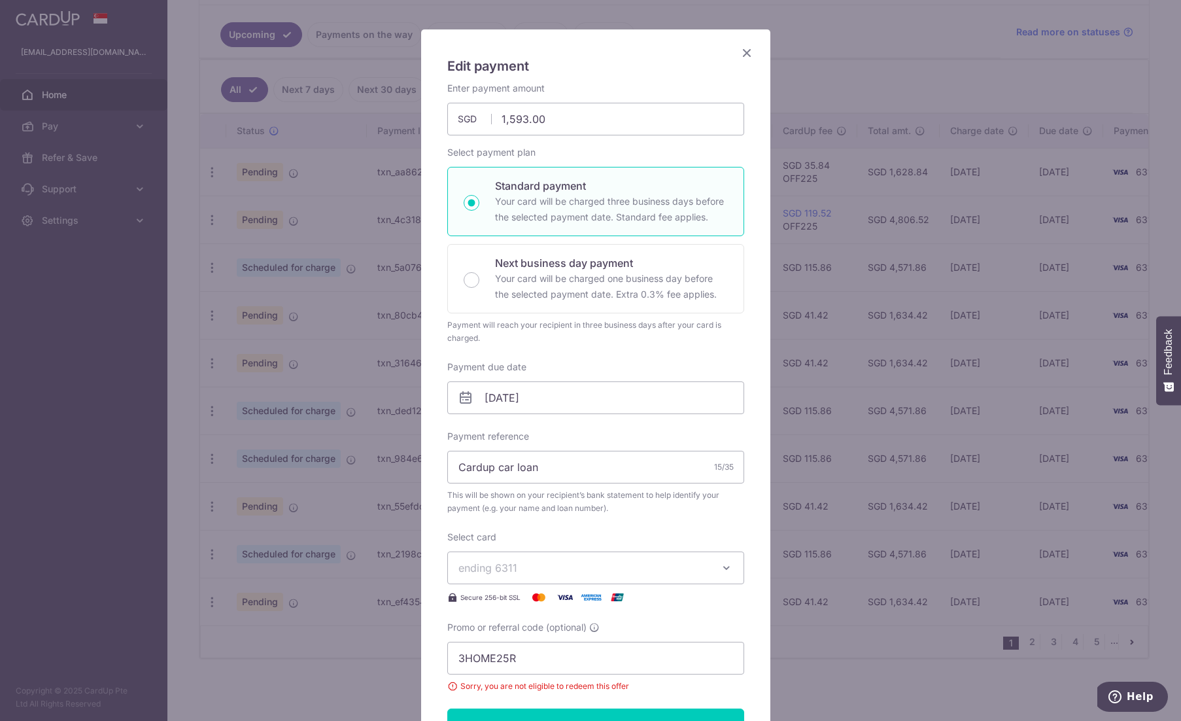
click at [746, 54] on icon "Close" at bounding box center [747, 52] width 16 height 16
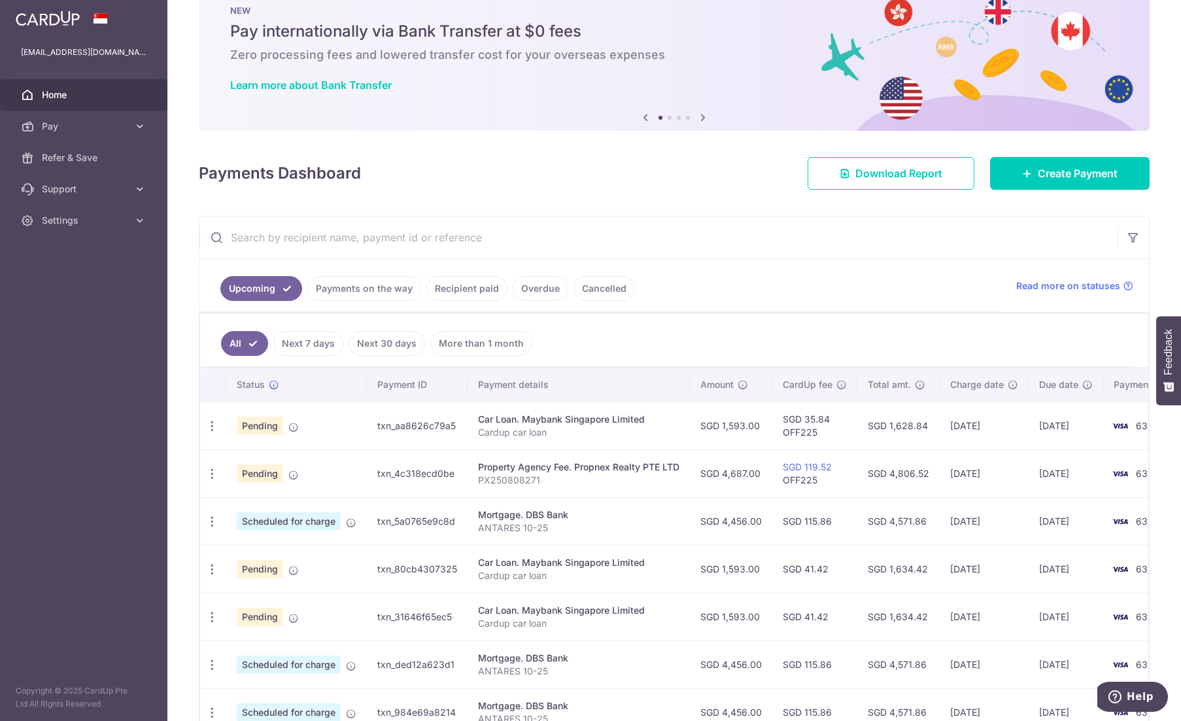
scroll to position [131, 0]
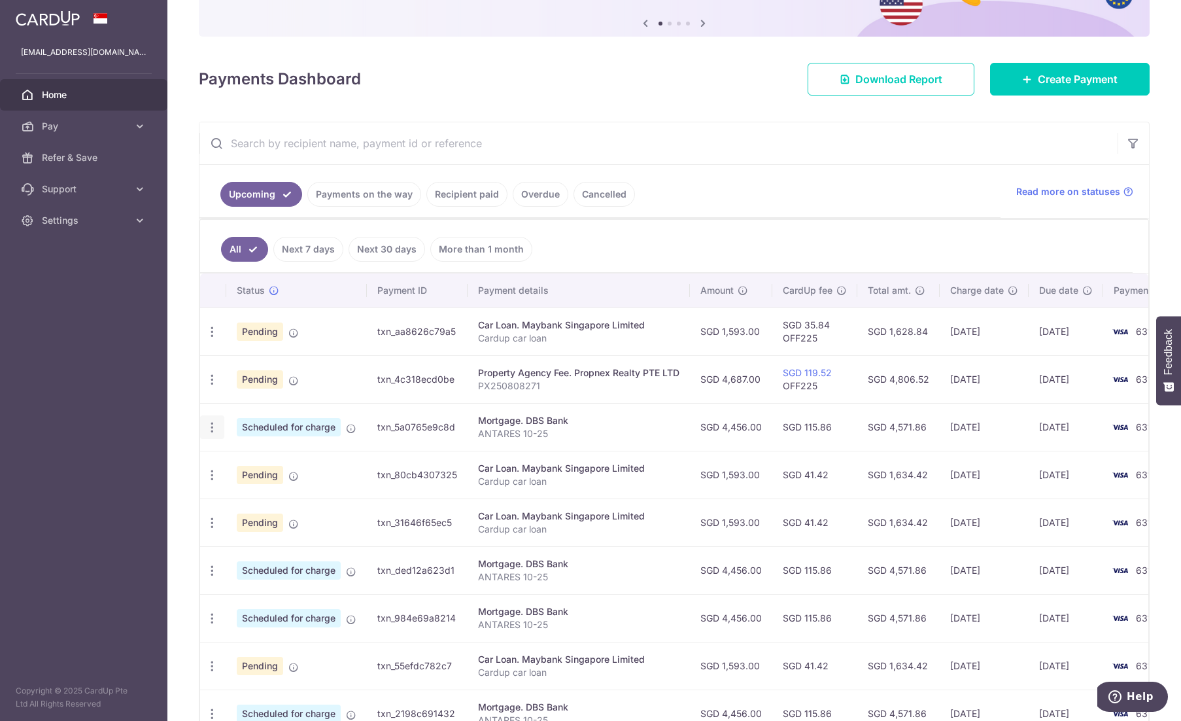
click at [212, 339] on icon "button" at bounding box center [212, 332] width 14 height 14
click at [283, 459] on span "Update payment" at bounding box center [281, 463] width 89 height 16
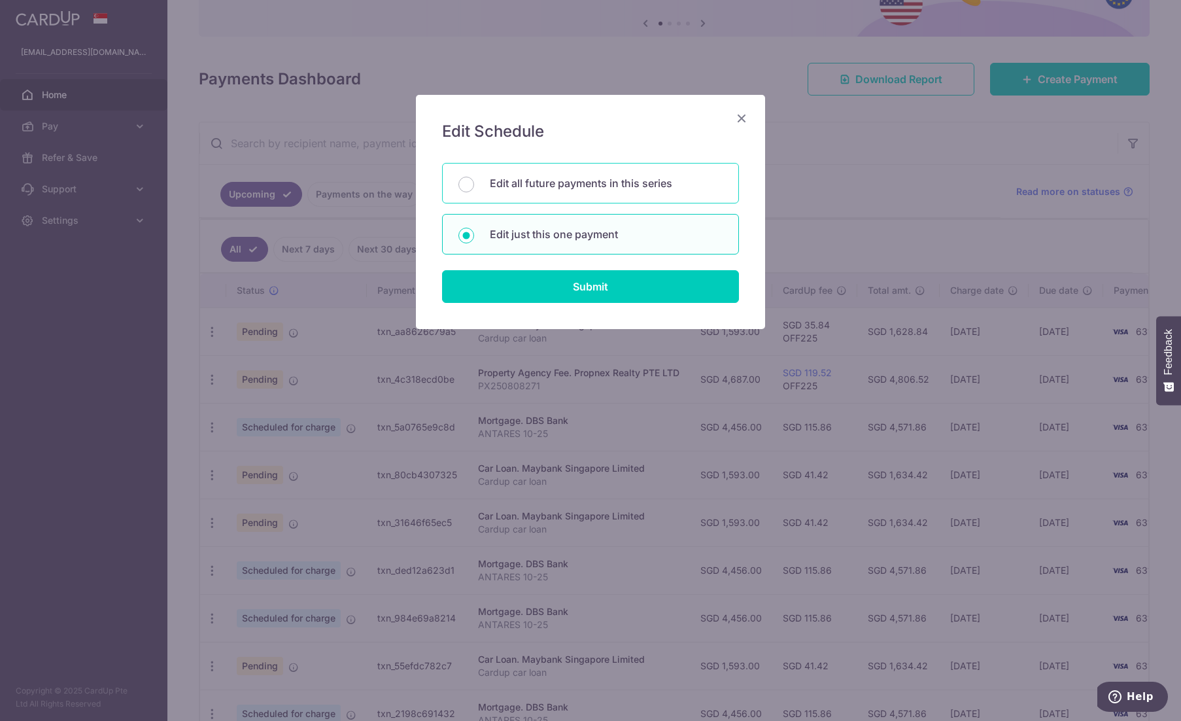
click at [631, 174] on div "Edit all future payments in this series" at bounding box center [590, 183] width 297 height 41
click at [603, 224] on div "Edit just this one payment" at bounding box center [590, 234] width 297 height 41
radio input "false"
radio input "true"
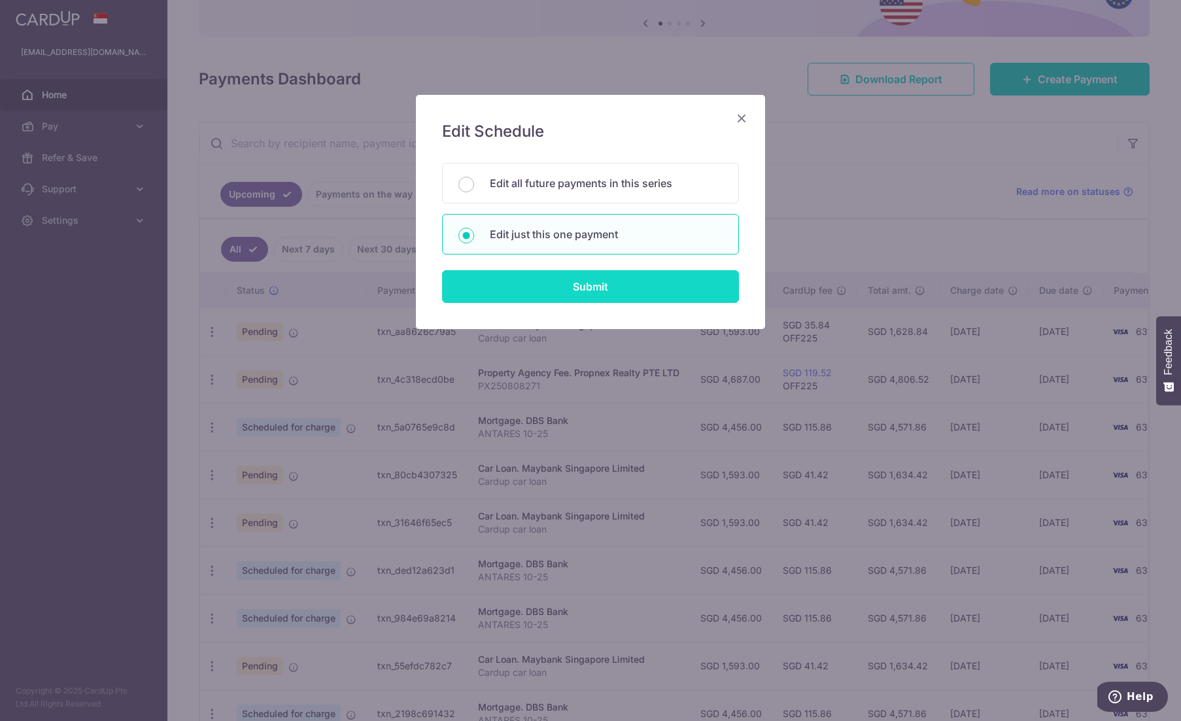
click at [615, 300] on input "Submit" at bounding box center [590, 286] width 297 height 33
radio input "true"
type input "4,456.00"
type input "[DATE]"
type input "ANTARES 10-25"
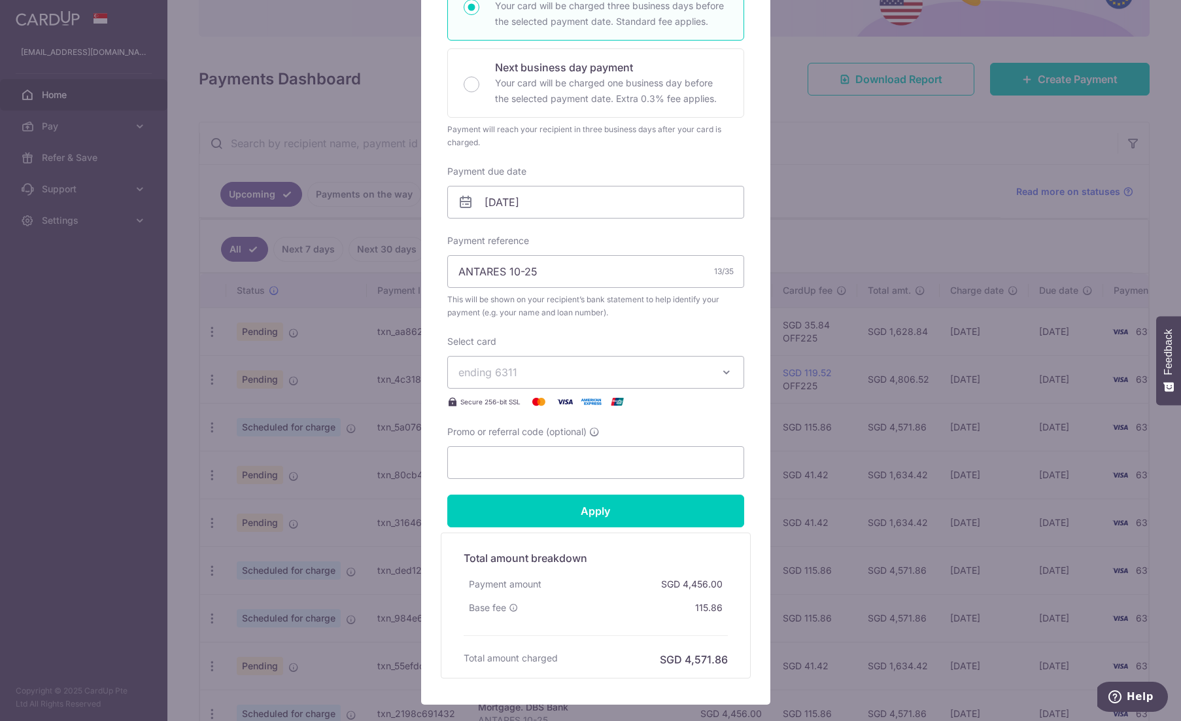
scroll to position [262, 0]
click at [557, 455] on input "Promo or referral code (optional)" at bounding box center [595, 461] width 297 height 33
paste input "3HOME25R"
click at [661, 517] on input "Apply" at bounding box center [595, 510] width 297 height 33
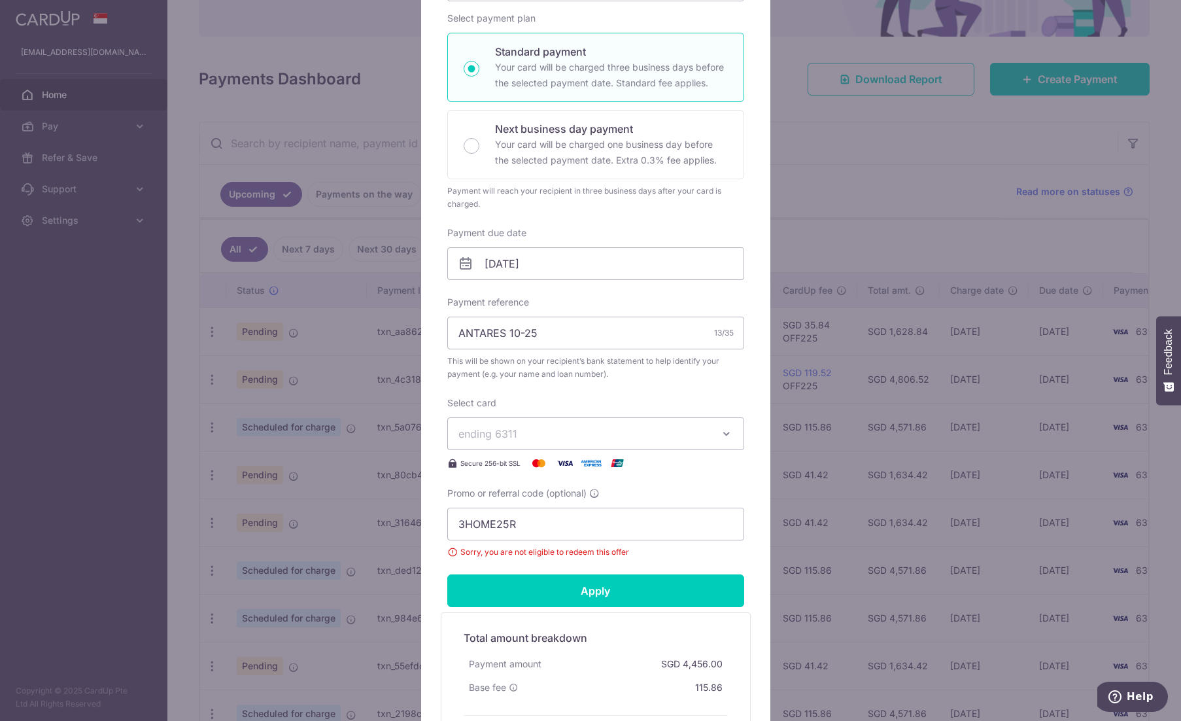
scroll to position [196, 0]
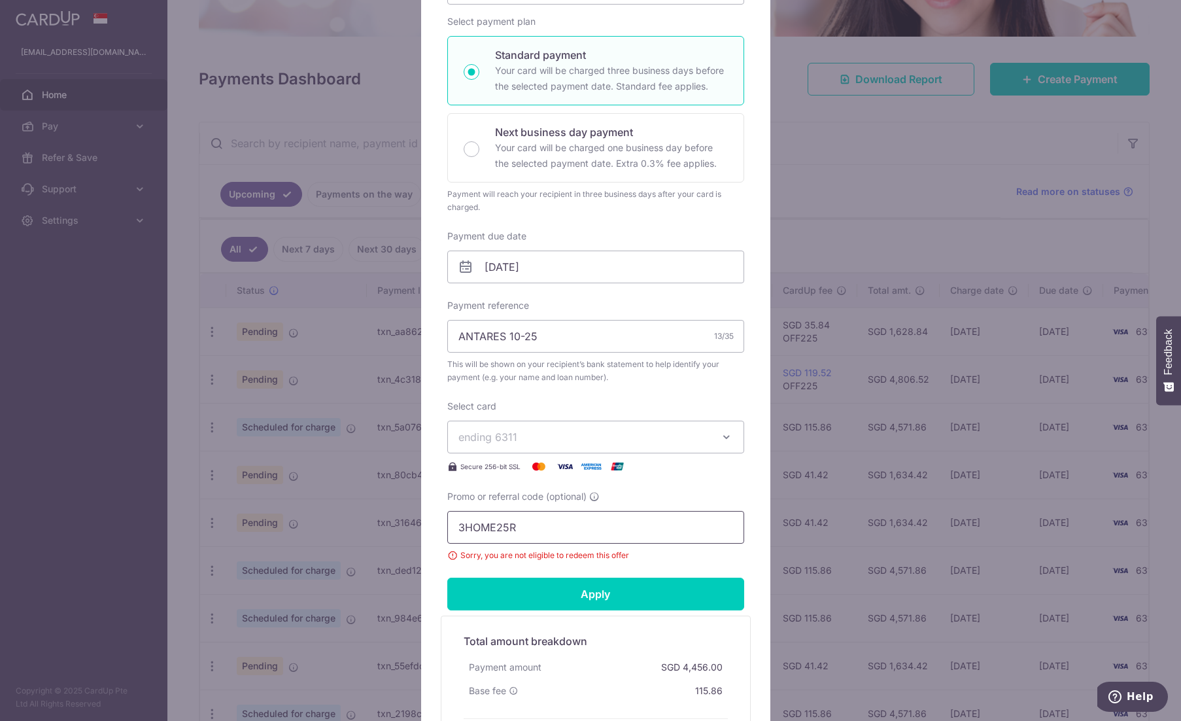
drag, startPoint x: 527, startPoint y: 518, endPoint x: 390, endPoint y: 528, distance: 137.8
click at [390, 528] on div "Edit payment By clicking apply, you will make changes to all payments to DBS Ba…" at bounding box center [590, 360] width 1181 height 721
paste input "REC185"
type input "REC185"
click at [539, 591] on input "Apply" at bounding box center [595, 594] width 297 height 33
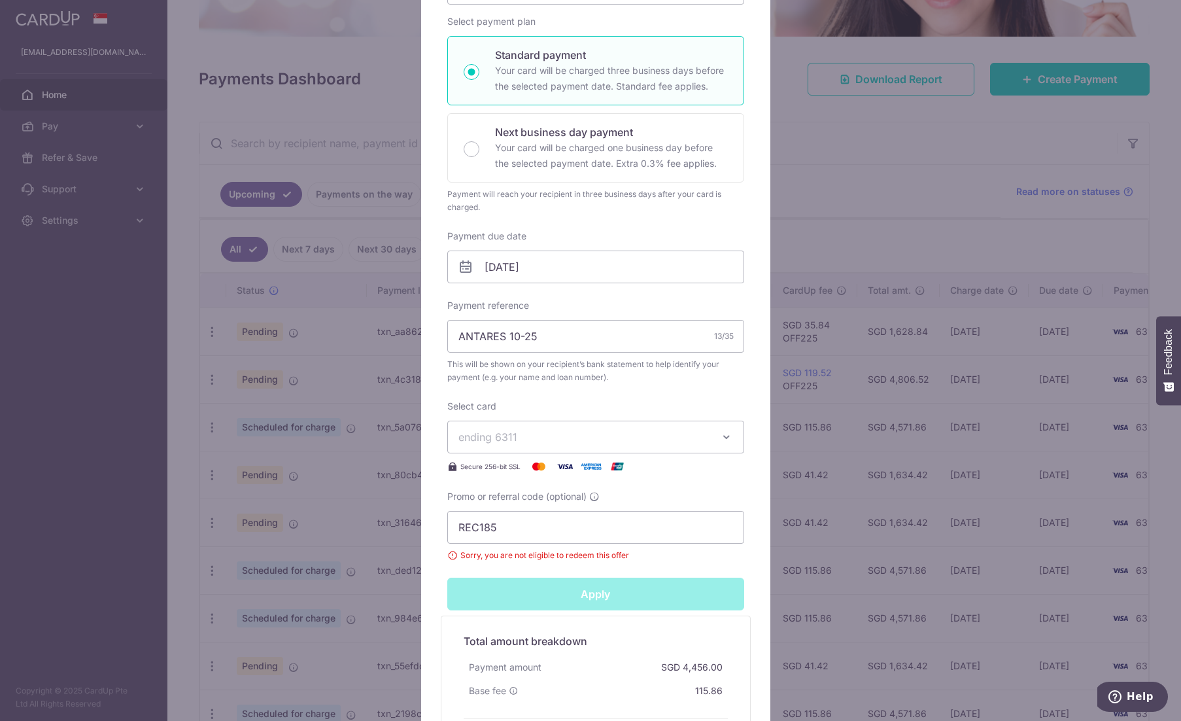
type input "Successfully Applied"
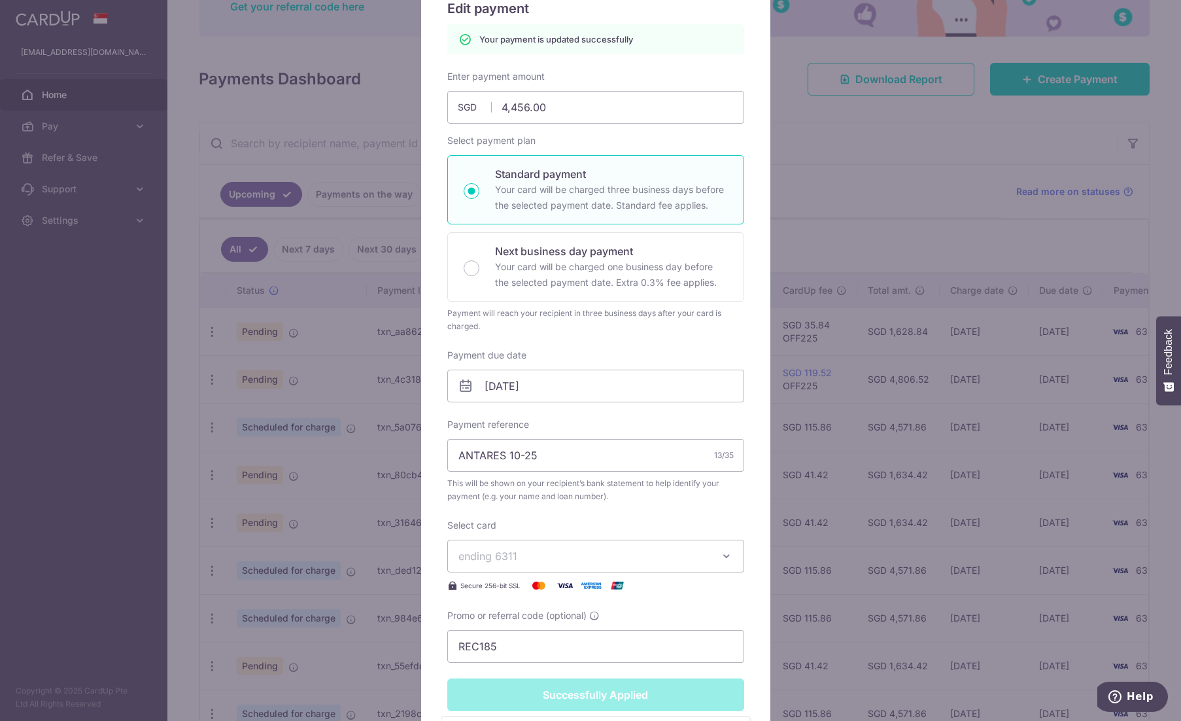
scroll to position [45, 0]
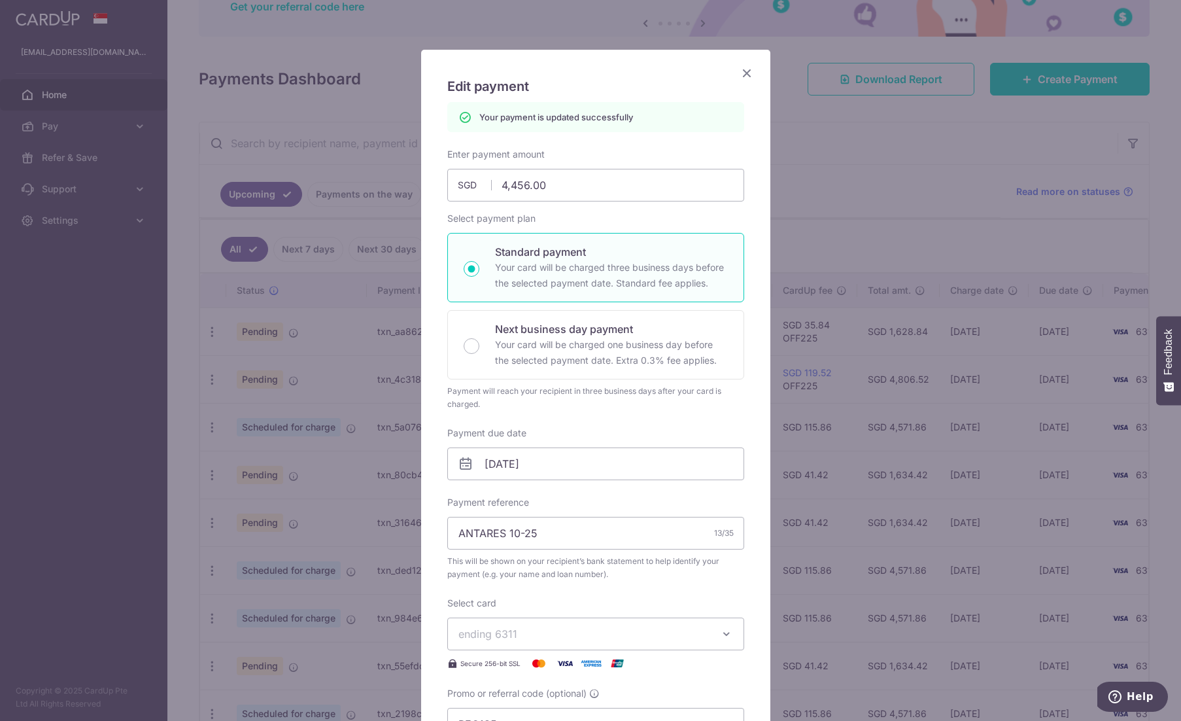
click at [744, 70] on icon "Close" at bounding box center [747, 73] width 16 height 16
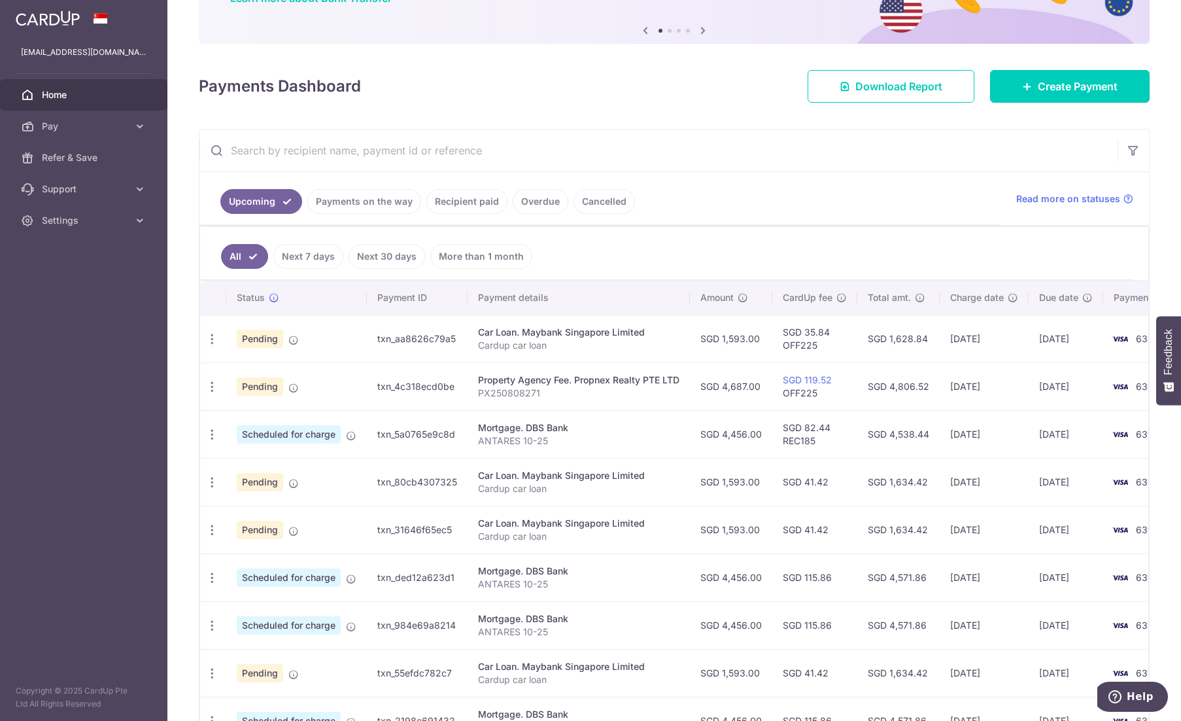
scroll to position [131, 0]
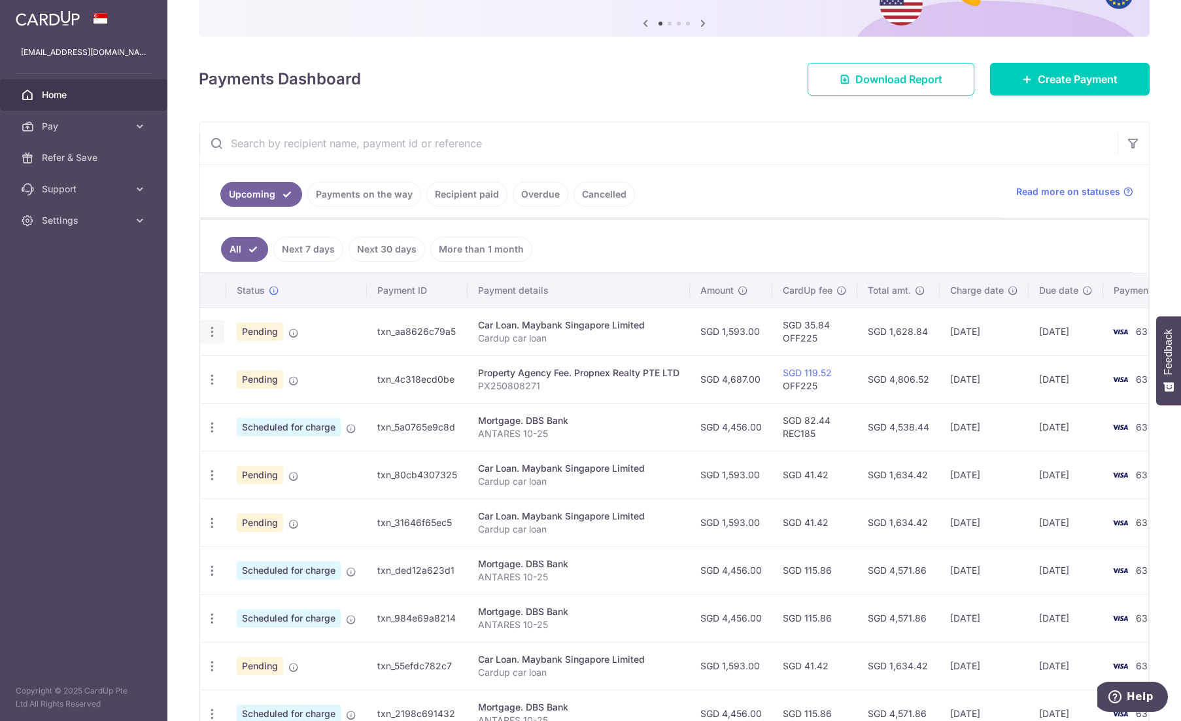
click at [214, 330] on icon "button" at bounding box center [212, 332] width 14 height 14
click at [250, 360] on span "Update payment" at bounding box center [281, 368] width 89 height 16
radio input "true"
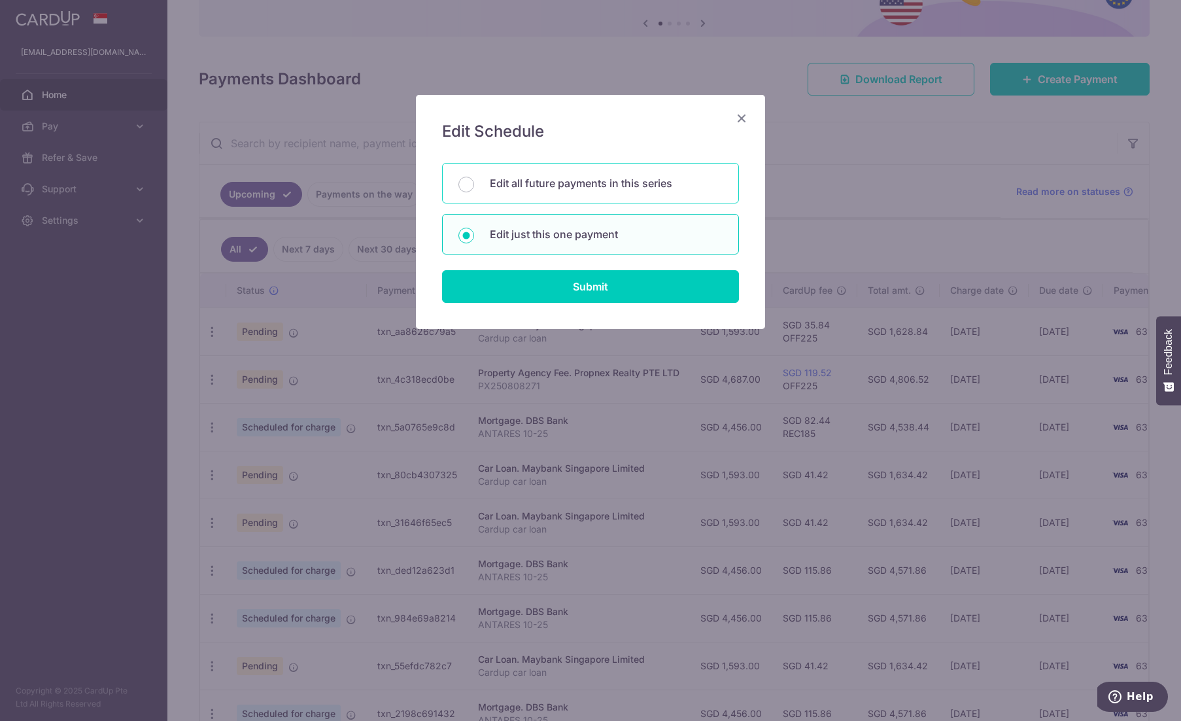
click at [515, 202] on div "Edit all future payments in this series" at bounding box center [590, 183] width 297 height 41
click at [514, 237] on p "Edit just this one payment" at bounding box center [606, 234] width 233 height 16
click at [474, 237] on input "Edit just this one payment" at bounding box center [467, 236] width 16 height 16
radio input "false"
radio input "true"
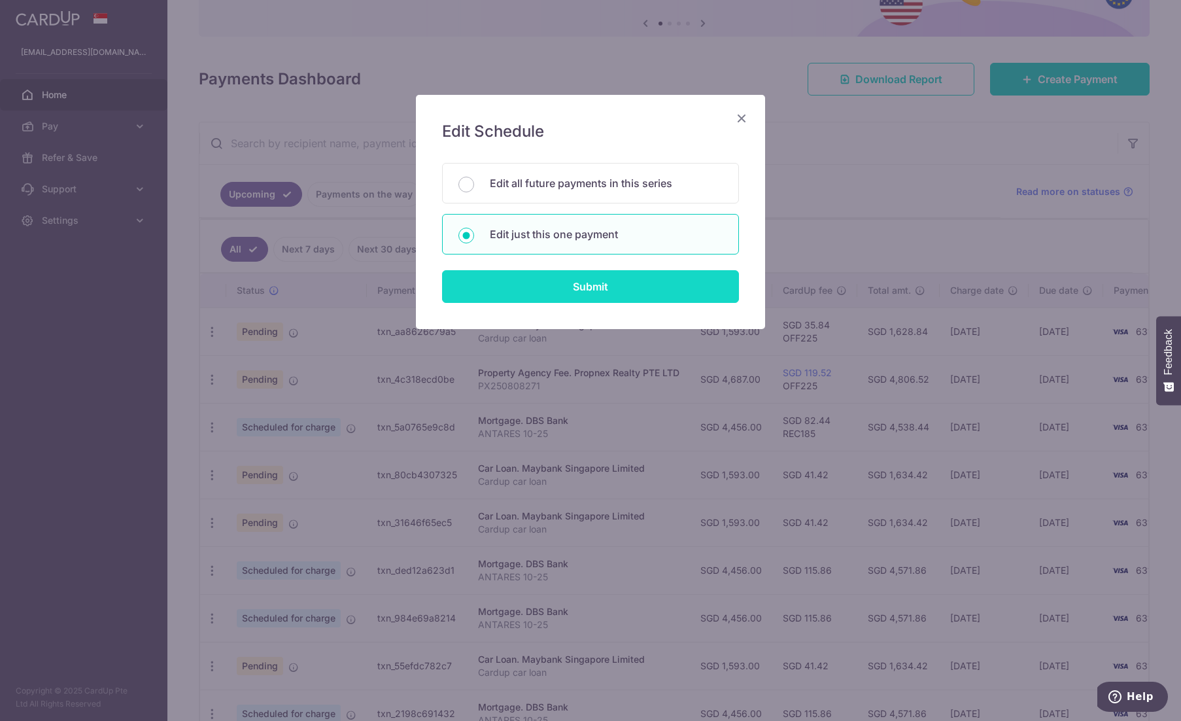
click at [549, 284] on input "Submit" at bounding box center [590, 286] width 297 height 33
radio input "true"
type input "1,593.00"
type input "[DATE]"
type input "Cardup car loan"
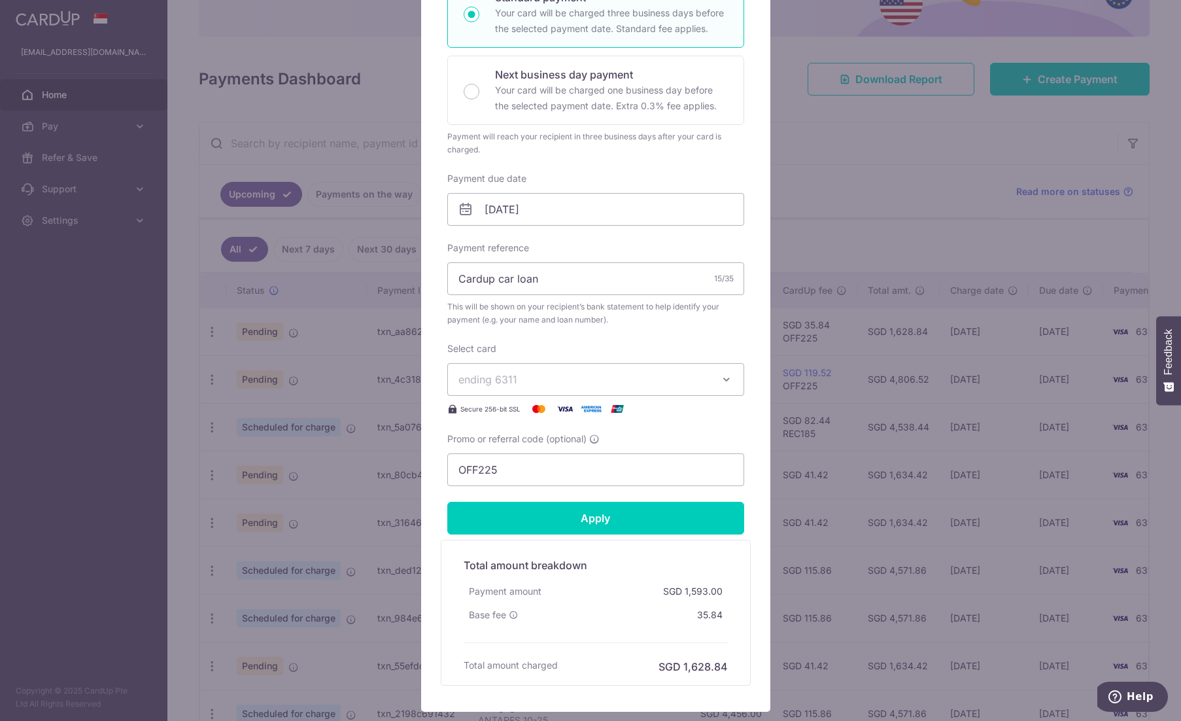
scroll to position [327, 0]
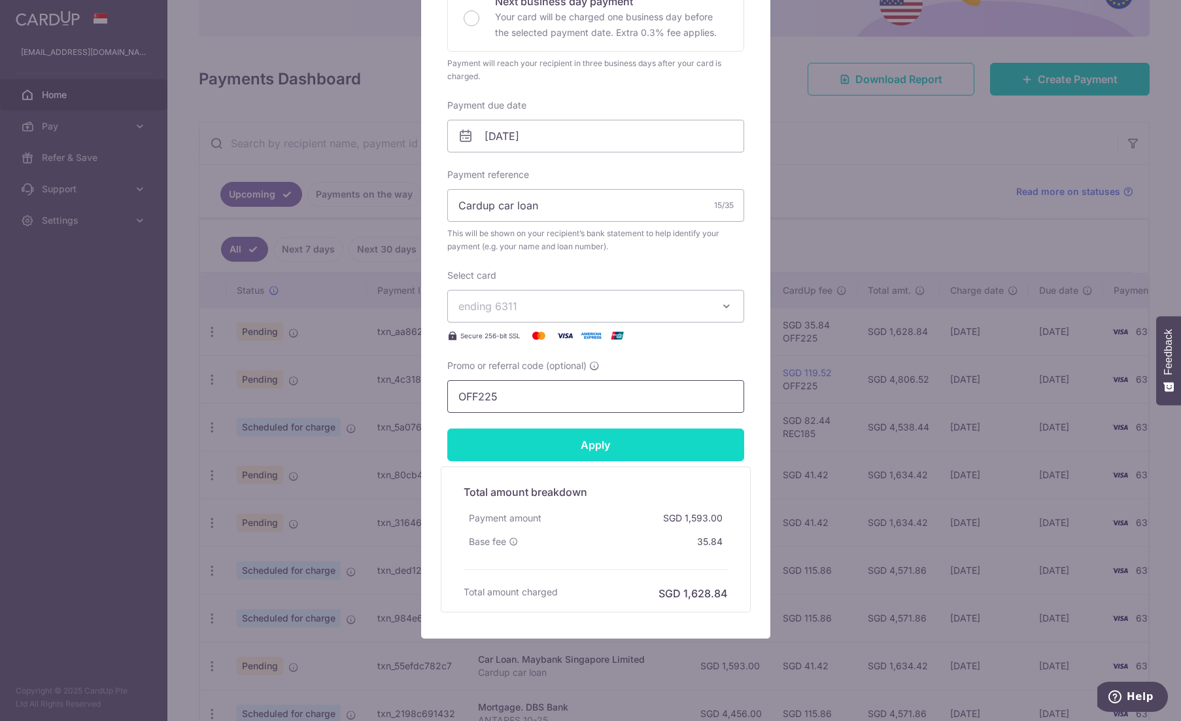
drag, startPoint x: 546, startPoint y: 397, endPoint x: 442, endPoint y: 445, distance: 114.7
click at [228, 381] on div "Edit payment By clicking apply, you will make changes to all payments to Mayban…" at bounding box center [590, 360] width 1181 height 721
paste input "REC18"
type input "REC185"
click at [545, 450] on input "Apply" at bounding box center [595, 444] width 297 height 33
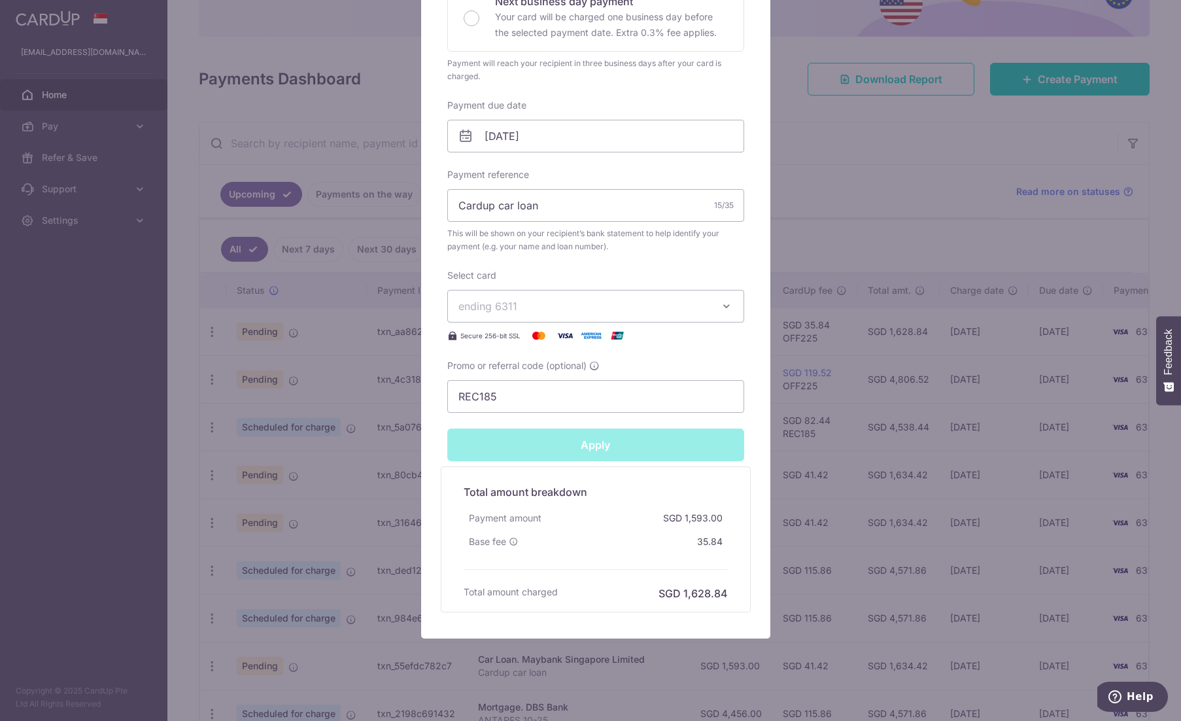
type input "Successfully Applied"
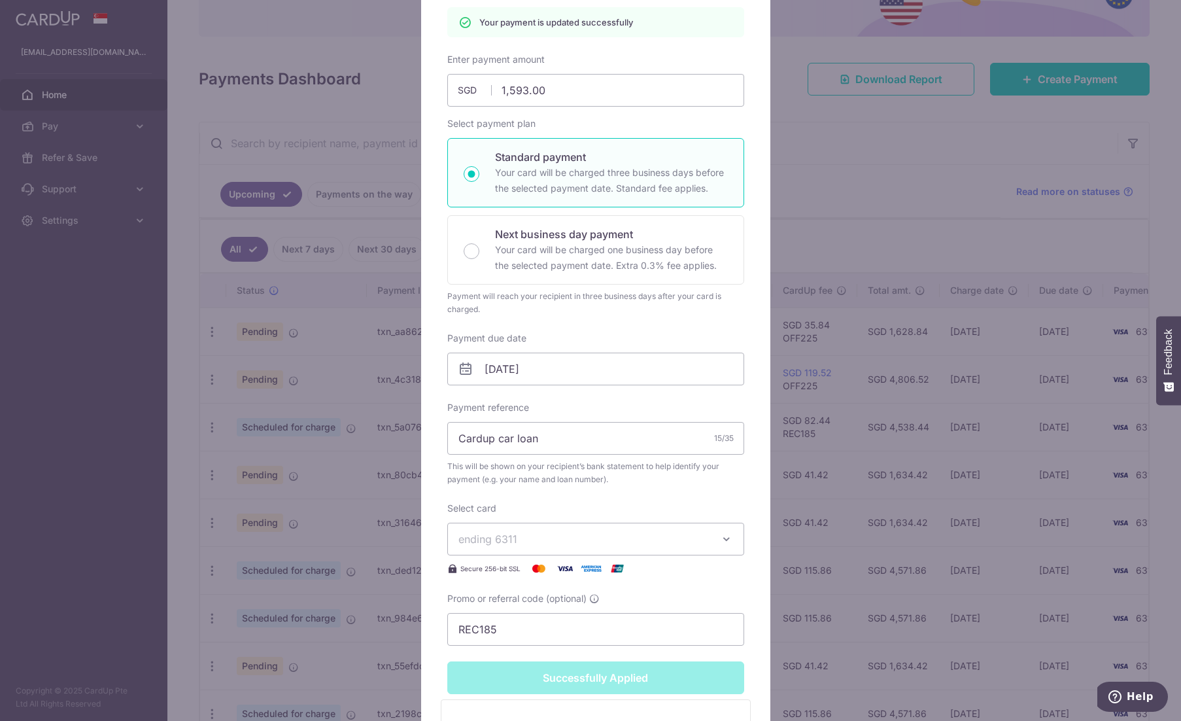
scroll to position [111, 0]
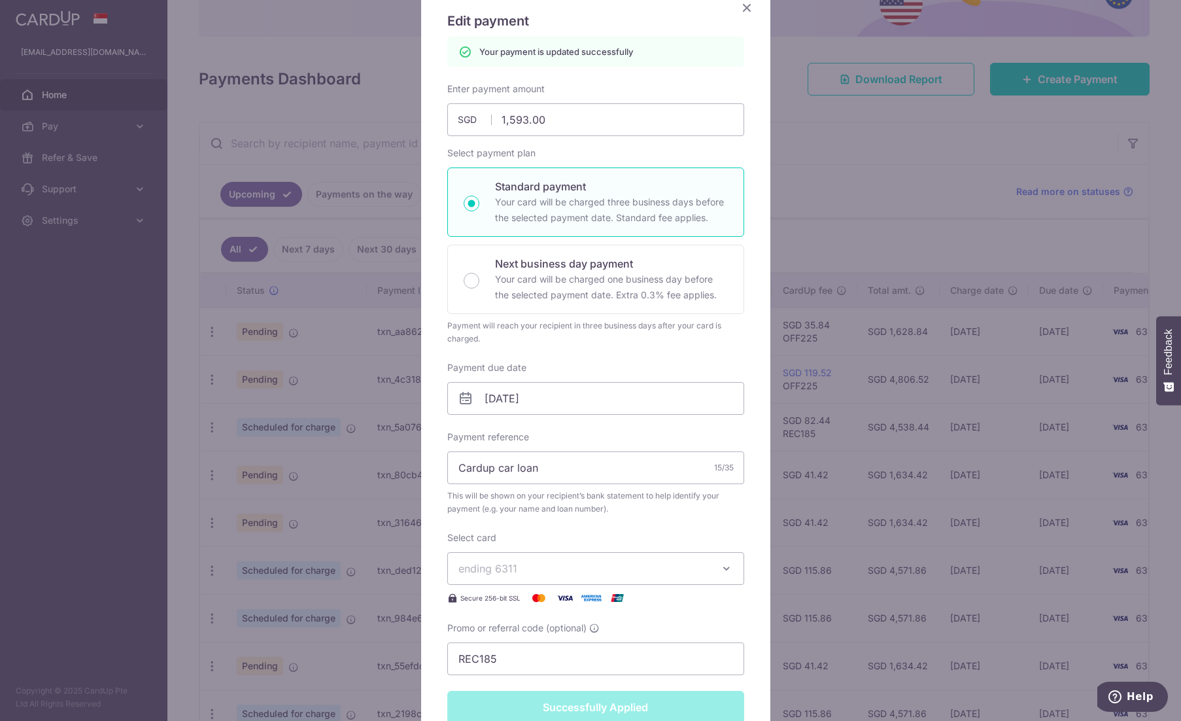
click at [744, 11] on icon "Close" at bounding box center [747, 7] width 16 height 16
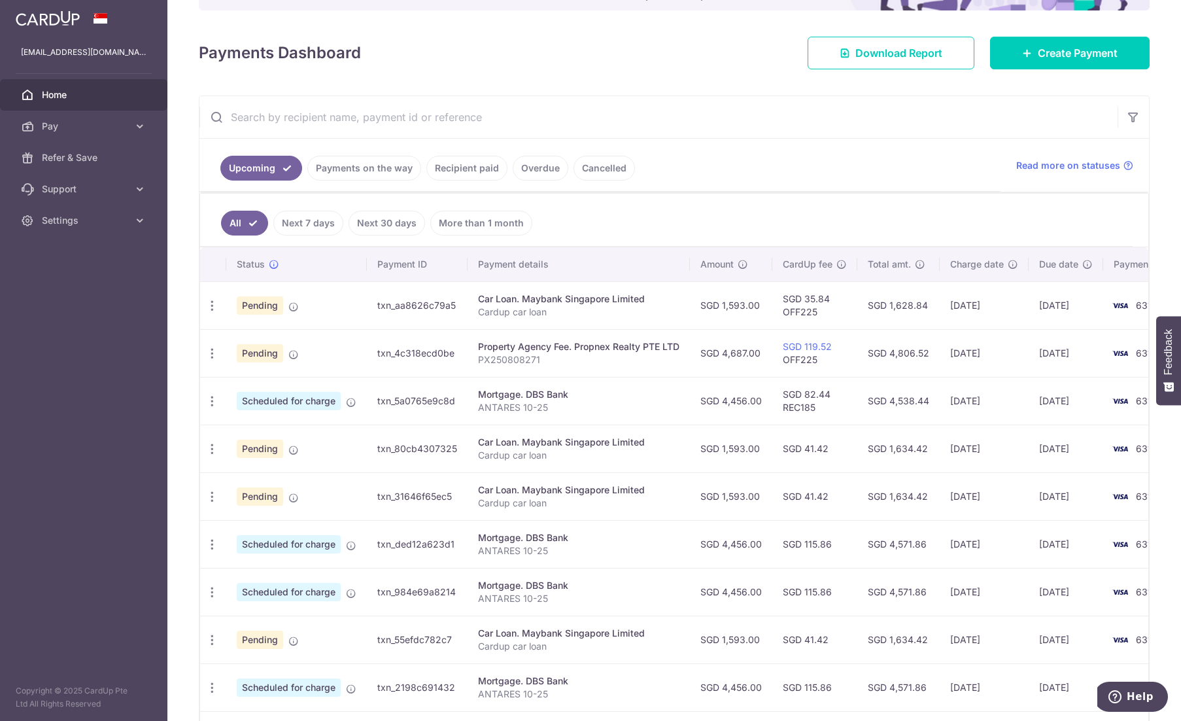
scroll to position [196, 0]
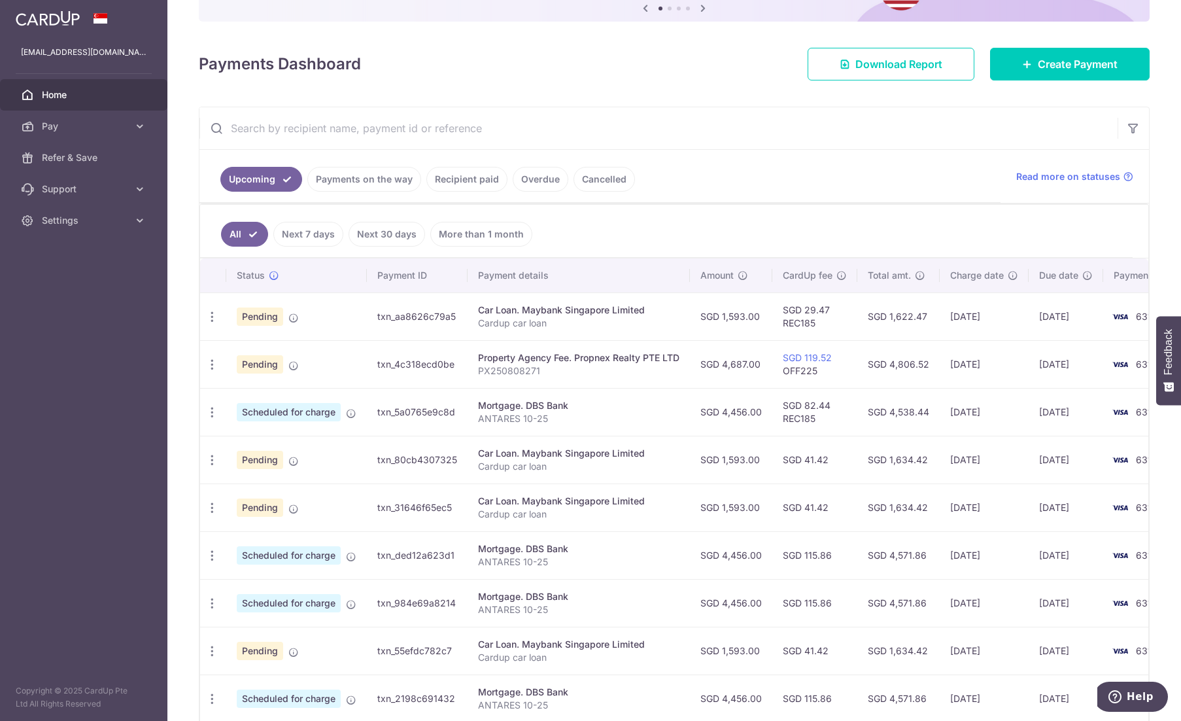
scroll to position [196, 0]
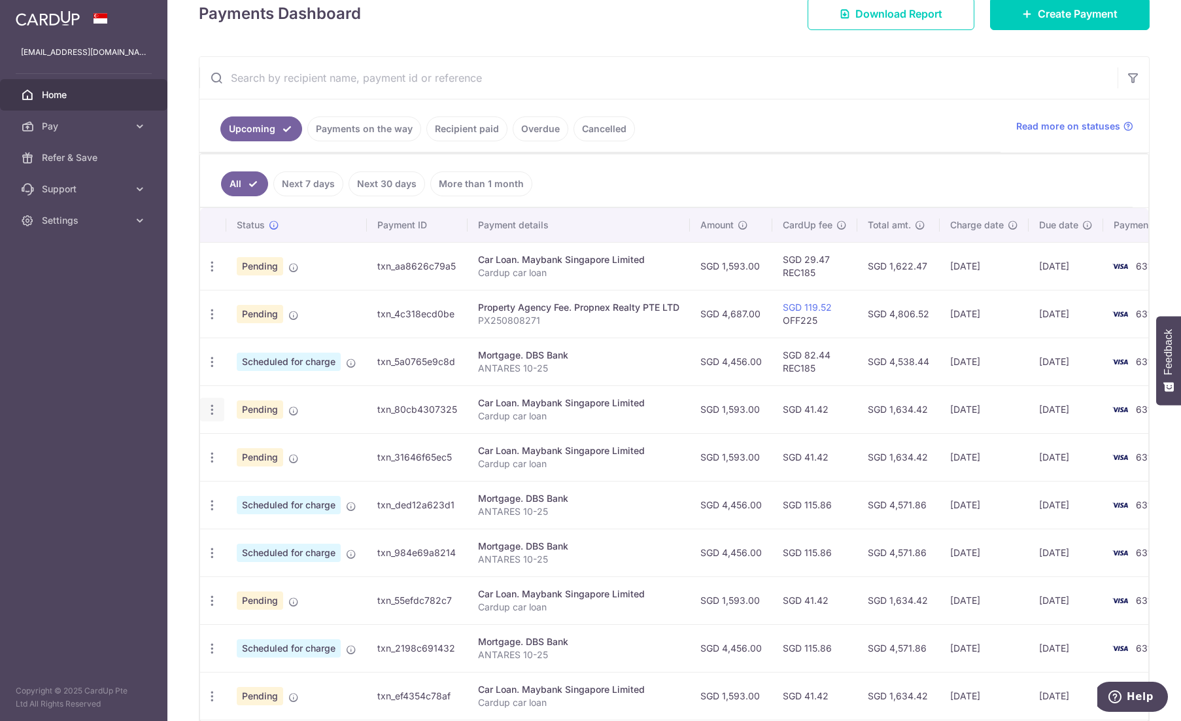
click at [212, 273] on icon "button" at bounding box center [212, 267] width 14 height 14
click at [215, 407] on icon "button" at bounding box center [212, 410] width 14 height 14
click at [215, 273] on icon "button" at bounding box center [212, 267] width 14 height 14
click at [259, 443] on span "Update payment" at bounding box center [281, 446] width 89 height 16
radio input "true"
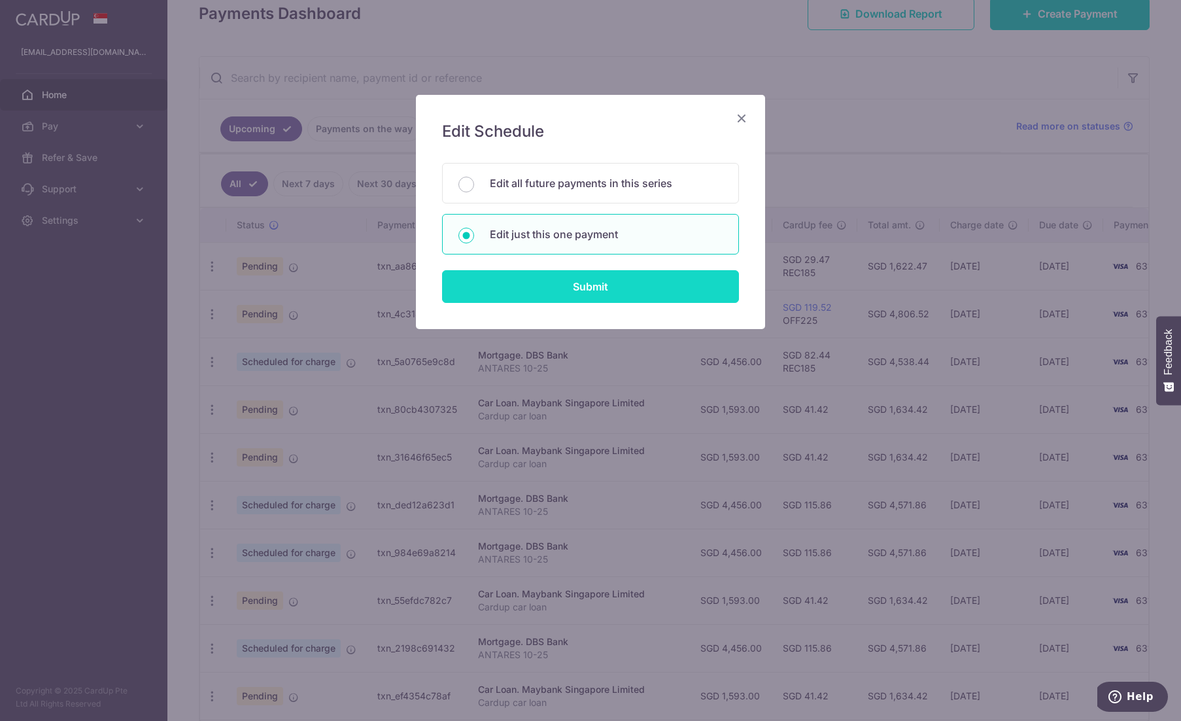
click at [581, 281] on input "Submit" at bounding box center [590, 286] width 297 height 33
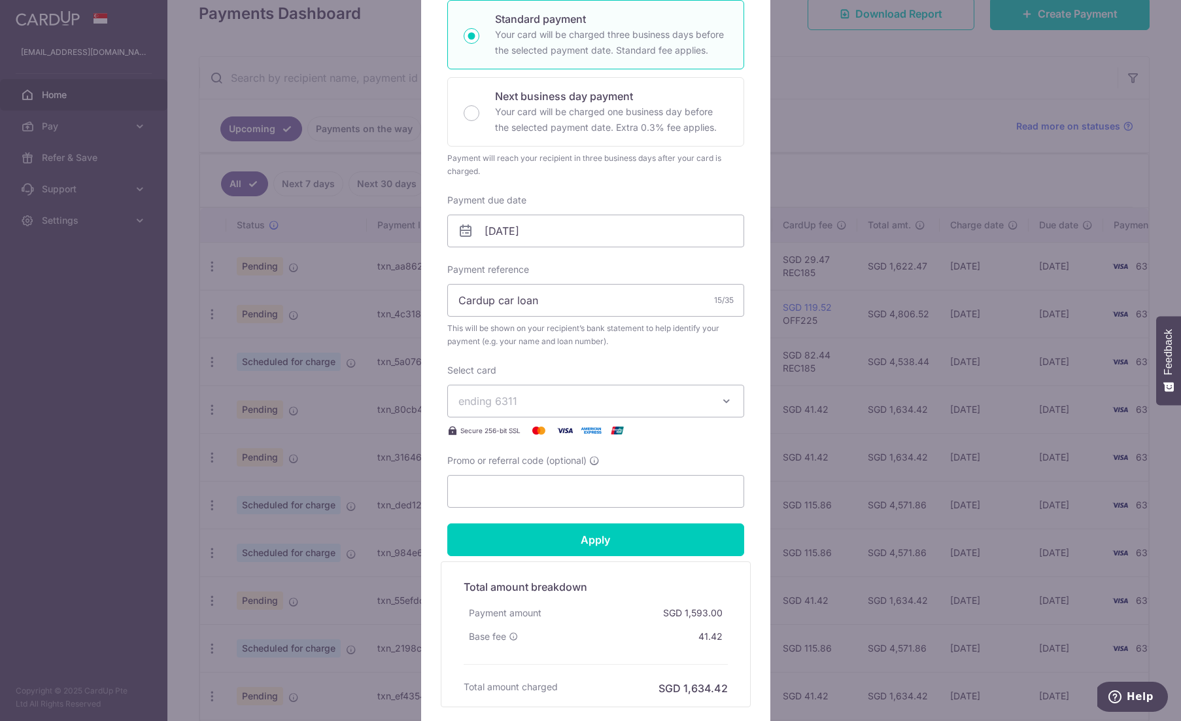
scroll to position [262, 0]
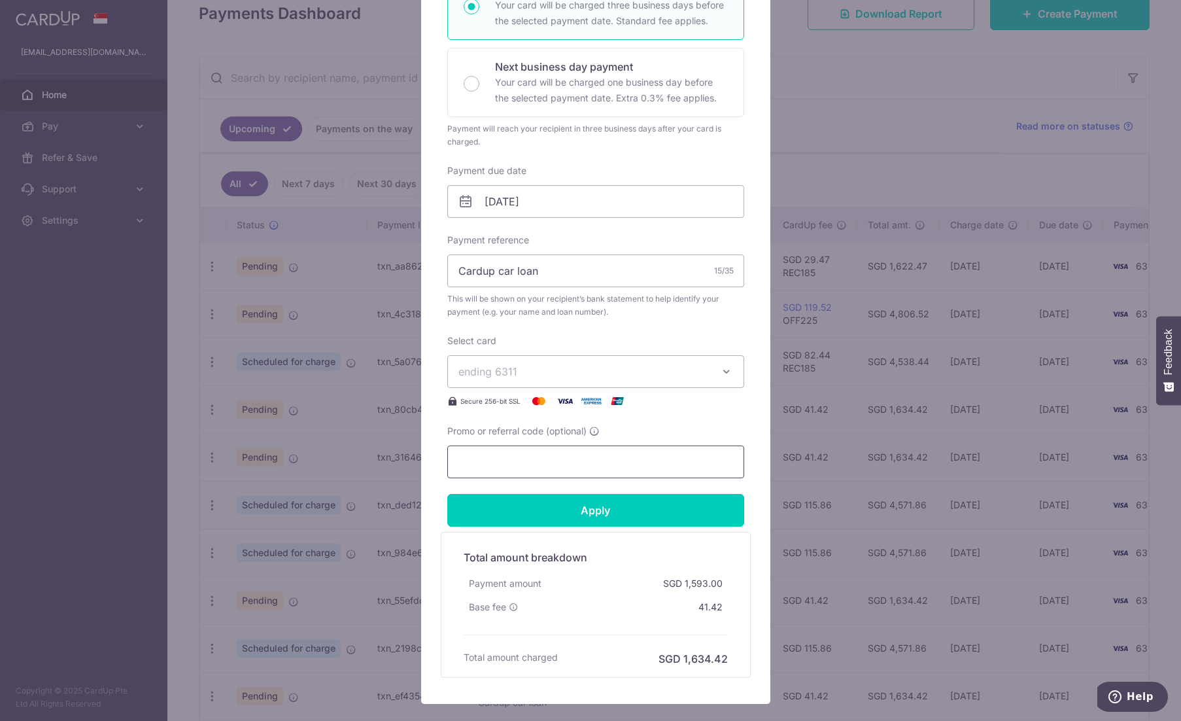
click at [548, 465] on input "Promo or referral code (optional)" at bounding box center [595, 461] width 297 height 33
paste input "REC185"
type input "REC185"
click at [549, 506] on input "Apply" at bounding box center [595, 510] width 297 height 33
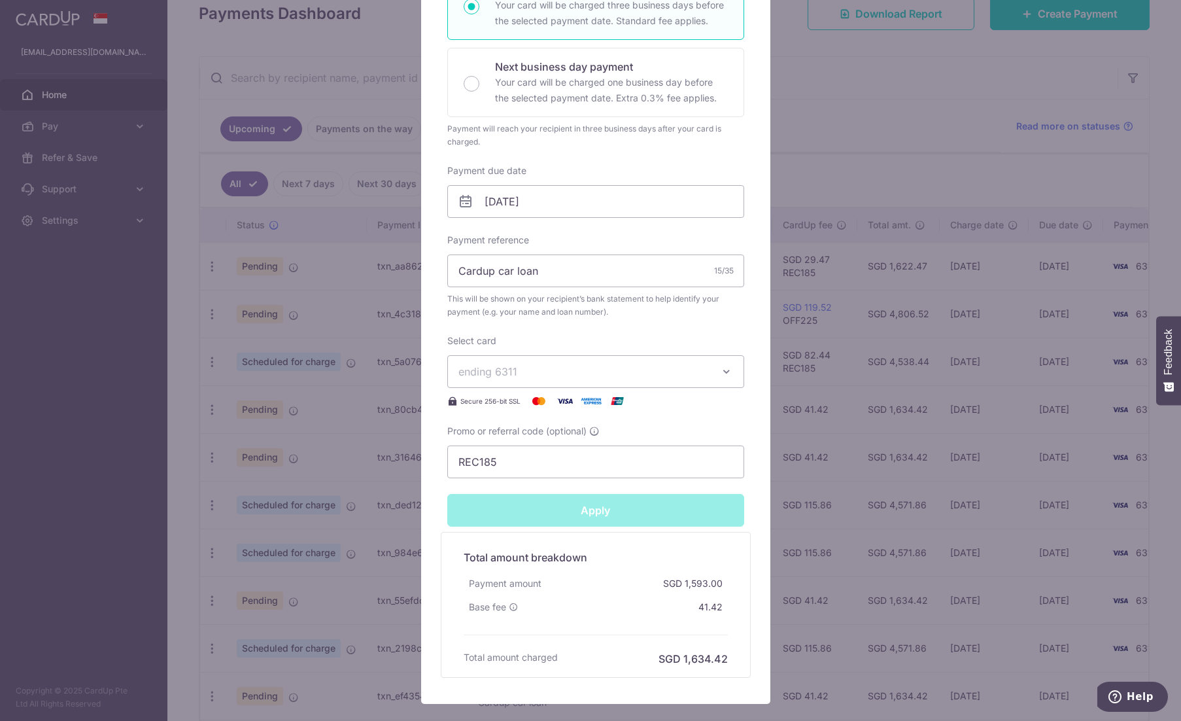
type input "Successfully Applied"
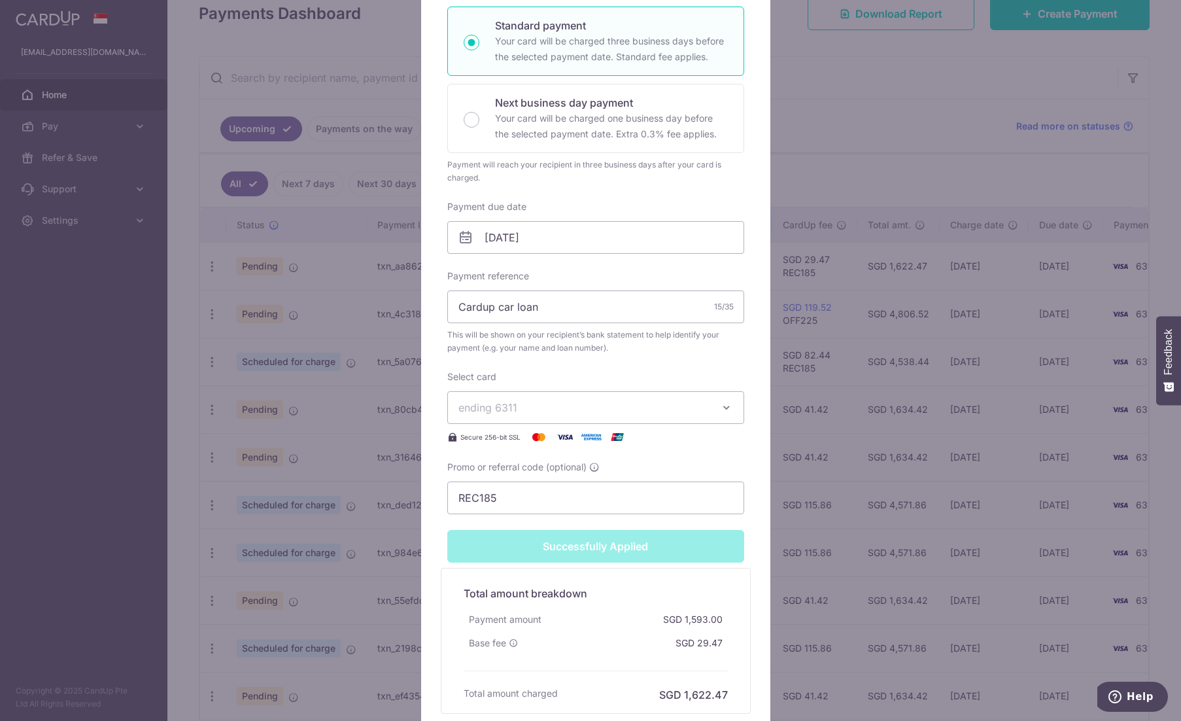
scroll to position [111, 0]
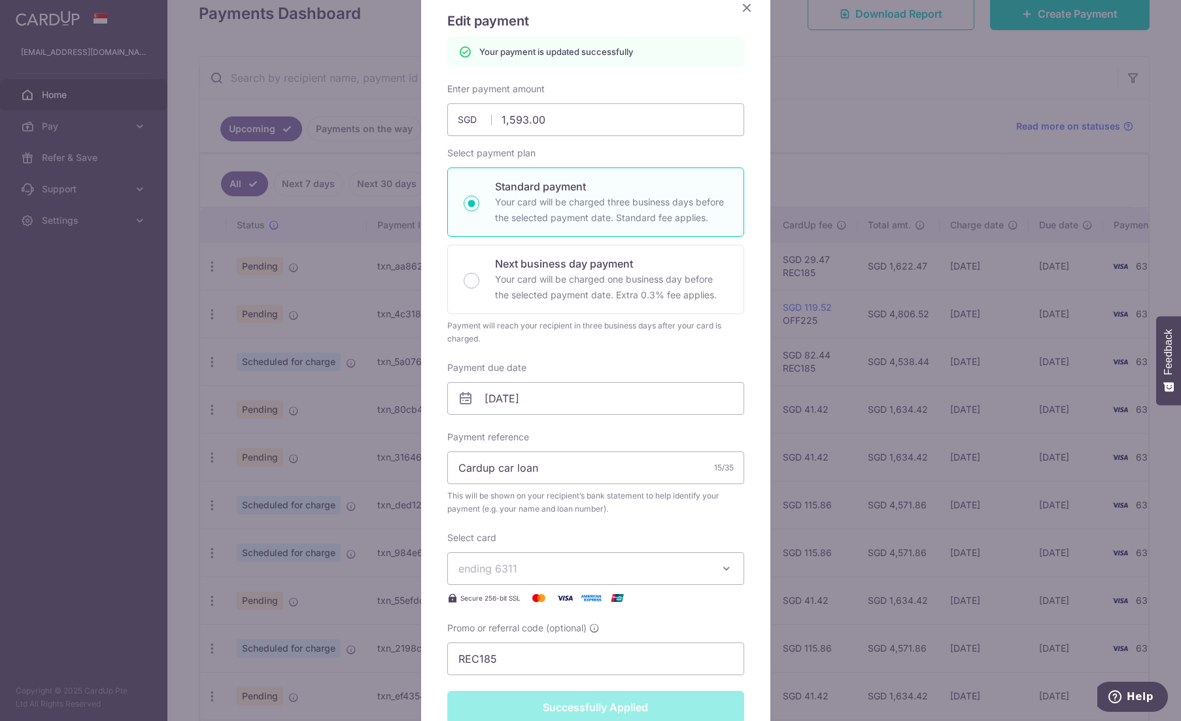
click at [742, 2] on icon "Close" at bounding box center [747, 7] width 16 height 16
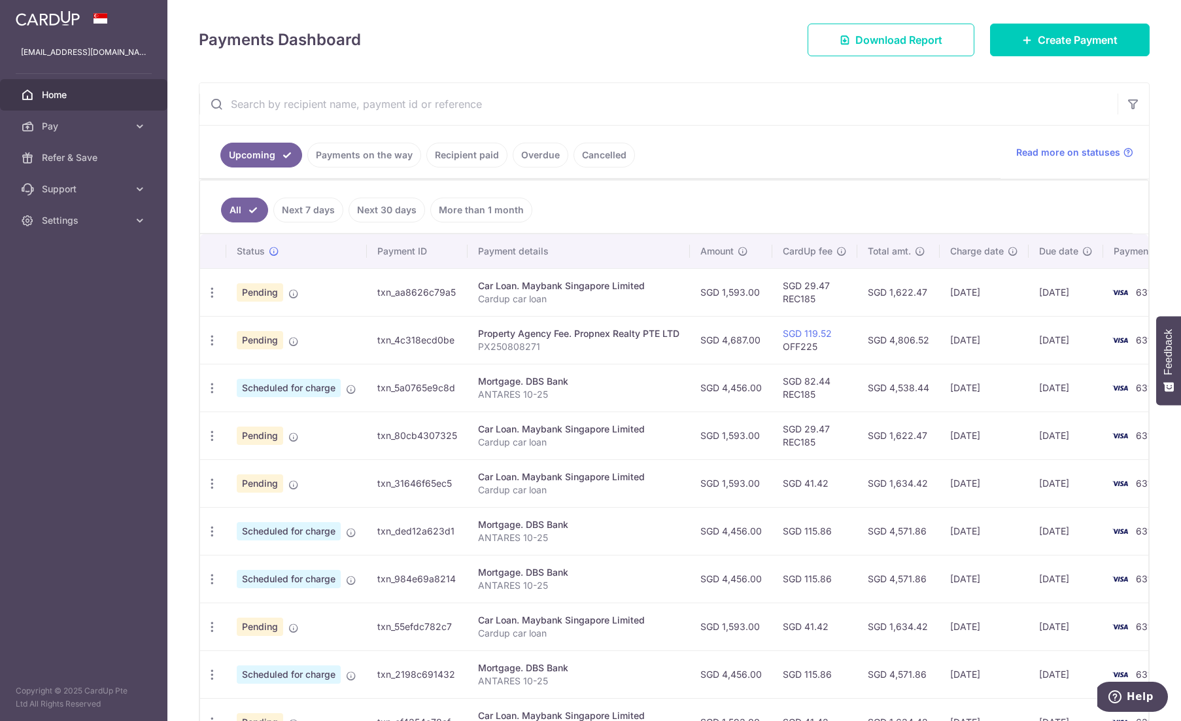
scroll to position [196, 0]
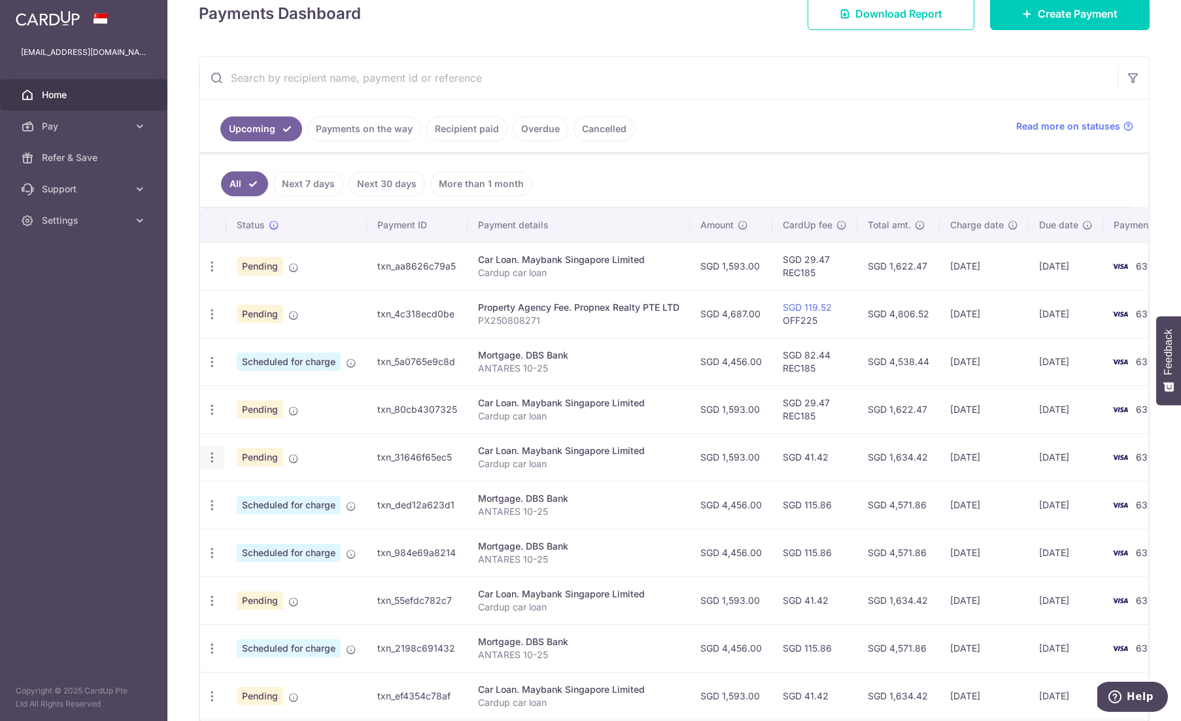
click at [215, 273] on icon "button" at bounding box center [212, 267] width 14 height 14
click at [257, 490] on span "Update payment" at bounding box center [281, 493] width 89 height 16
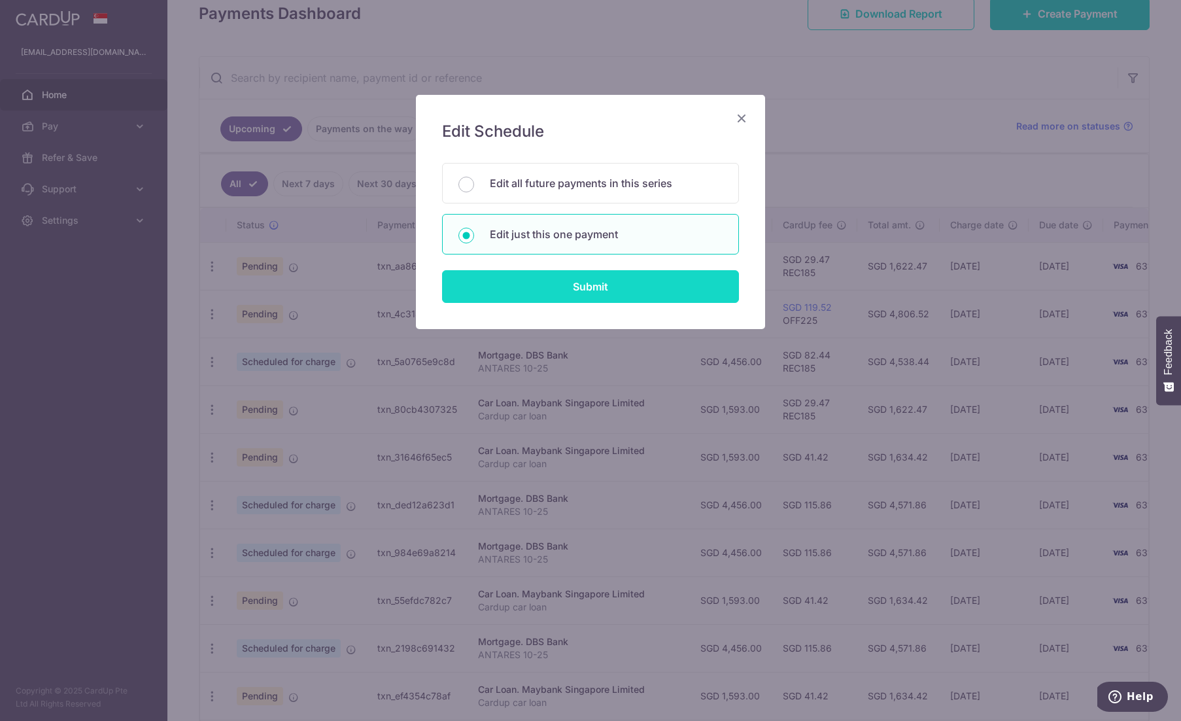
click at [526, 283] on input "Submit" at bounding box center [590, 286] width 297 height 33
radio input "true"
type input "1,593.00"
type input "[DATE]"
type input "Cardup car loan"
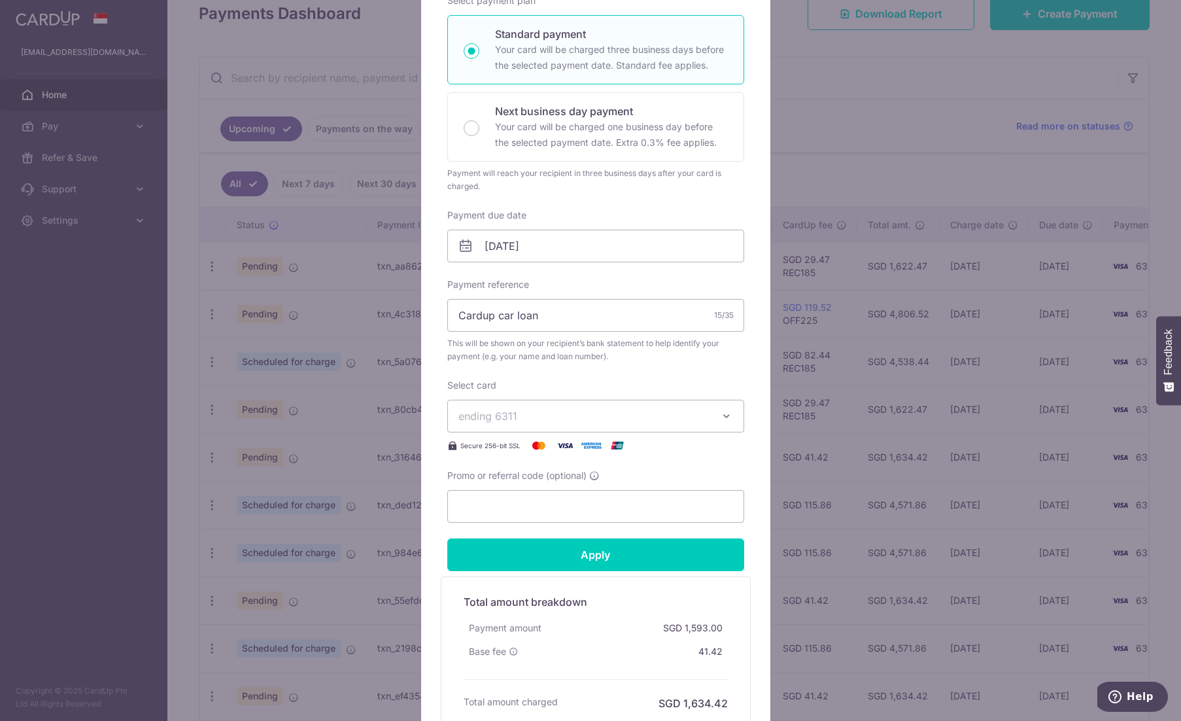
scroll to position [262, 0]
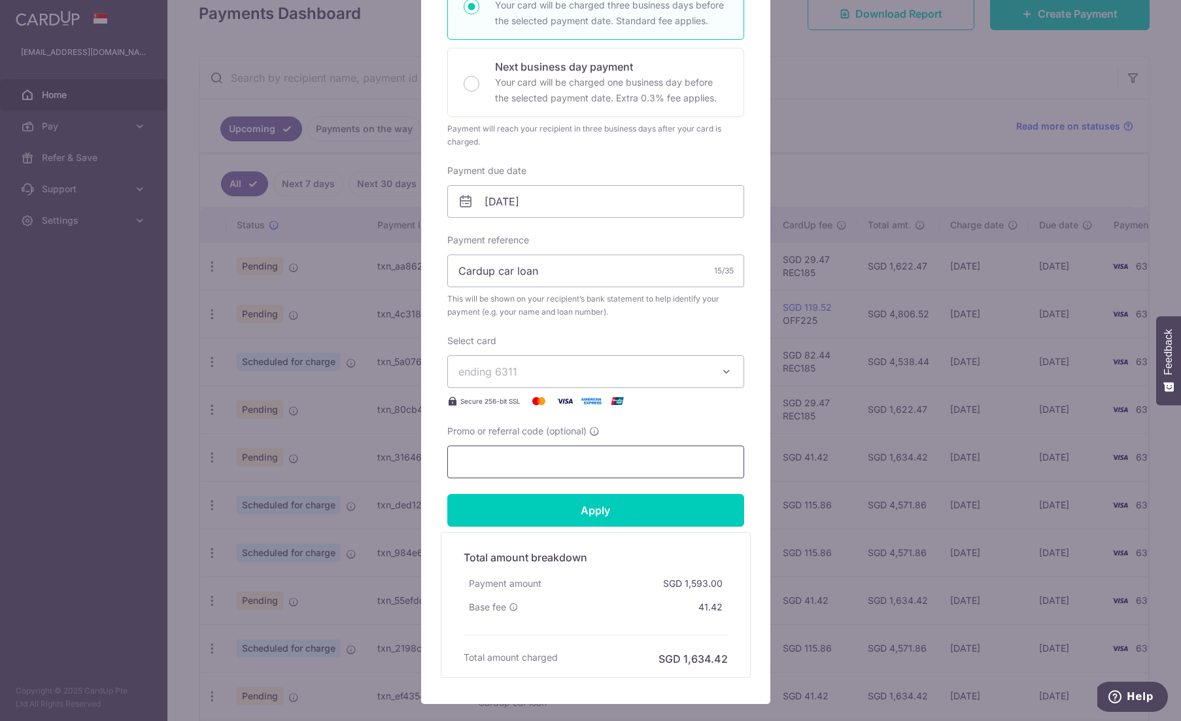
click at [598, 464] on input "Promo or referral code (optional)" at bounding box center [595, 461] width 297 height 33
paste input "REC185"
type input "REC185"
click at [597, 507] on input "Apply" at bounding box center [595, 510] width 297 height 33
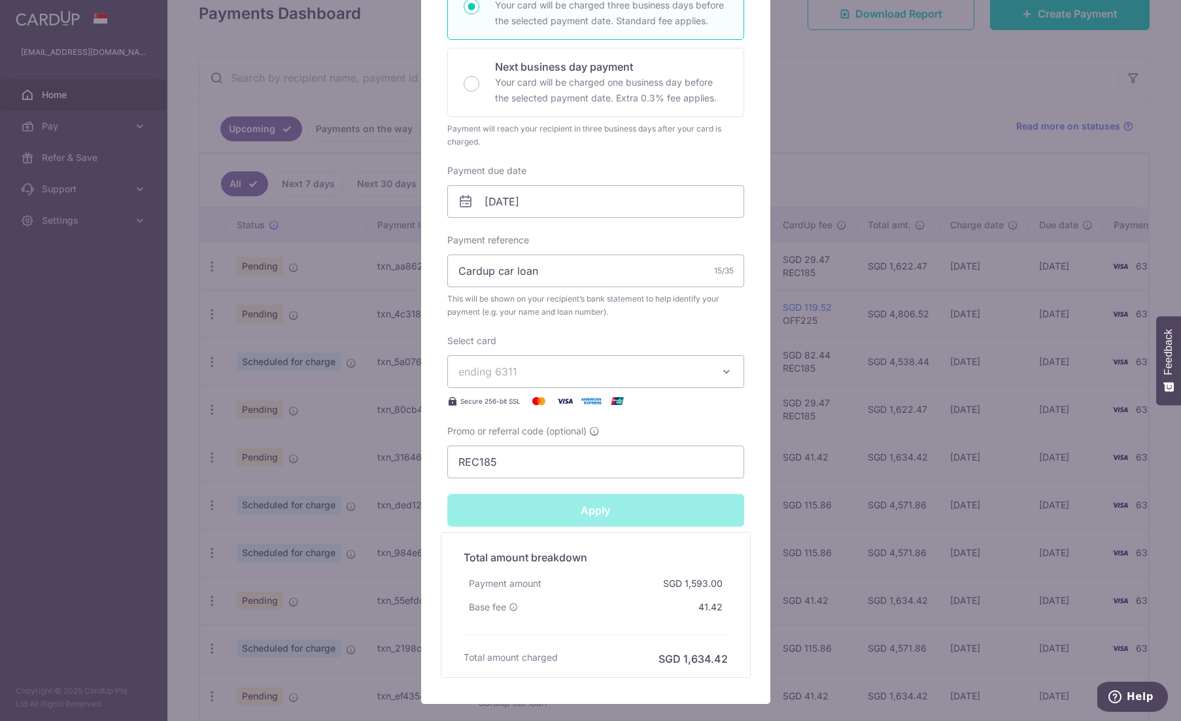
type input "Successfully Applied"
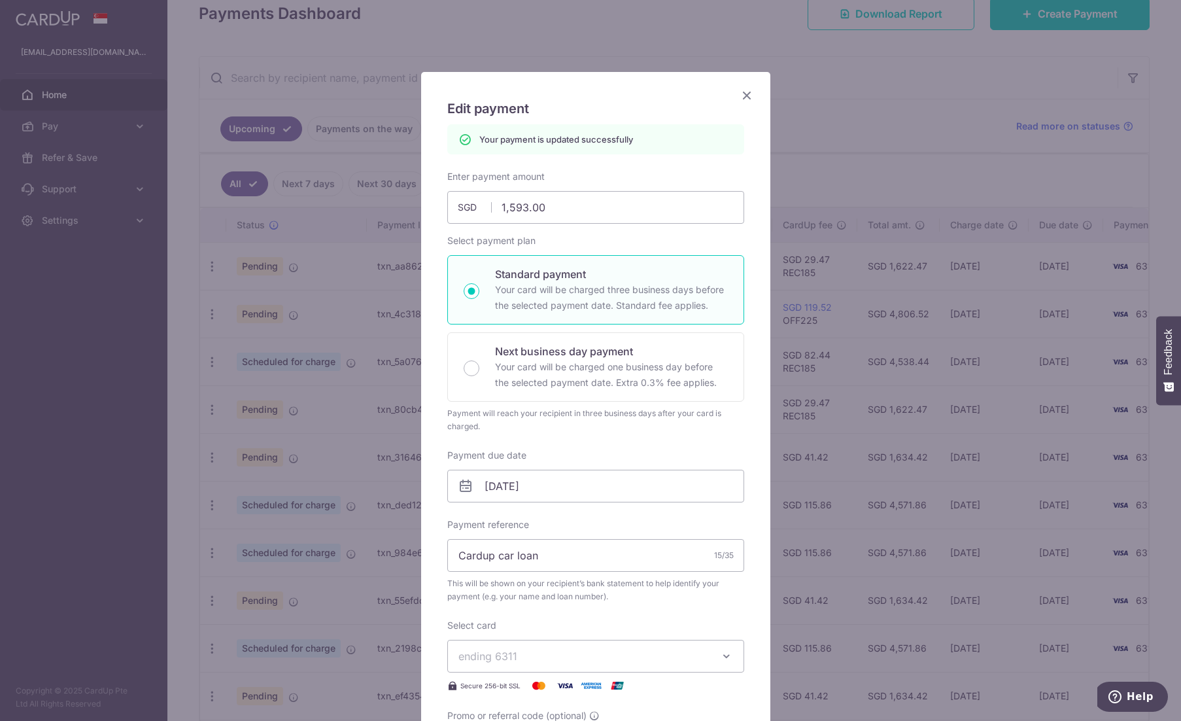
scroll to position [0, 0]
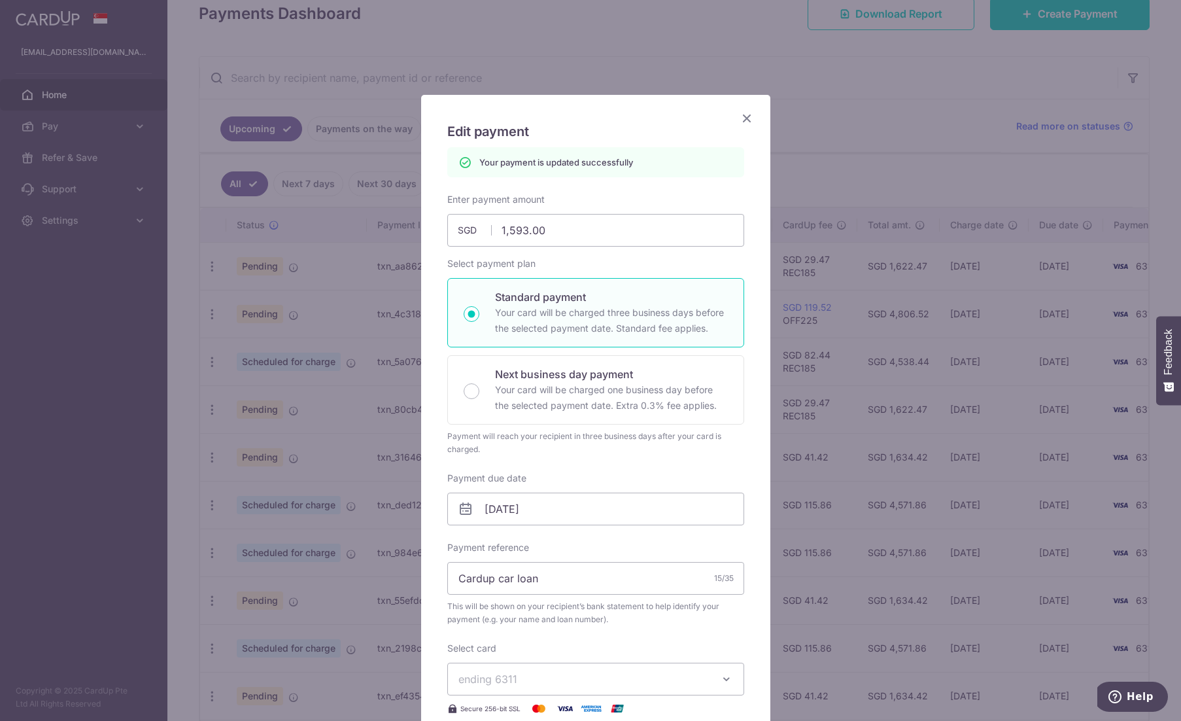
click at [742, 116] on icon "Close" at bounding box center [747, 118] width 16 height 16
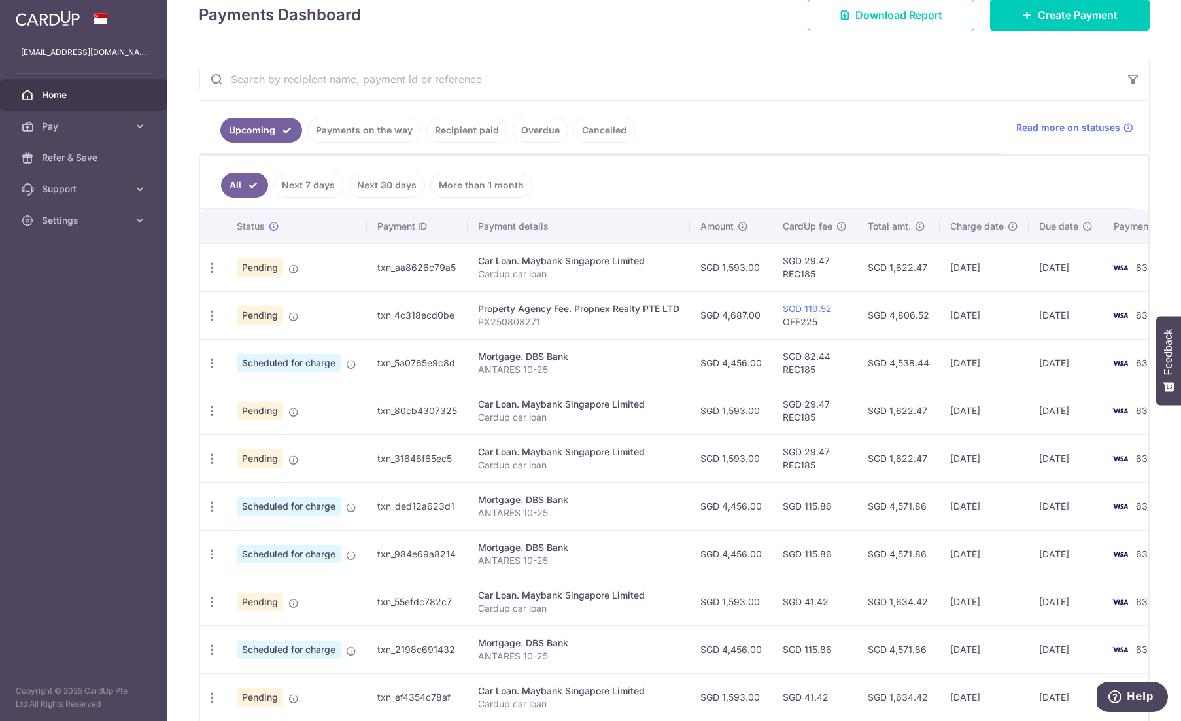
scroll to position [196, 0]
click at [213, 508] on div "Update payment Cancel payment" at bounding box center [212, 505] width 24 height 24
click at [209, 273] on icon "button" at bounding box center [212, 267] width 14 height 14
click at [259, 533] on span "Update payment" at bounding box center [281, 541] width 89 height 16
radio input "true"
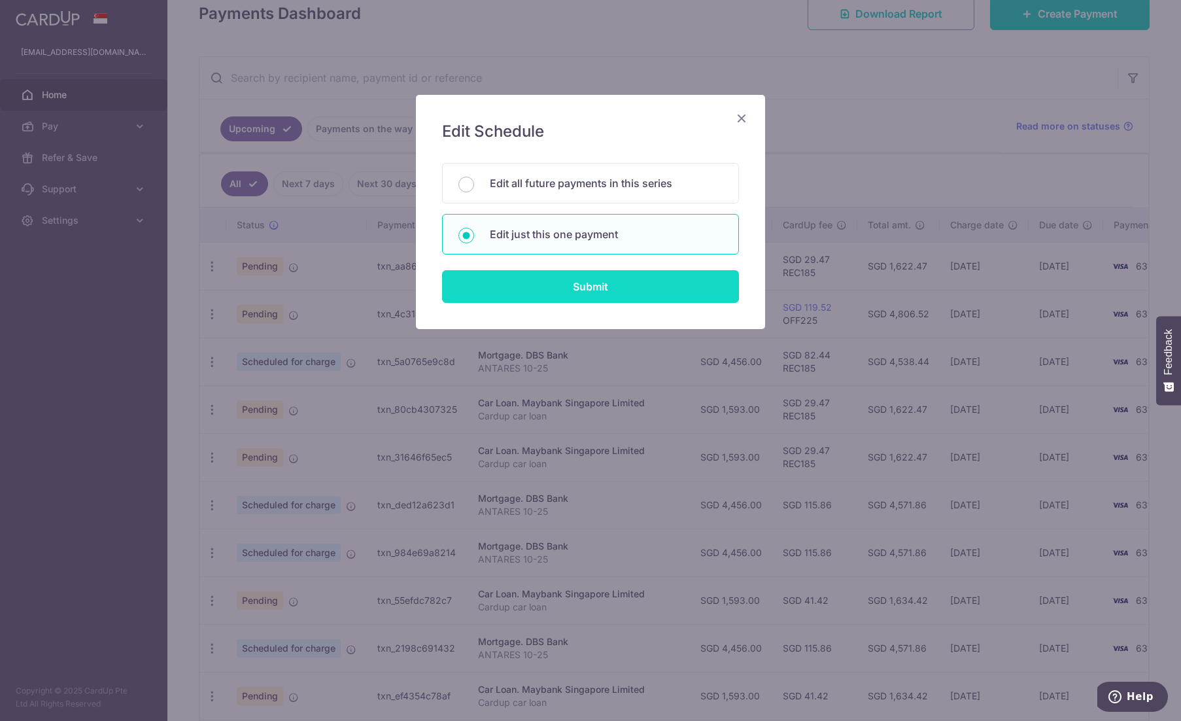
click at [489, 276] on input "Submit" at bounding box center [590, 286] width 297 height 33
radio input "true"
type input "4,456.00"
type input "[DATE]"
type input "ANTARES 10-25"
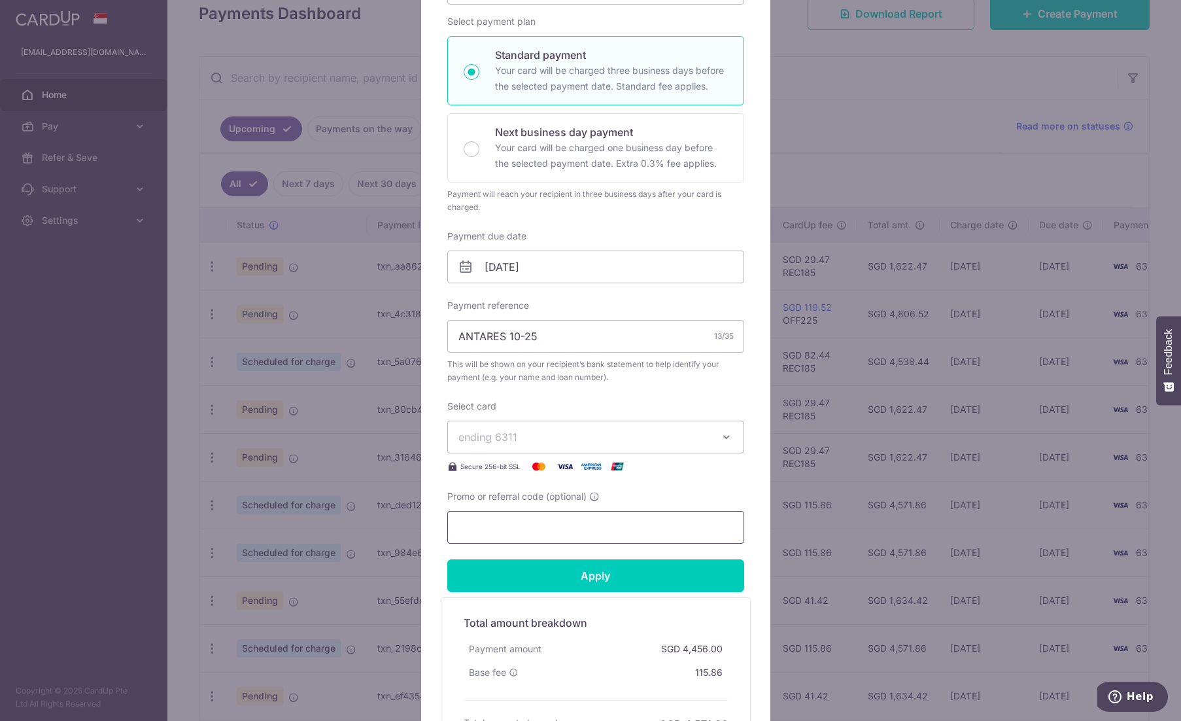
click at [532, 519] on input "Promo or referral code (optional)" at bounding box center [595, 527] width 297 height 33
paste input "REC185"
type input "REC185"
click at [547, 572] on input "Apply" at bounding box center [595, 575] width 297 height 33
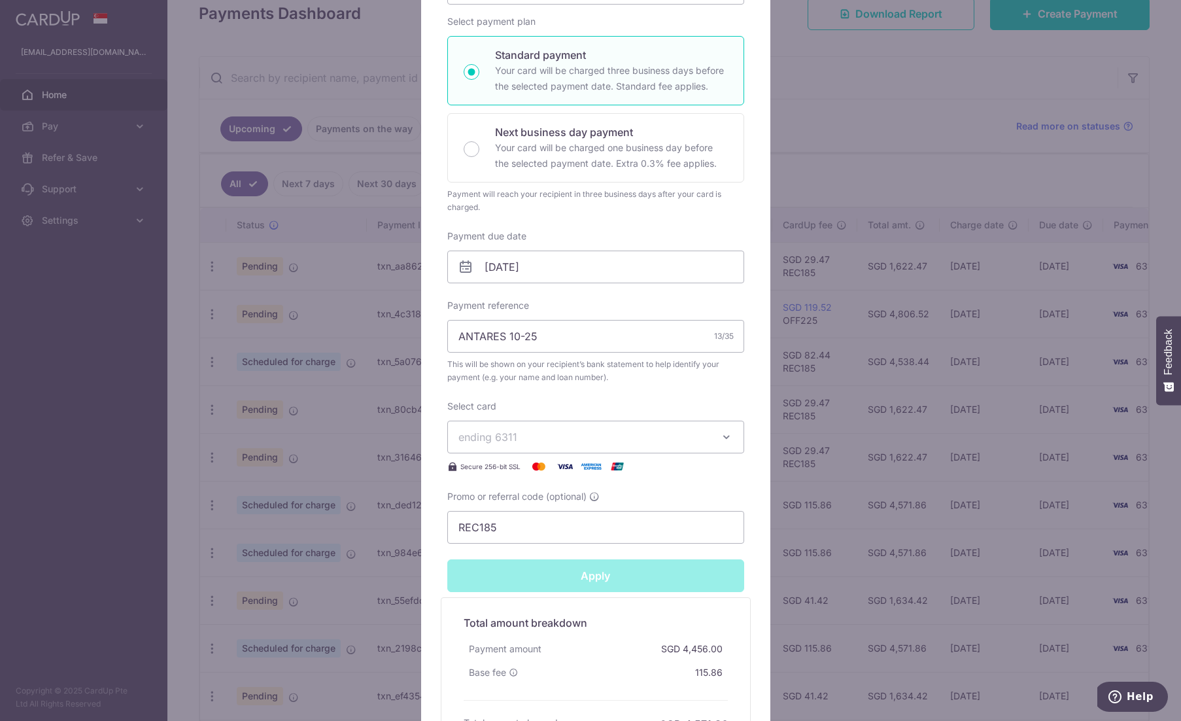
type input "Successfully Applied"
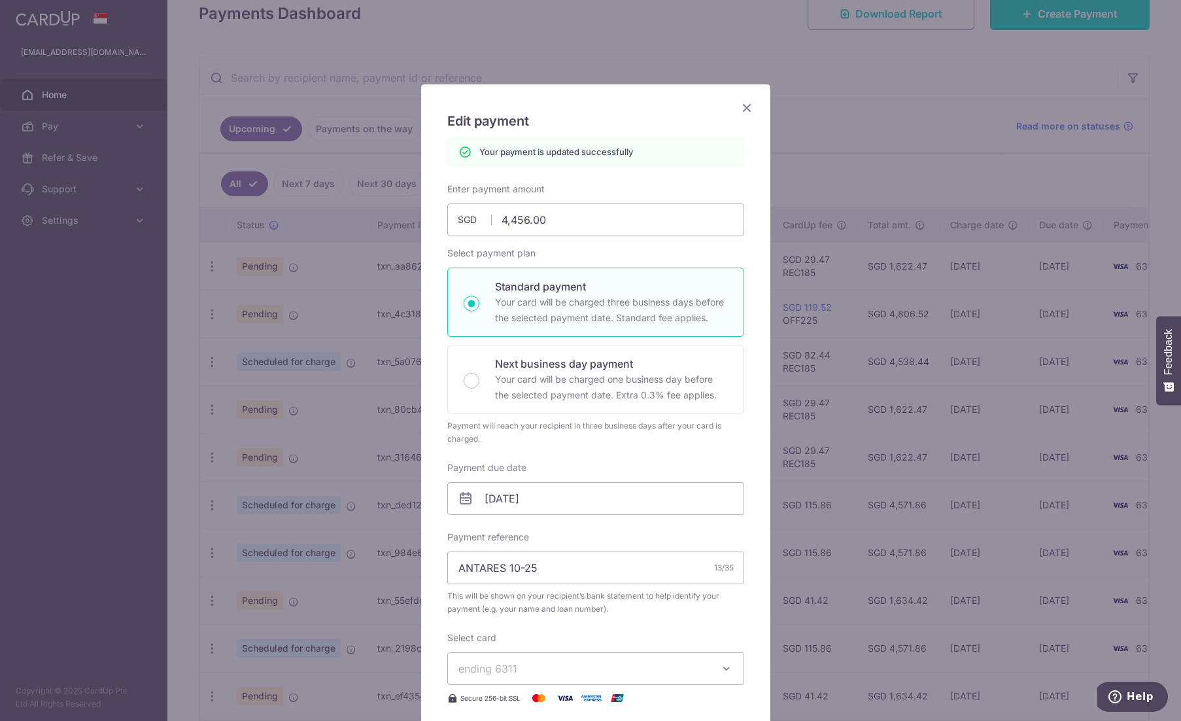
scroll to position [0, 0]
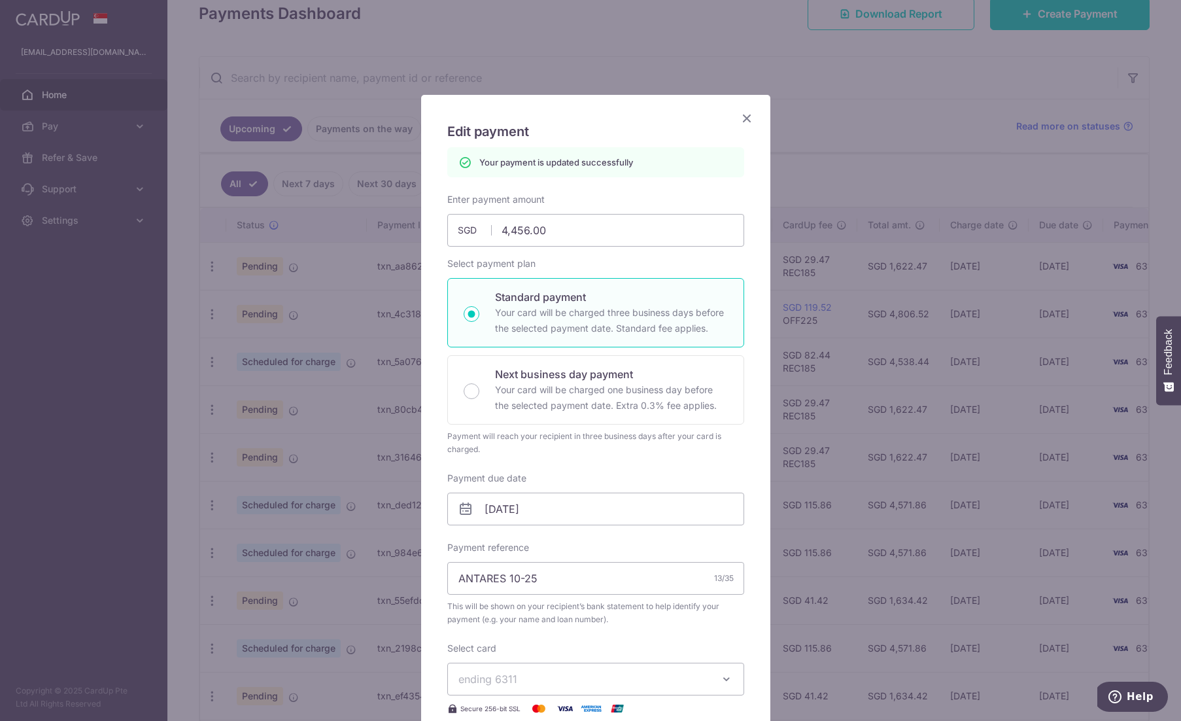
click at [740, 116] on icon "Close" at bounding box center [747, 118] width 16 height 16
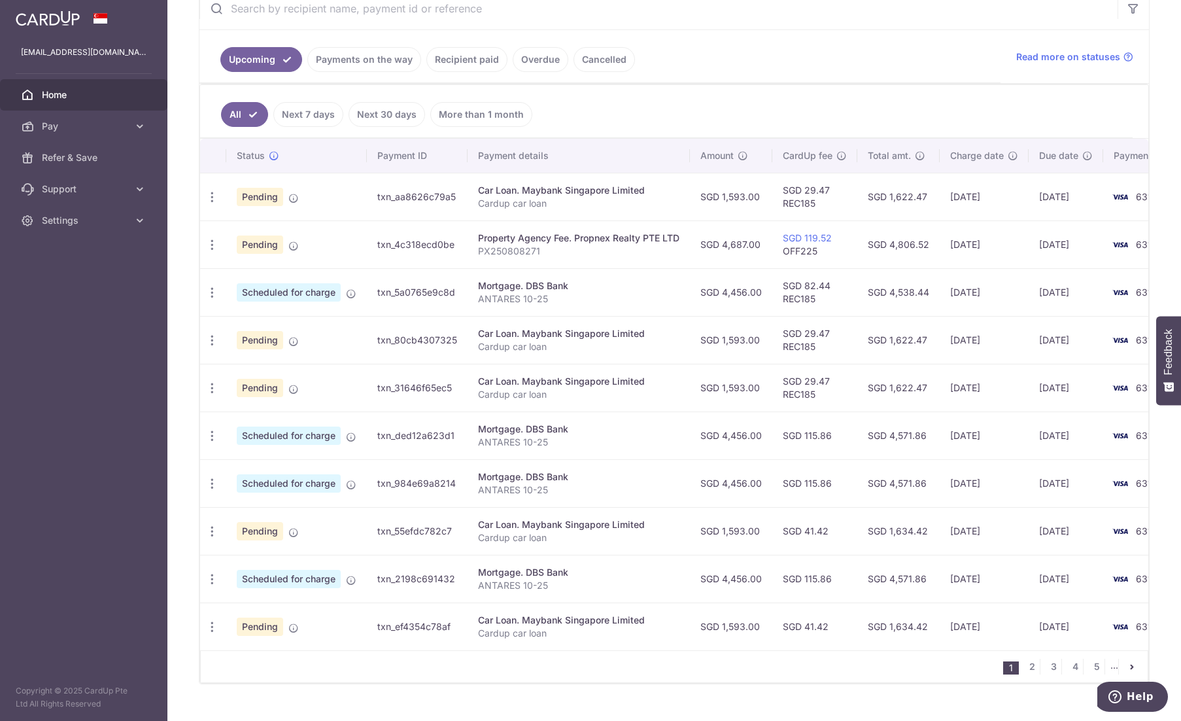
scroll to position [290, 0]
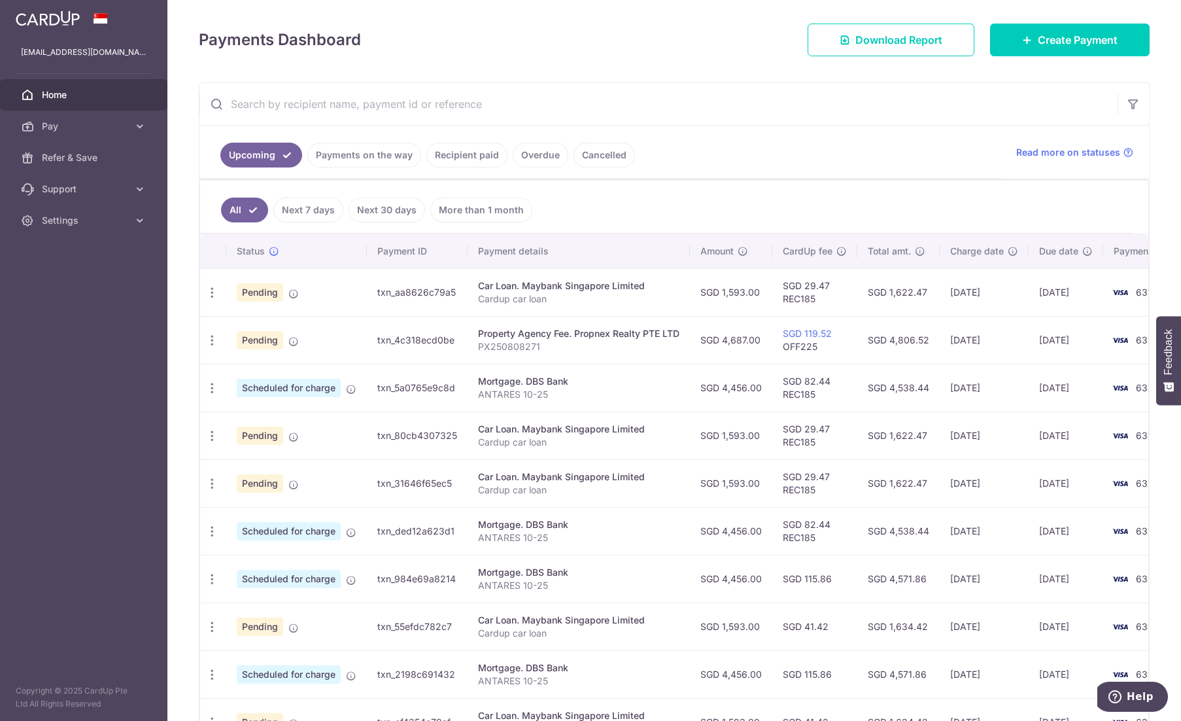
scroll to position [196, 0]
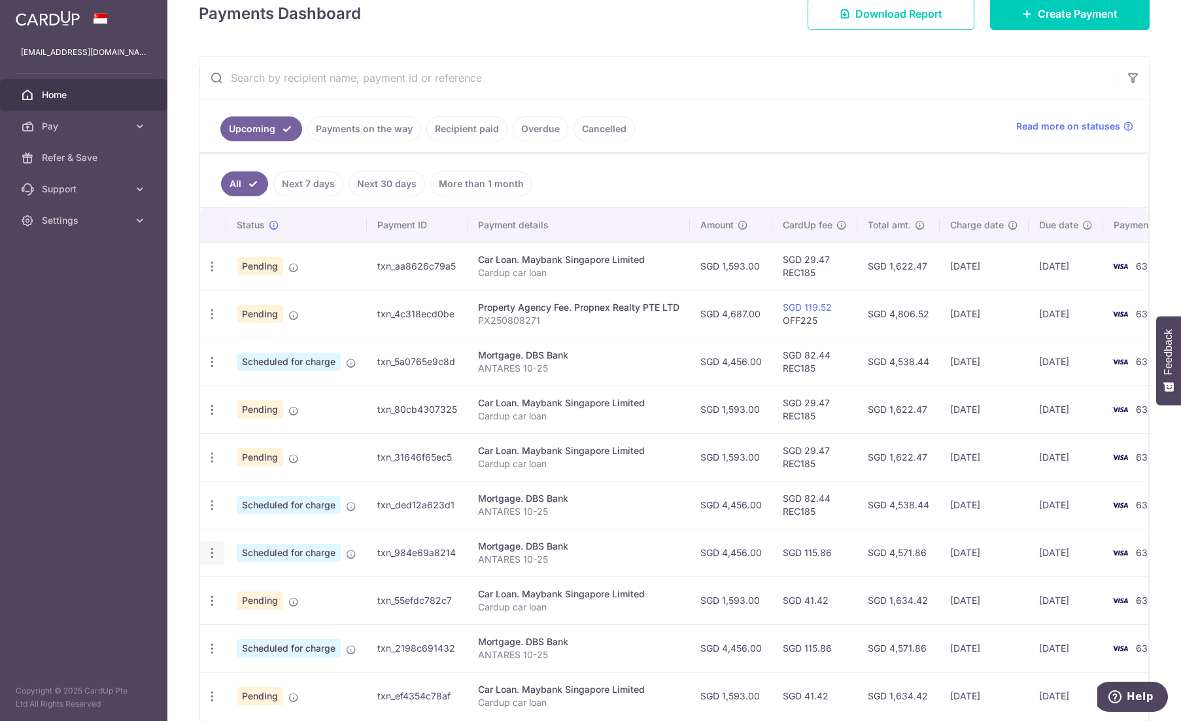
click at [215, 555] on div "Update payment Cancel payment" at bounding box center [212, 553] width 24 height 24
click at [207, 273] on icon "button" at bounding box center [212, 267] width 14 height 14
click at [241, 581] on span "Update payment" at bounding box center [281, 589] width 89 height 16
radio input "true"
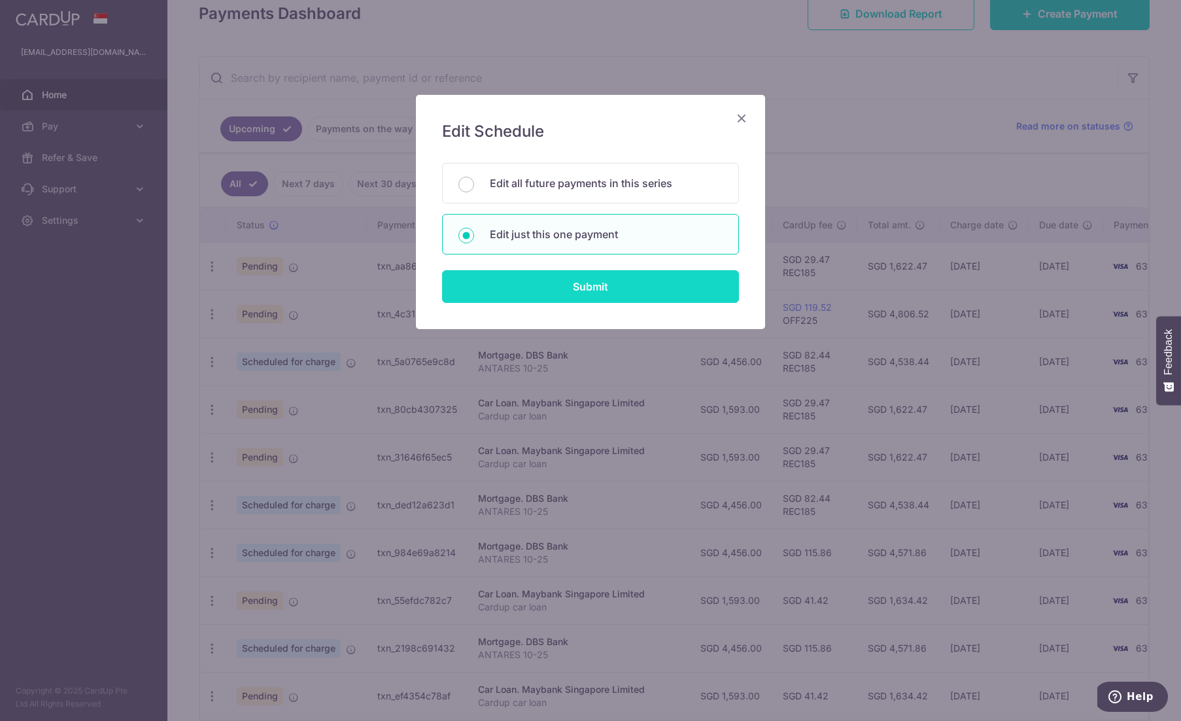
click at [580, 291] on input "Submit" at bounding box center [590, 286] width 297 height 33
radio input "true"
type input "4,456.00"
type input "[DATE]"
type input "ANTARES 10-25"
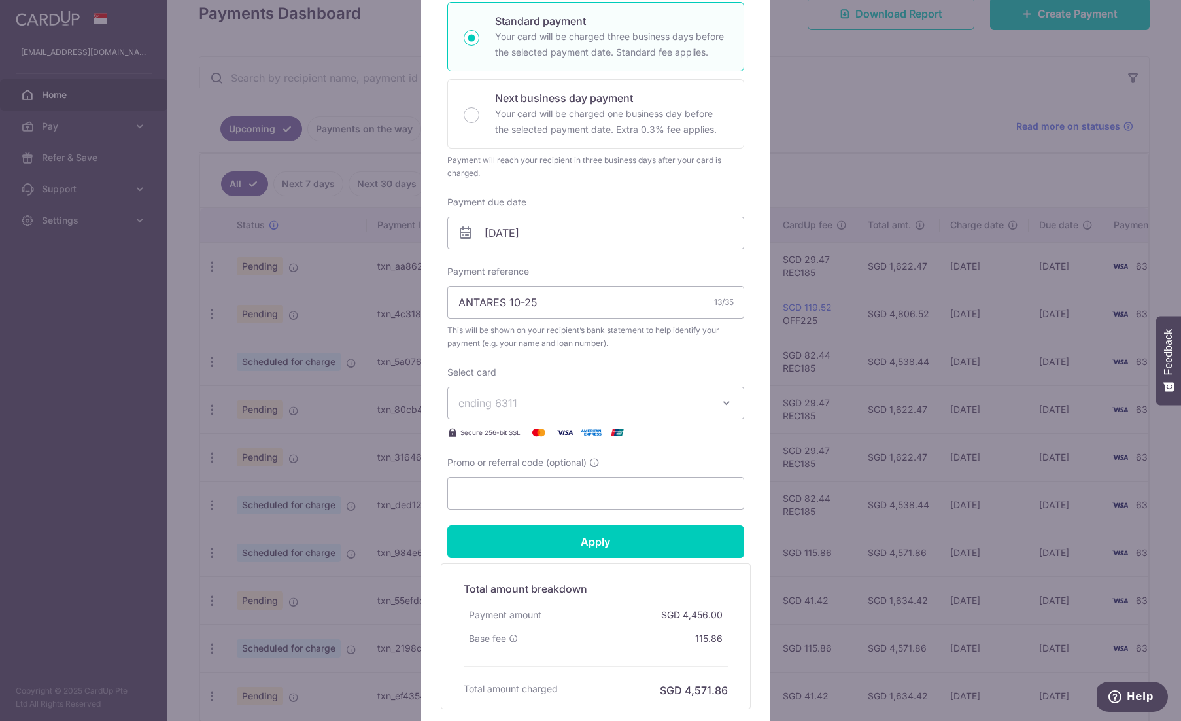
scroll to position [262, 0]
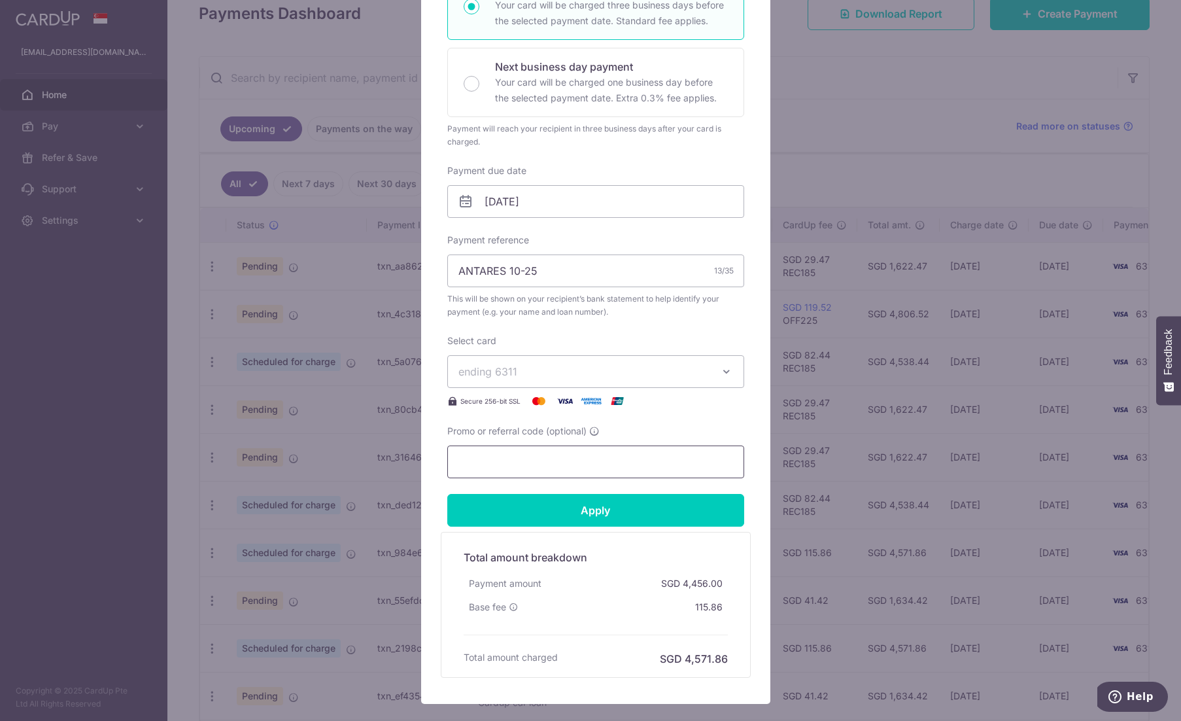
click at [549, 461] on input "Promo or referral code (optional)" at bounding box center [595, 461] width 297 height 33
paste input "REC185"
type input "REC185"
click at [549, 500] on input "Apply" at bounding box center [595, 510] width 297 height 33
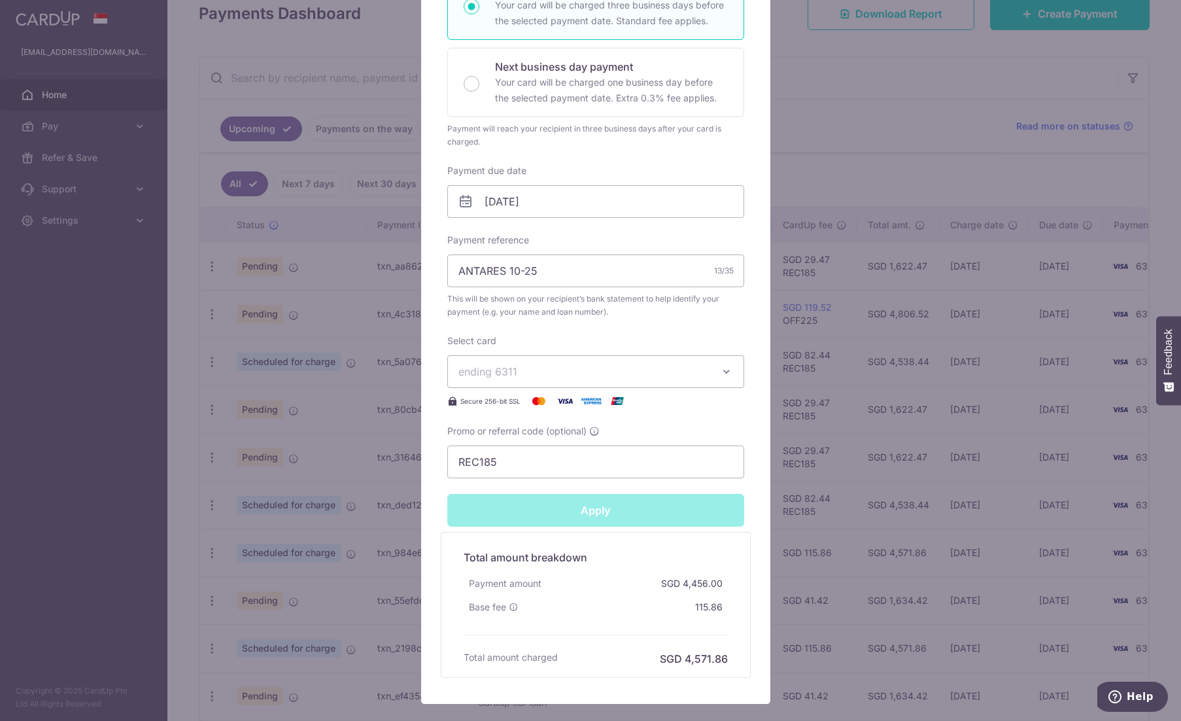
type input "Successfully Applied"
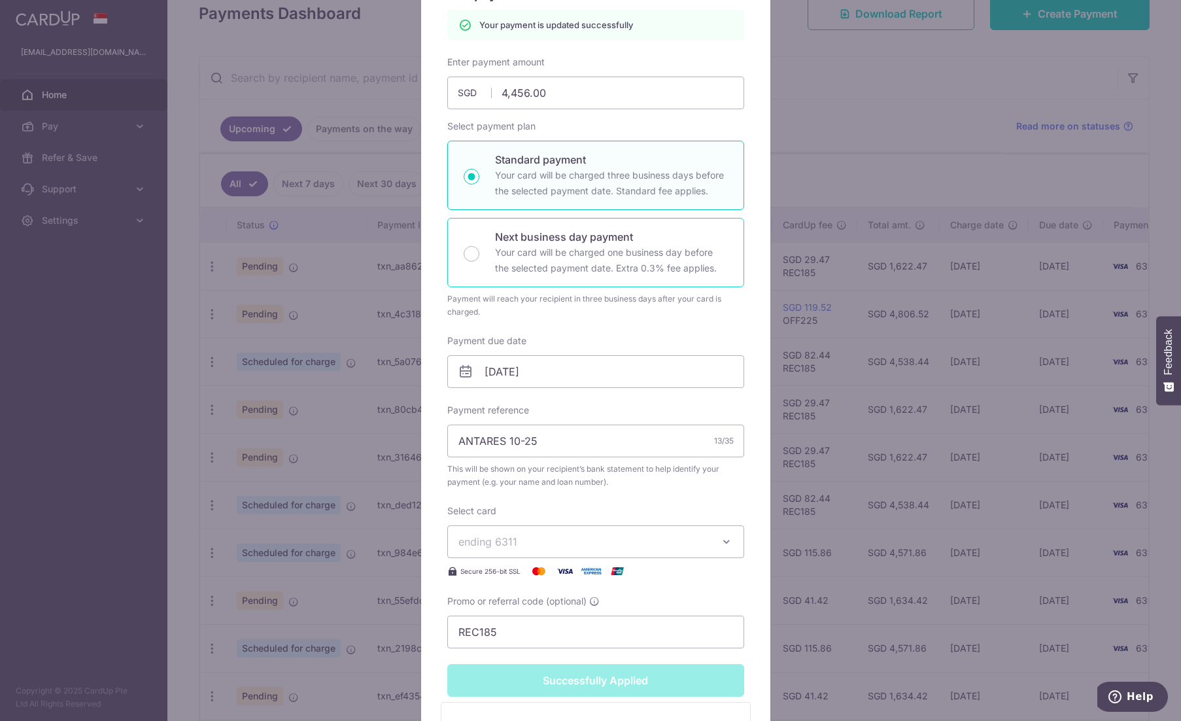
scroll to position [111, 0]
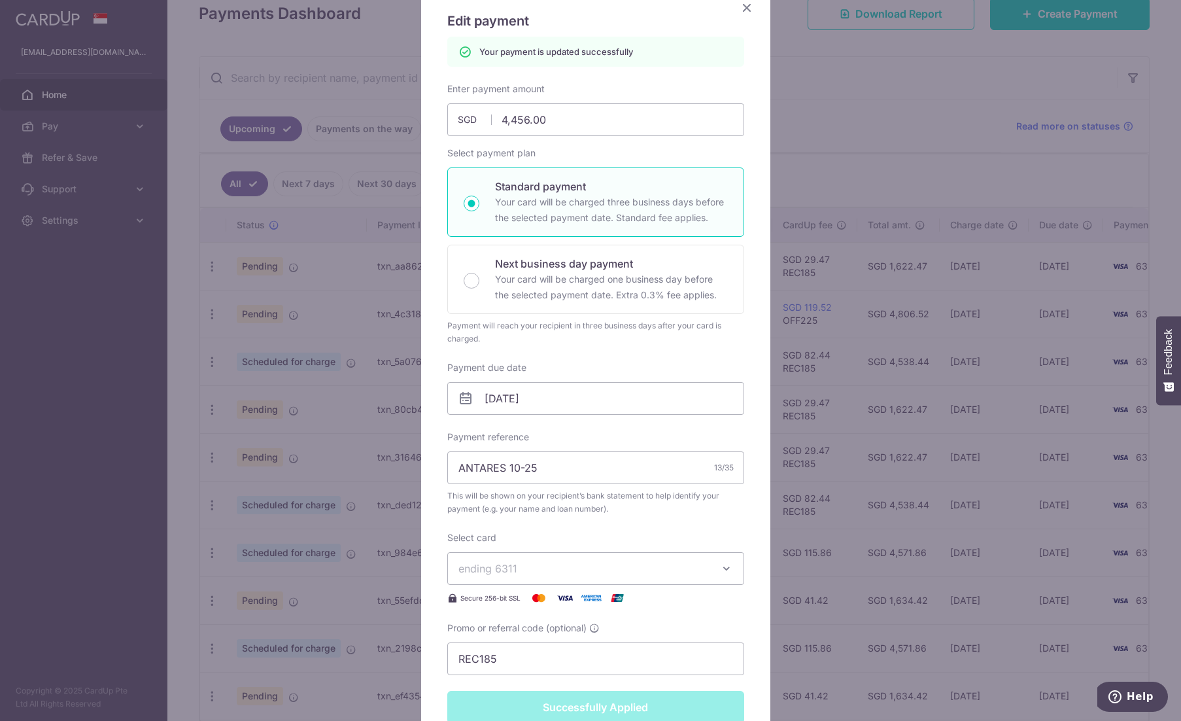
click at [743, 11] on icon "Close" at bounding box center [747, 7] width 16 height 16
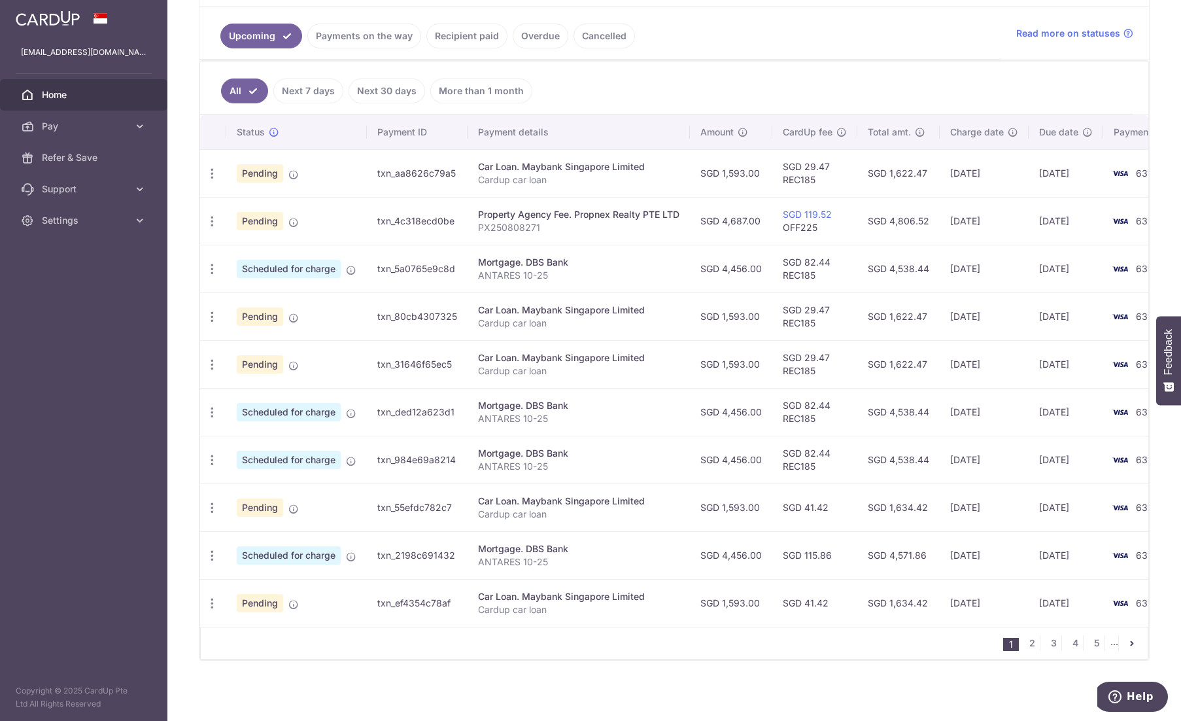
scroll to position [290, 0]
click at [219, 507] on div "Update payment Cancel payment Upload doc" at bounding box center [212, 506] width 24 height 24
click at [215, 179] on icon "button" at bounding box center [212, 172] width 14 height 14
click at [239, 534] on span "Update payment" at bounding box center [281, 542] width 89 height 16
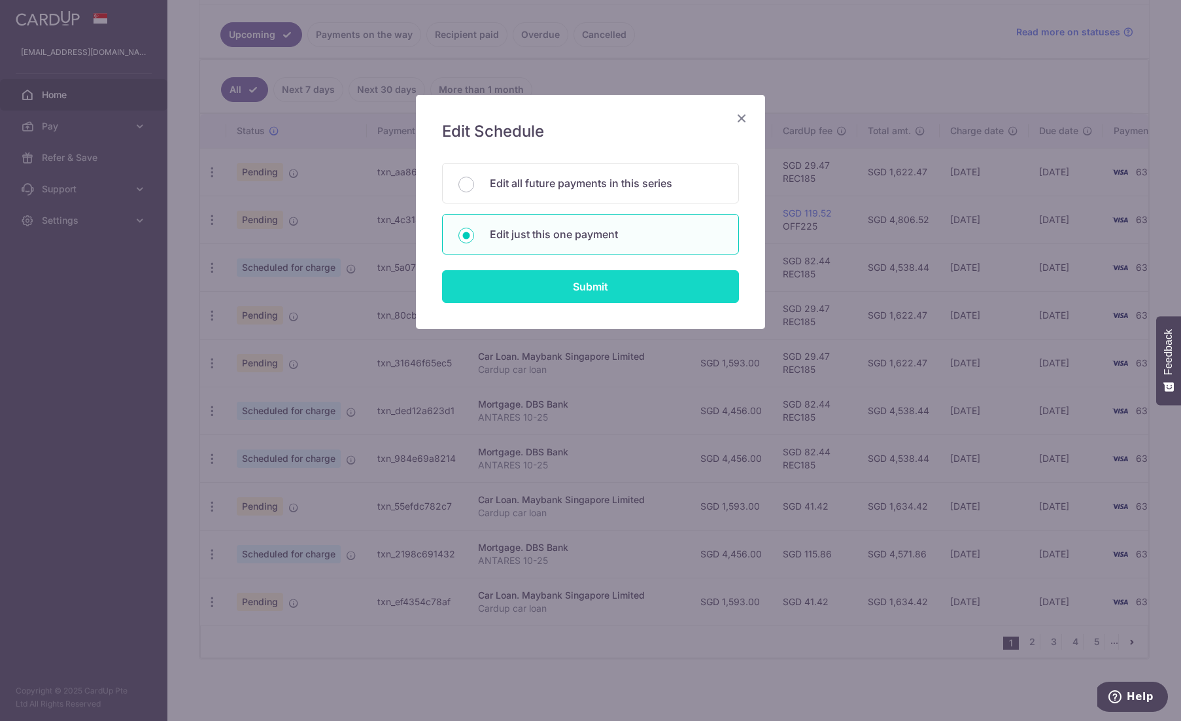
click at [564, 290] on input "Submit" at bounding box center [590, 286] width 297 height 33
radio input "true"
type input "1,593.00"
type input "[DATE]"
type input "Cardup car loan"
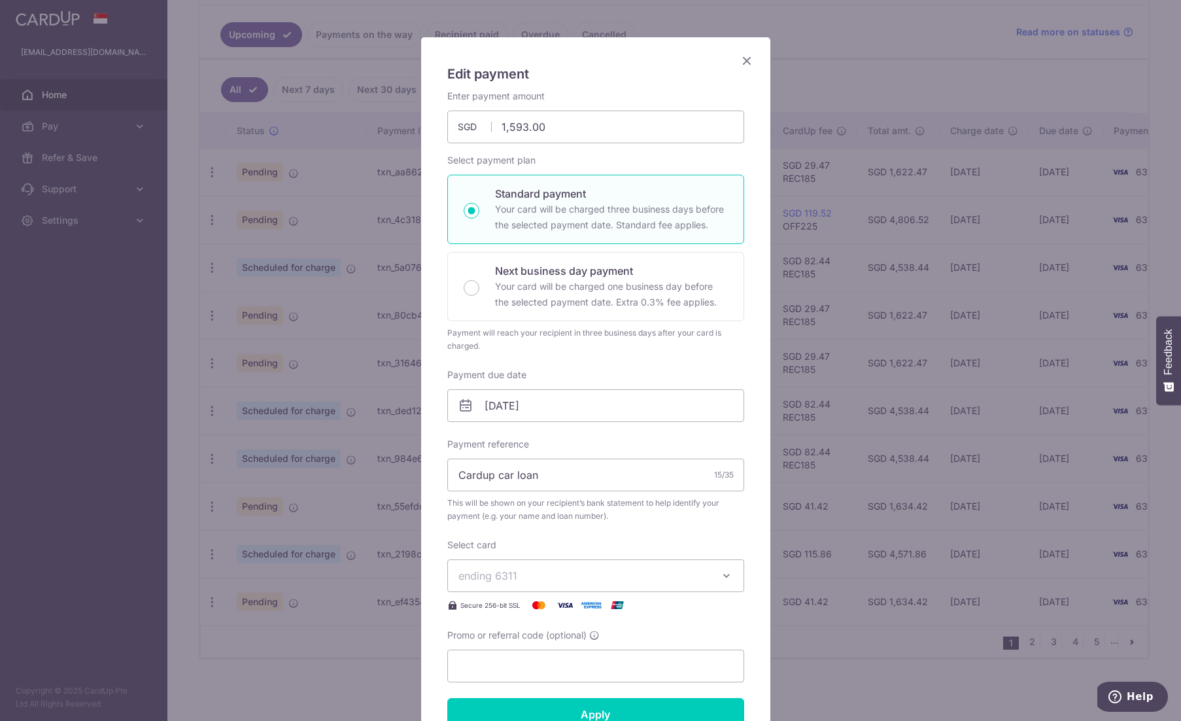
scroll to position [196, 0]
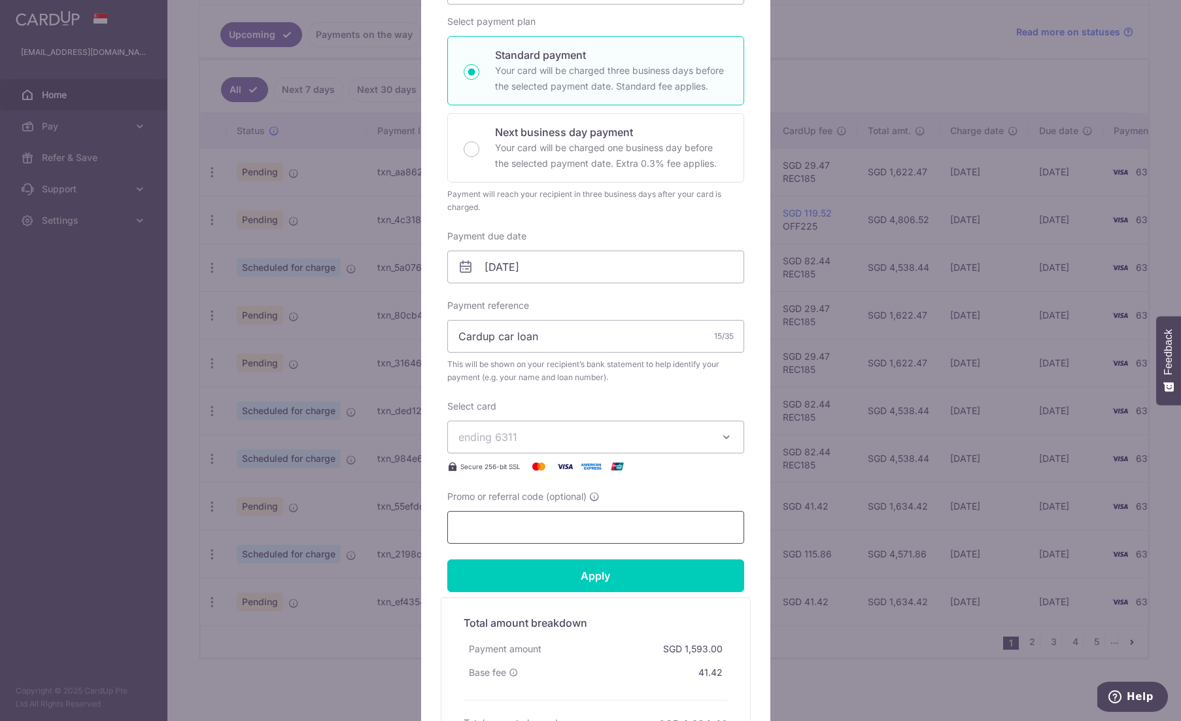
click at [574, 528] on input "Promo or referral code (optional)" at bounding box center [595, 527] width 297 height 33
paste input "REC185"
type input "REC185"
click at [571, 574] on input "Apply" at bounding box center [595, 575] width 297 height 33
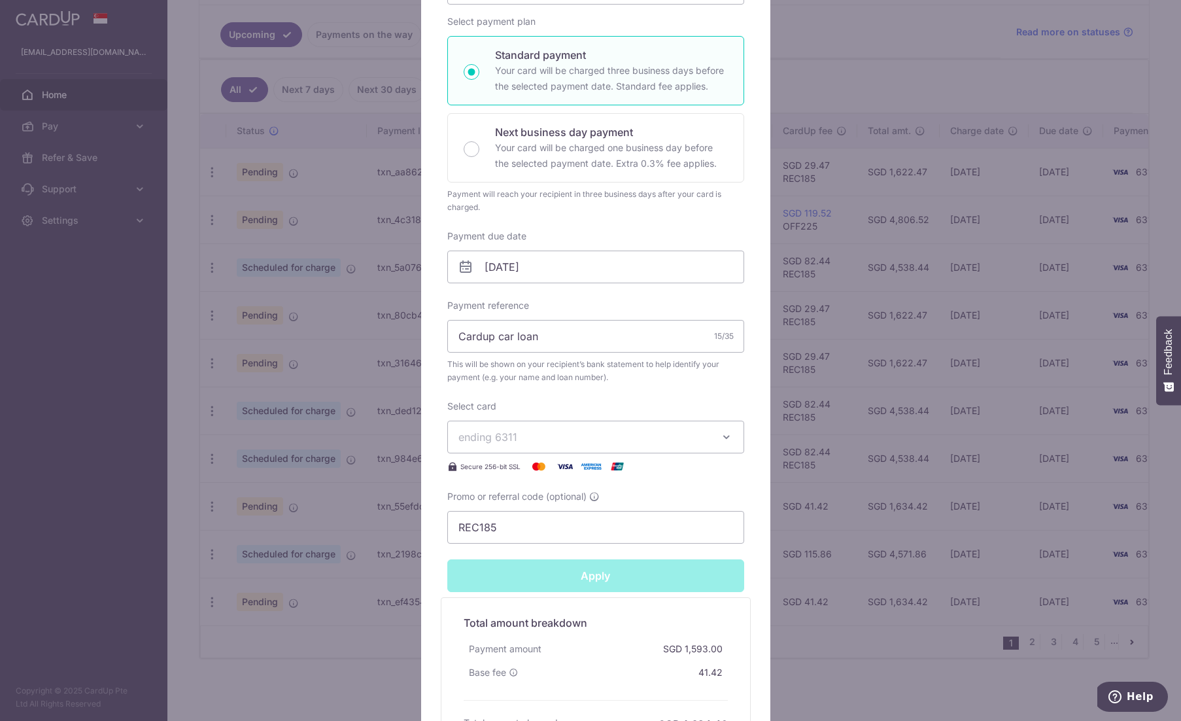
type input "Successfully Applied"
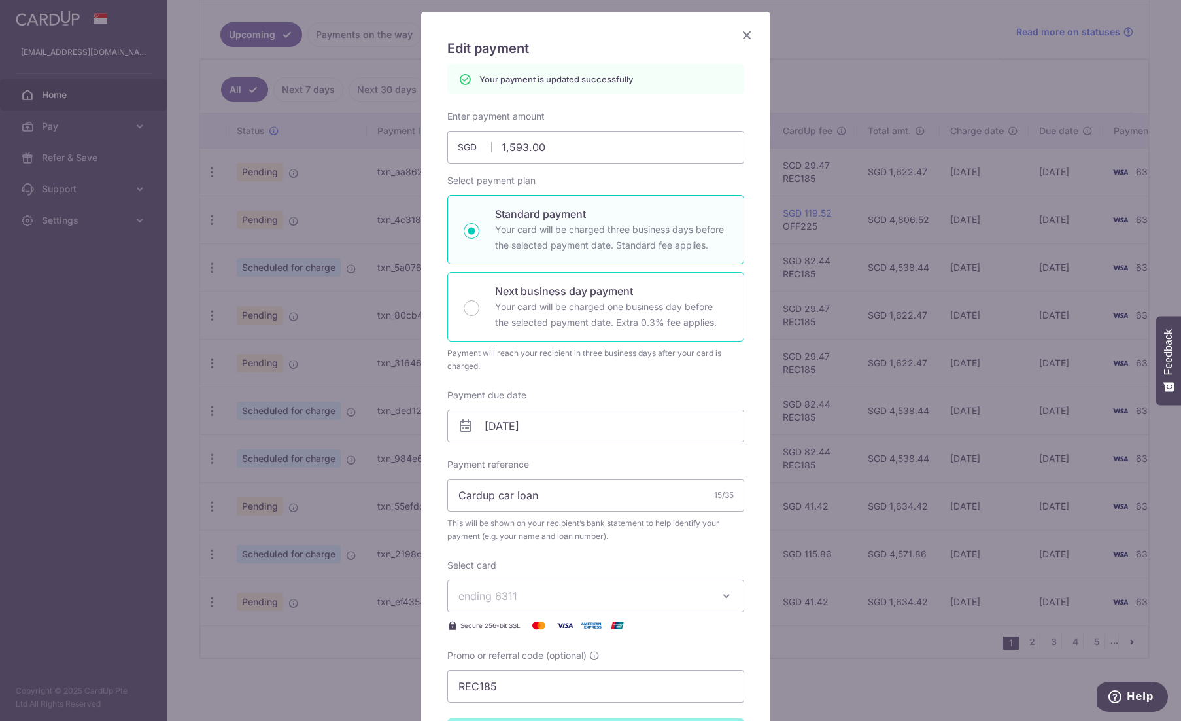
scroll to position [45, 0]
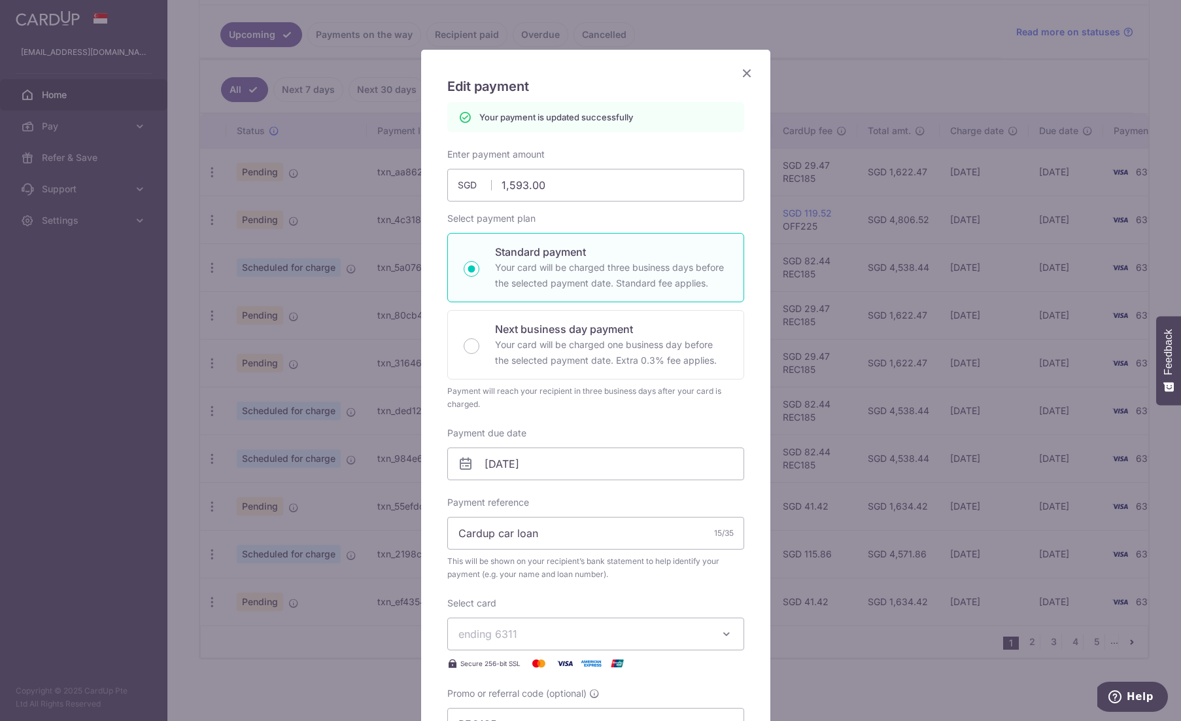
click at [740, 68] on icon "Close" at bounding box center [747, 73] width 16 height 16
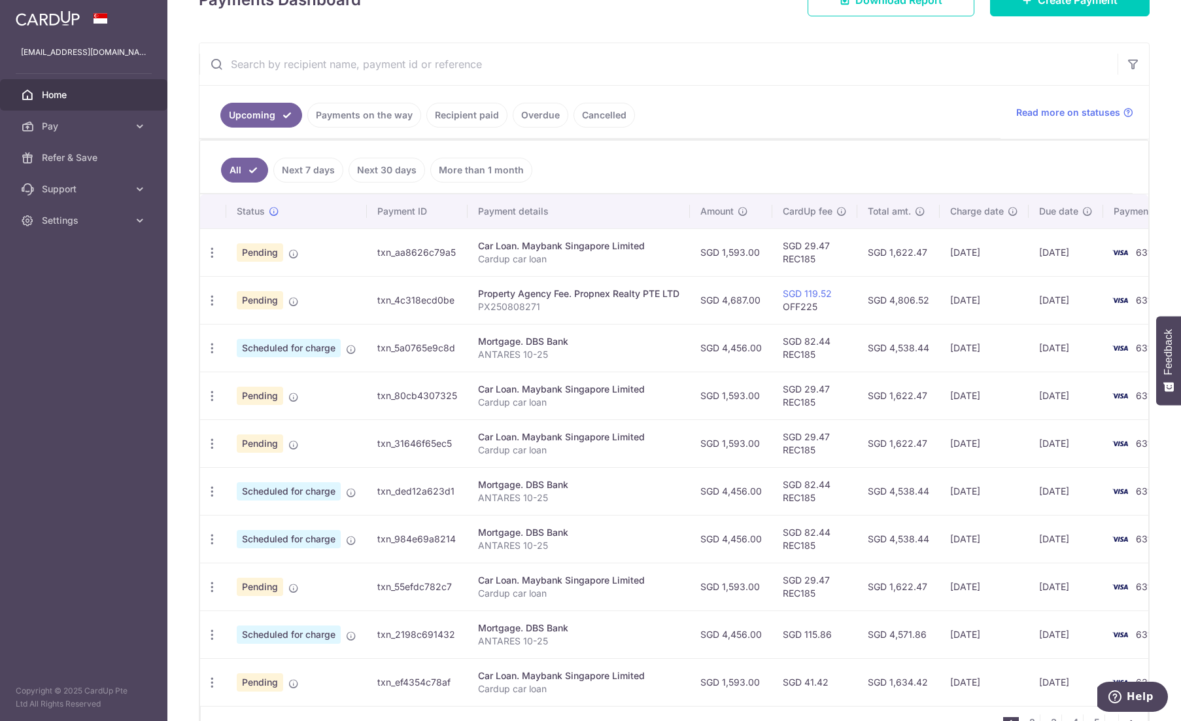
scroll to position [262, 0]
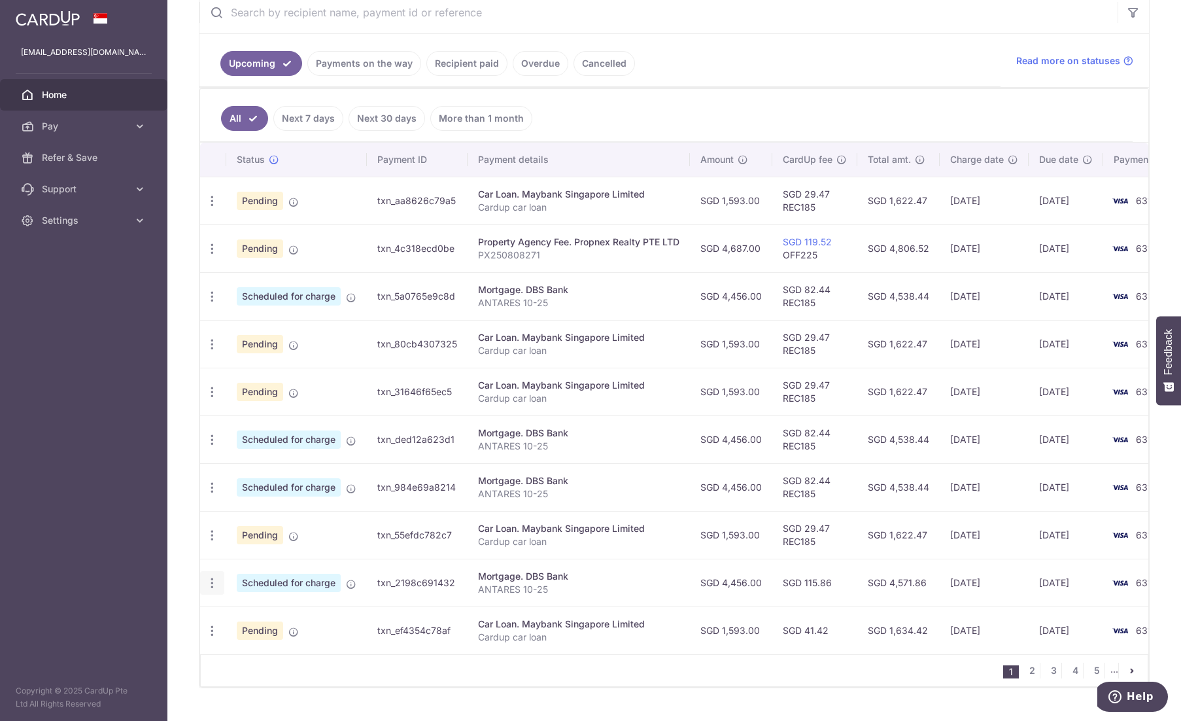
click at [205, 208] on icon "button" at bounding box center [212, 201] width 14 height 14
click at [235, 612] on link "Update payment" at bounding box center [269, 618] width 136 height 31
radio input "true"
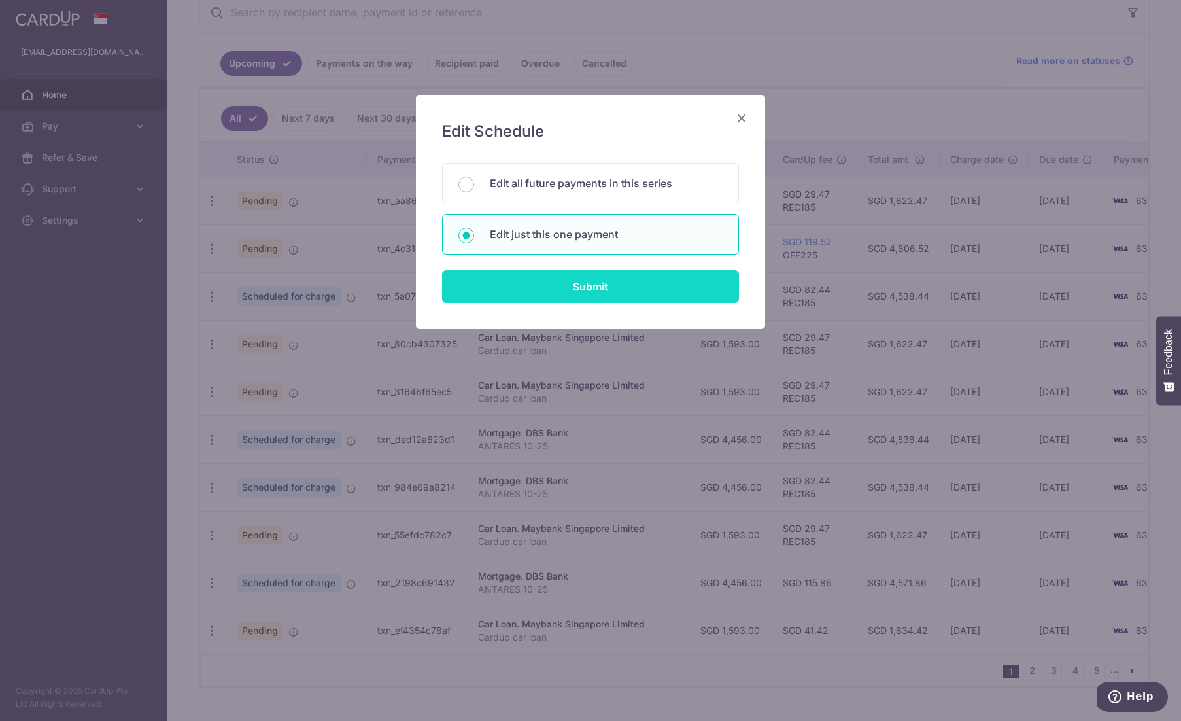
click at [513, 290] on input "Submit" at bounding box center [590, 286] width 297 height 33
radio input "true"
type input "4,456.00"
type input "[DATE]"
type input "ANTARES 10-25"
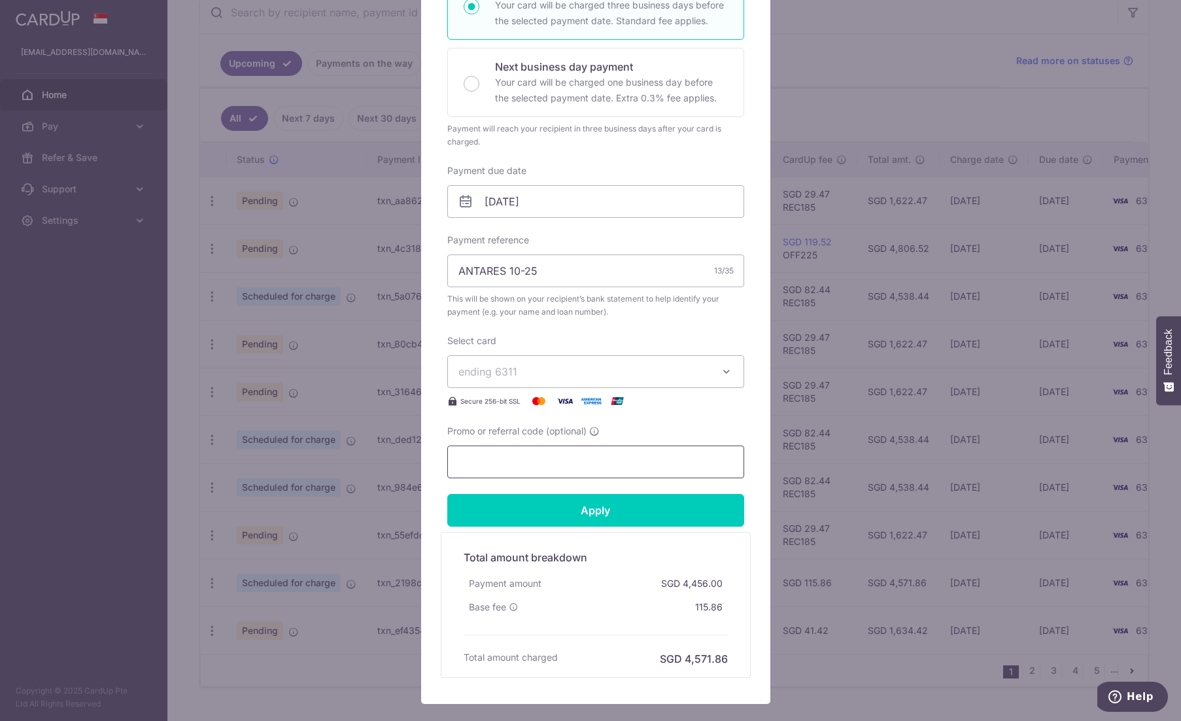
click at [591, 463] on input "Promo or referral code (optional)" at bounding box center [595, 461] width 297 height 33
paste input "REC185"
type input "REC185"
click at [583, 499] on input "Apply" at bounding box center [595, 510] width 297 height 33
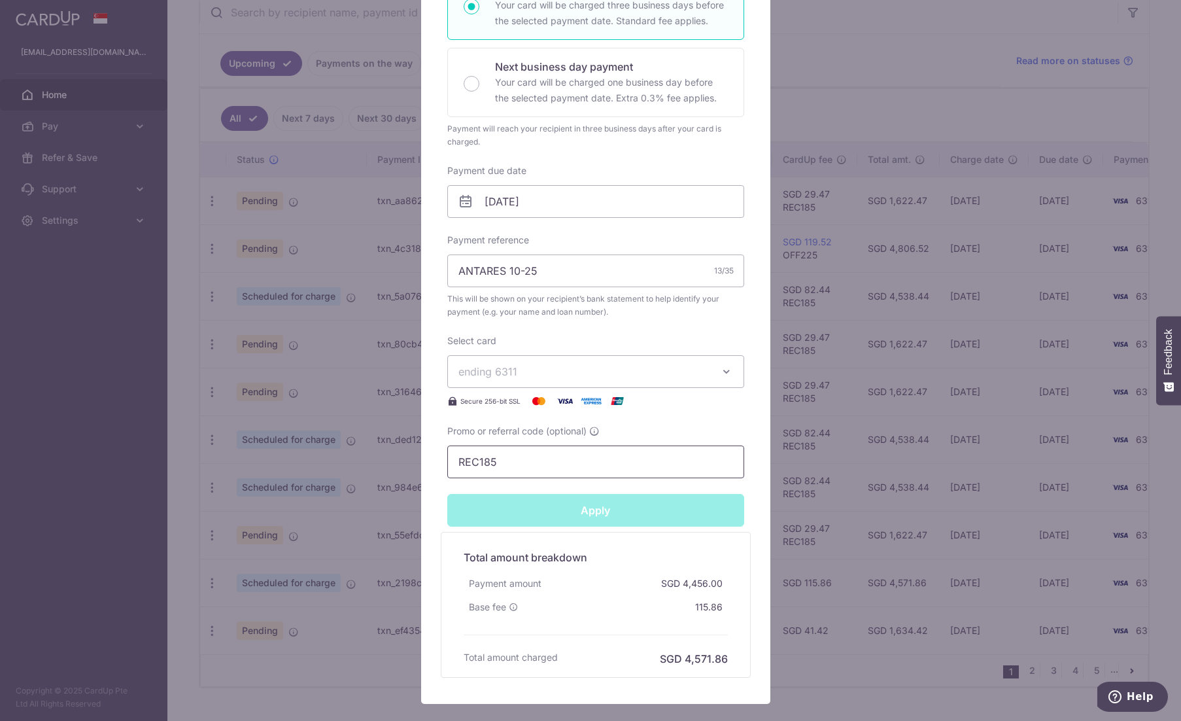
type input "Successfully Applied"
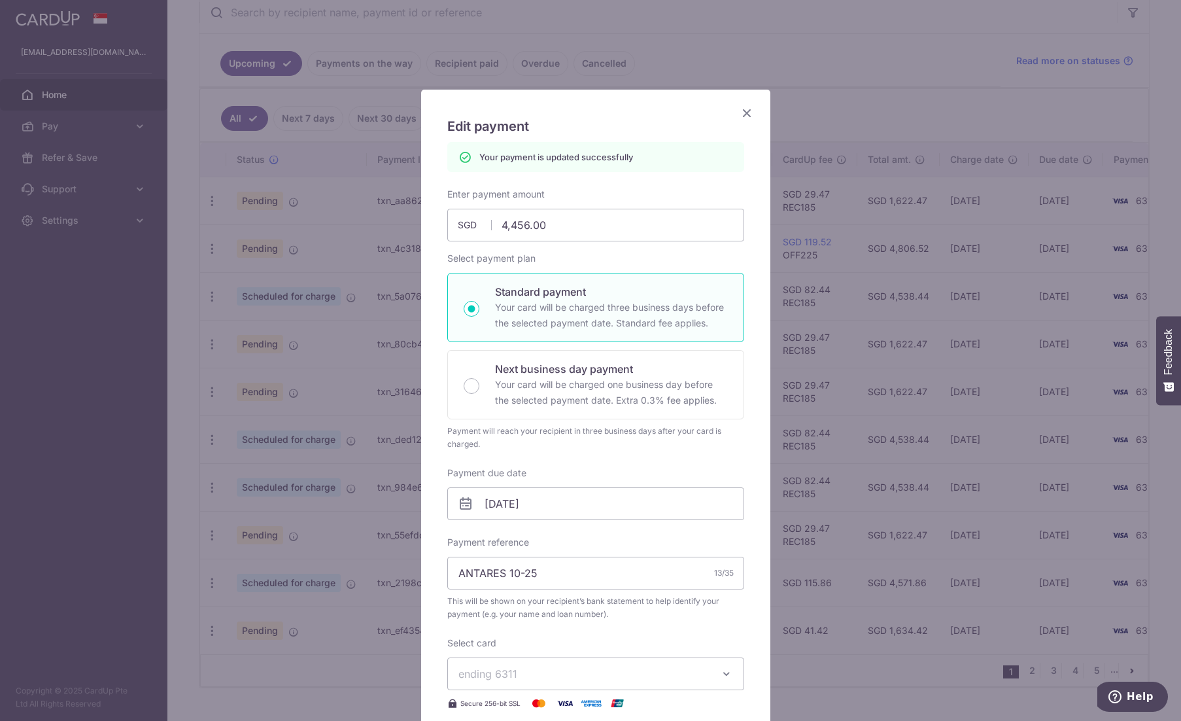
scroll to position [0, 0]
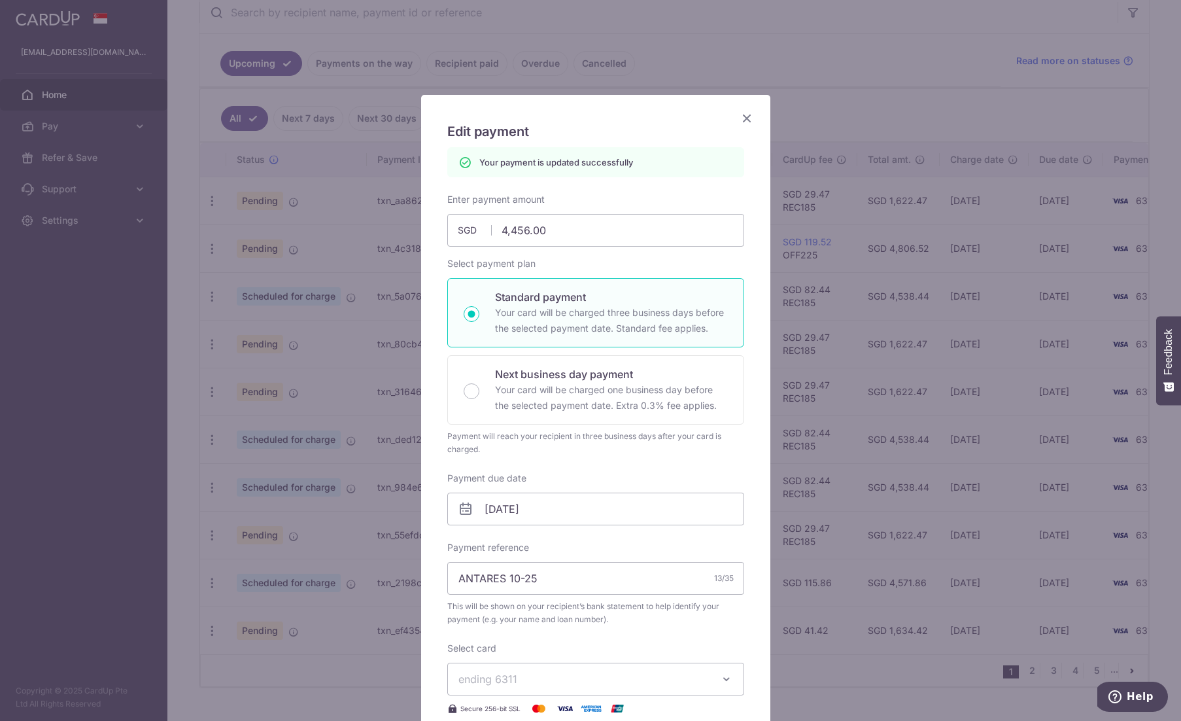
click at [742, 114] on icon "Close" at bounding box center [747, 118] width 16 height 16
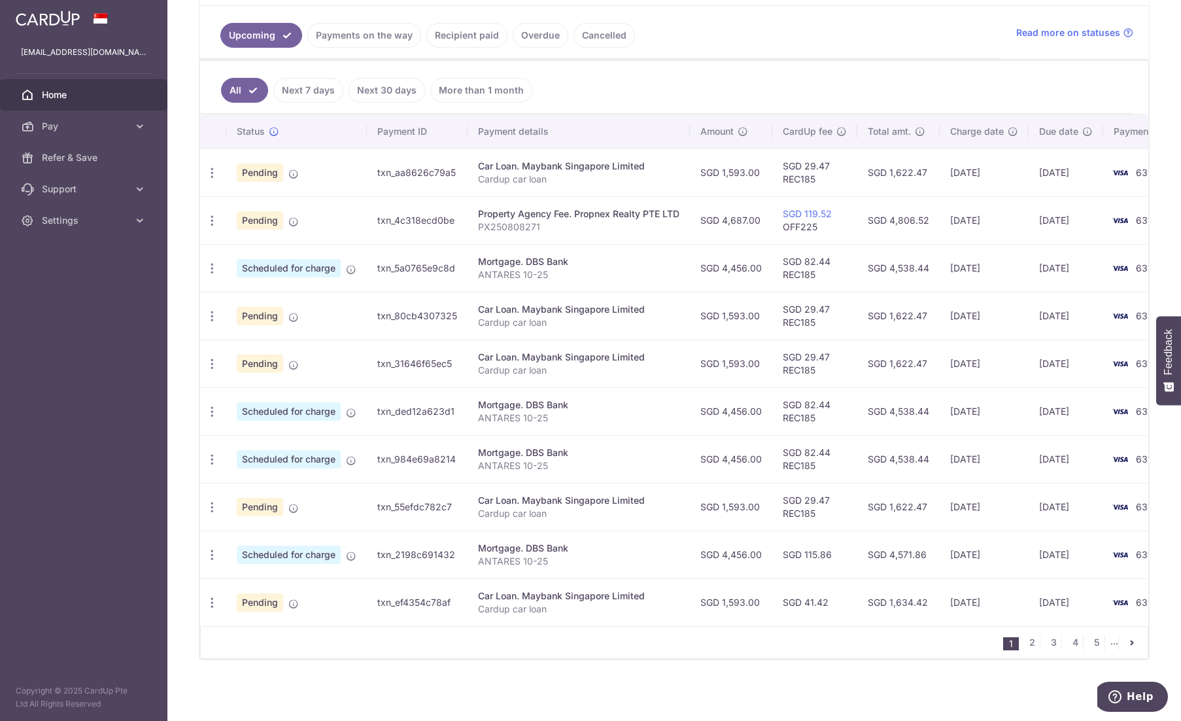
scroll to position [290, 0]
click at [211, 179] on icon "button" at bounding box center [212, 172] width 14 height 14
click at [228, 631] on link "Update payment" at bounding box center [269, 637] width 136 height 31
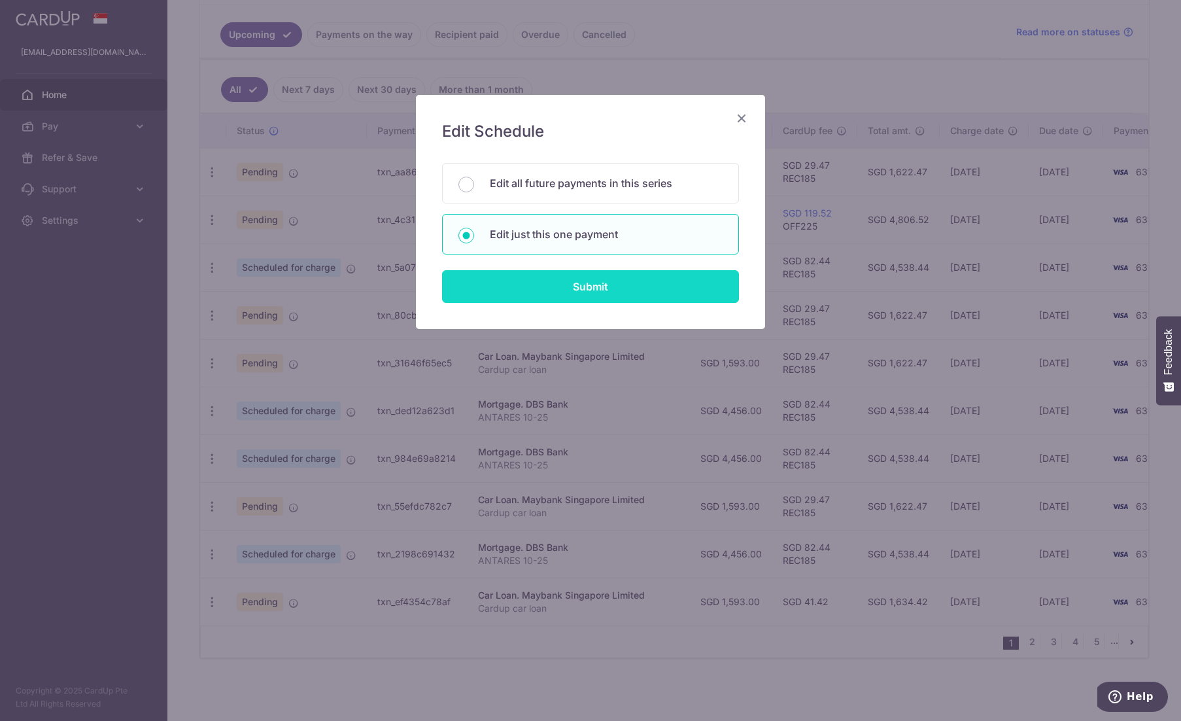
click at [578, 285] on input "Submit" at bounding box center [590, 286] width 297 height 33
radio input "true"
type input "1,593.00"
type input "[DATE]"
type input "Cardup car loan"
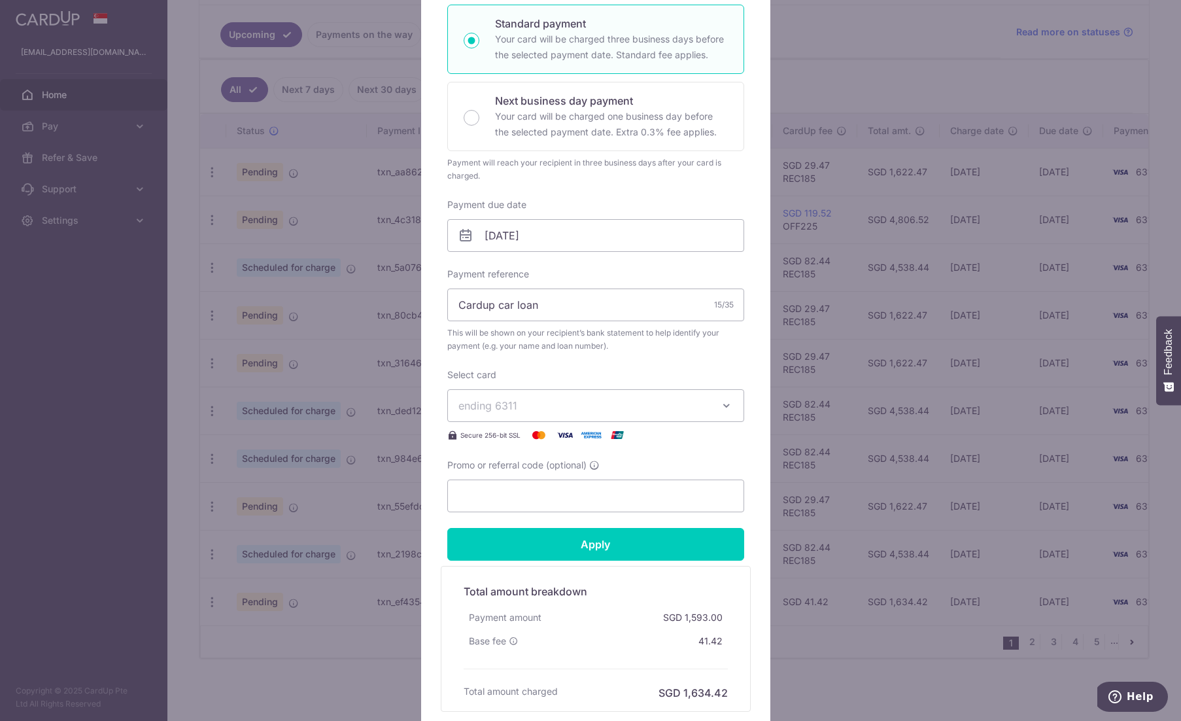
scroll to position [262, 0]
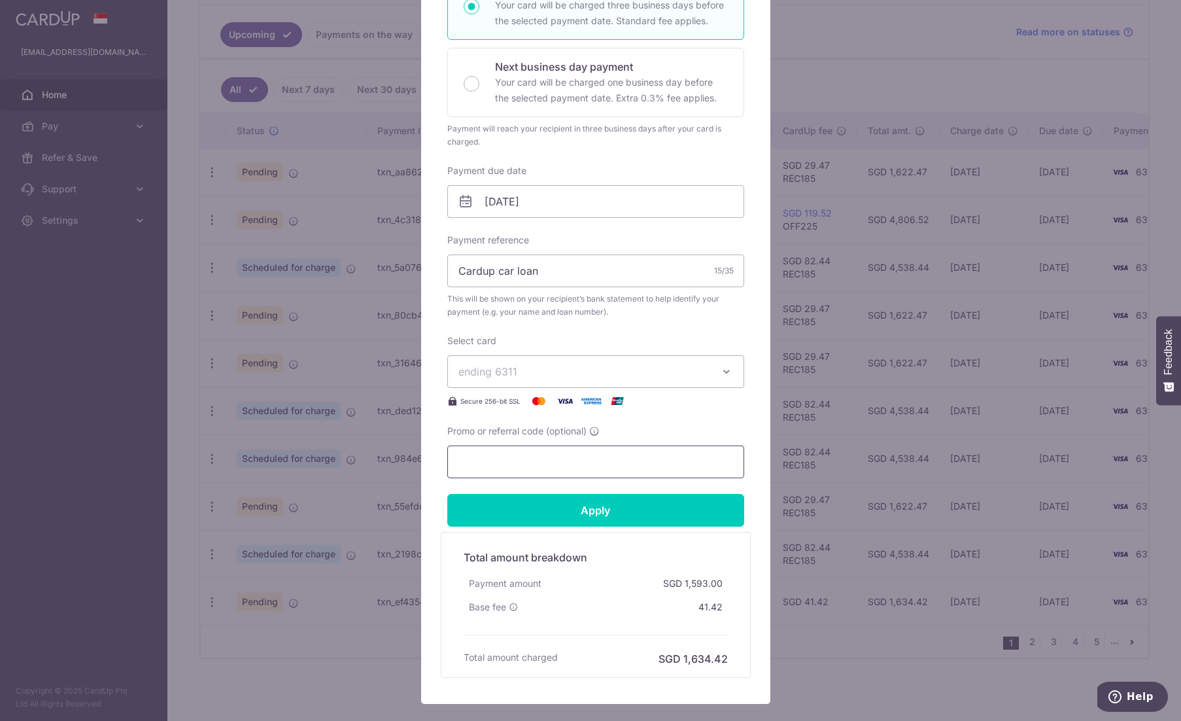
click at [585, 462] on input "Promo or referral code (optional)" at bounding box center [595, 461] width 297 height 33
paste input "REC185"
type input "REC185"
click at [581, 507] on input "Apply" at bounding box center [595, 510] width 297 height 33
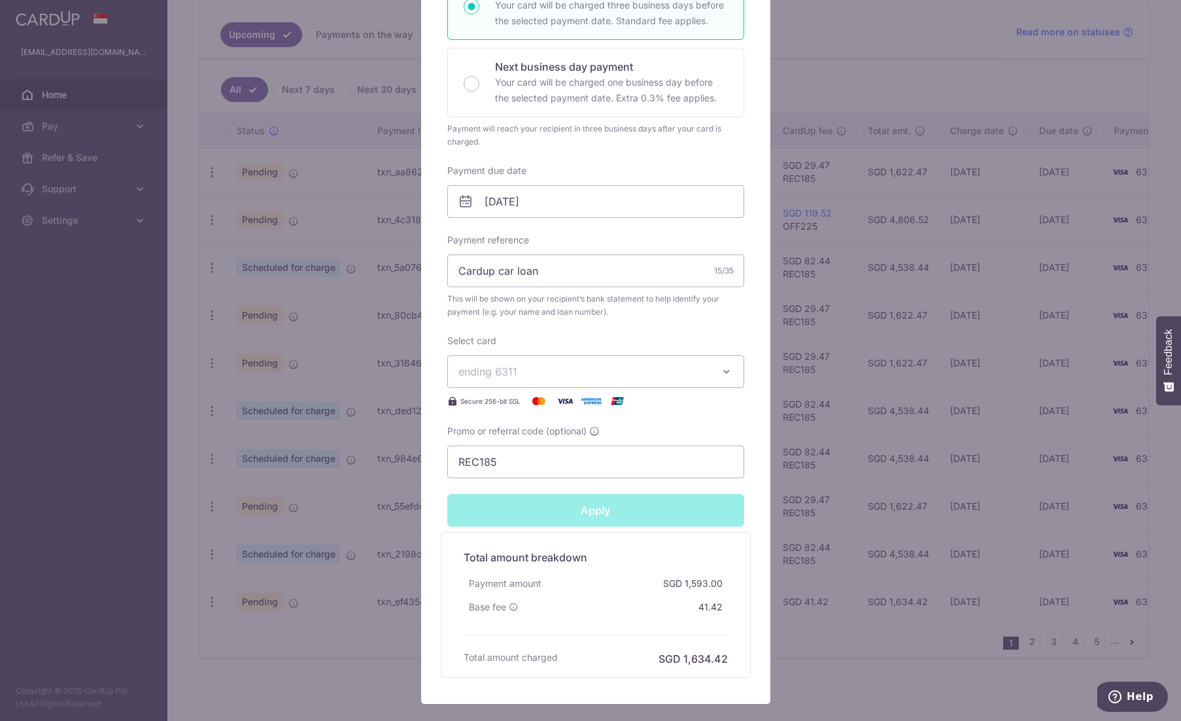
type input "Successfully Applied"
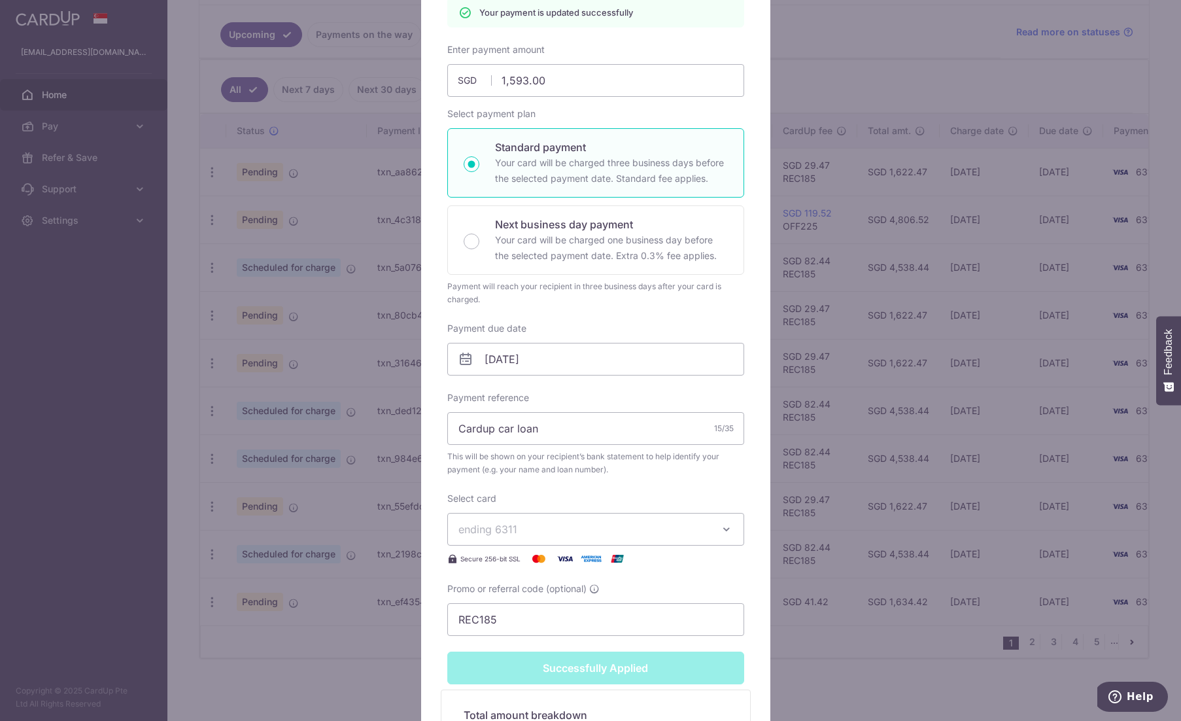
scroll to position [111, 0]
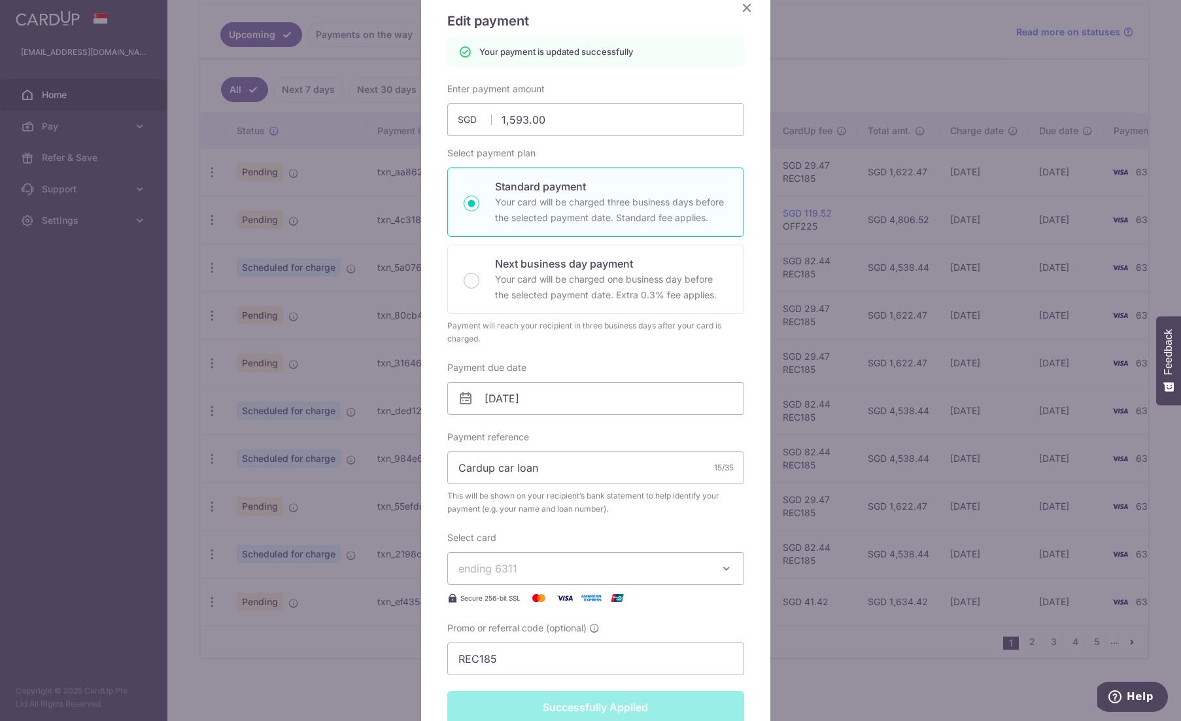
click at [746, 12] on icon "Close" at bounding box center [747, 7] width 16 height 16
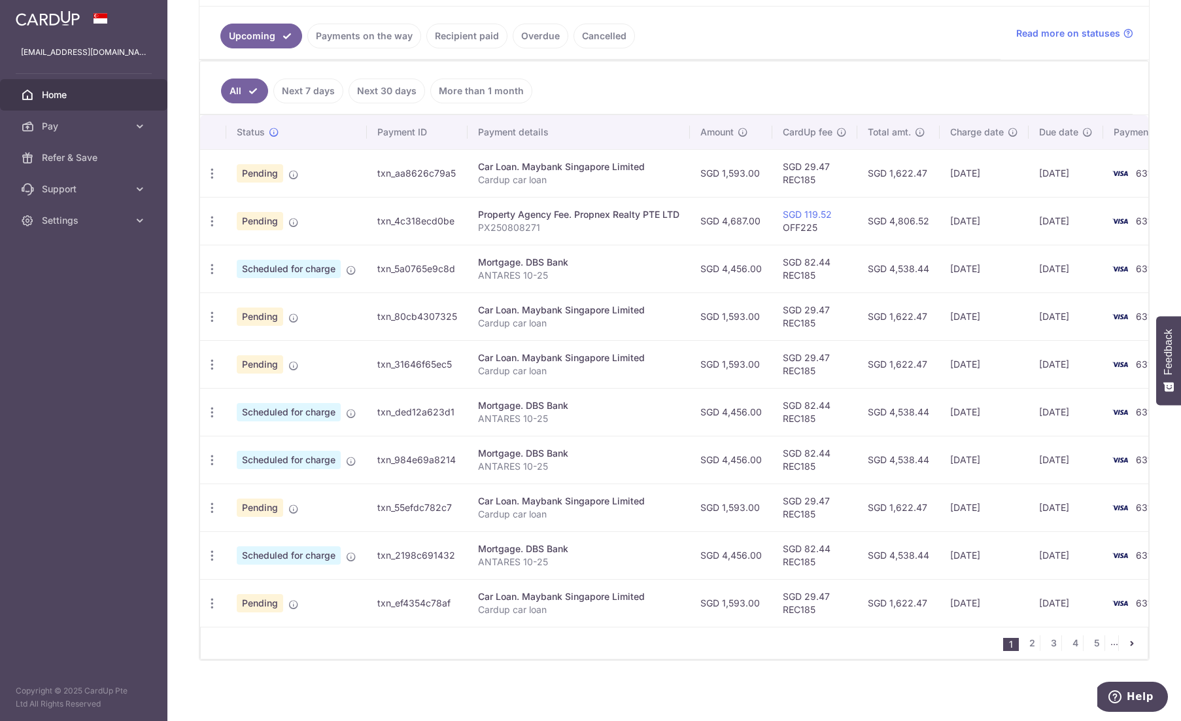
scroll to position [290, 0]
click at [1024, 646] on link "2" at bounding box center [1032, 642] width 16 height 16
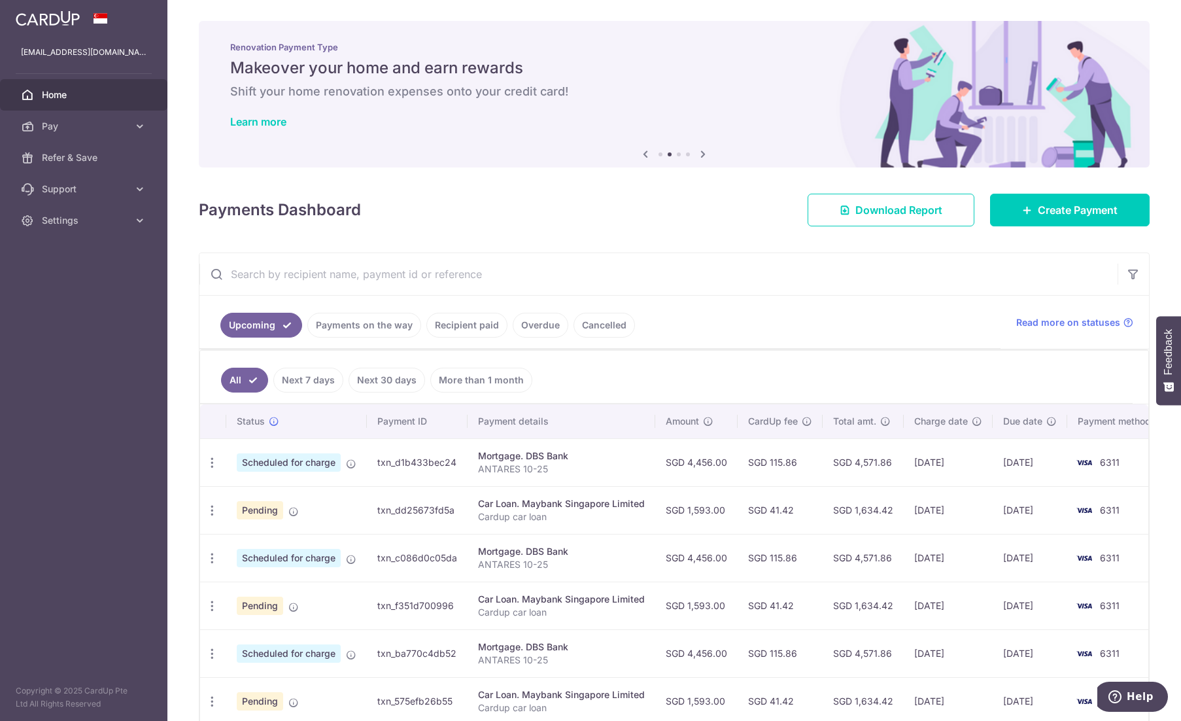
click at [97, 100] on span "Home" at bounding box center [85, 94] width 86 height 13
